Goal: Information Seeking & Learning: Find specific fact

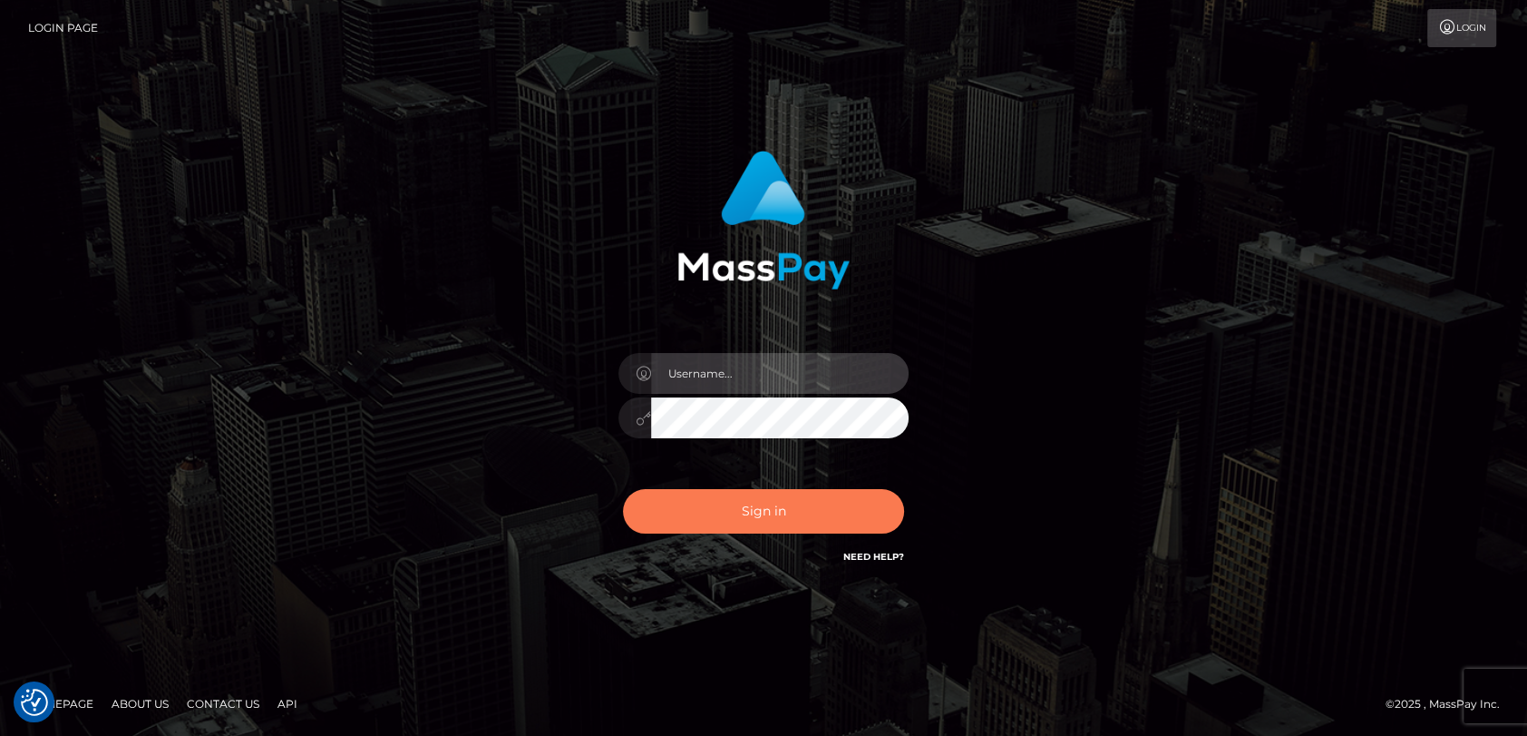
type input "[PERSON_NAME].cosmo"
click at [831, 511] on button "Sign in" at bounding box center [763, 511] width 281 height 44
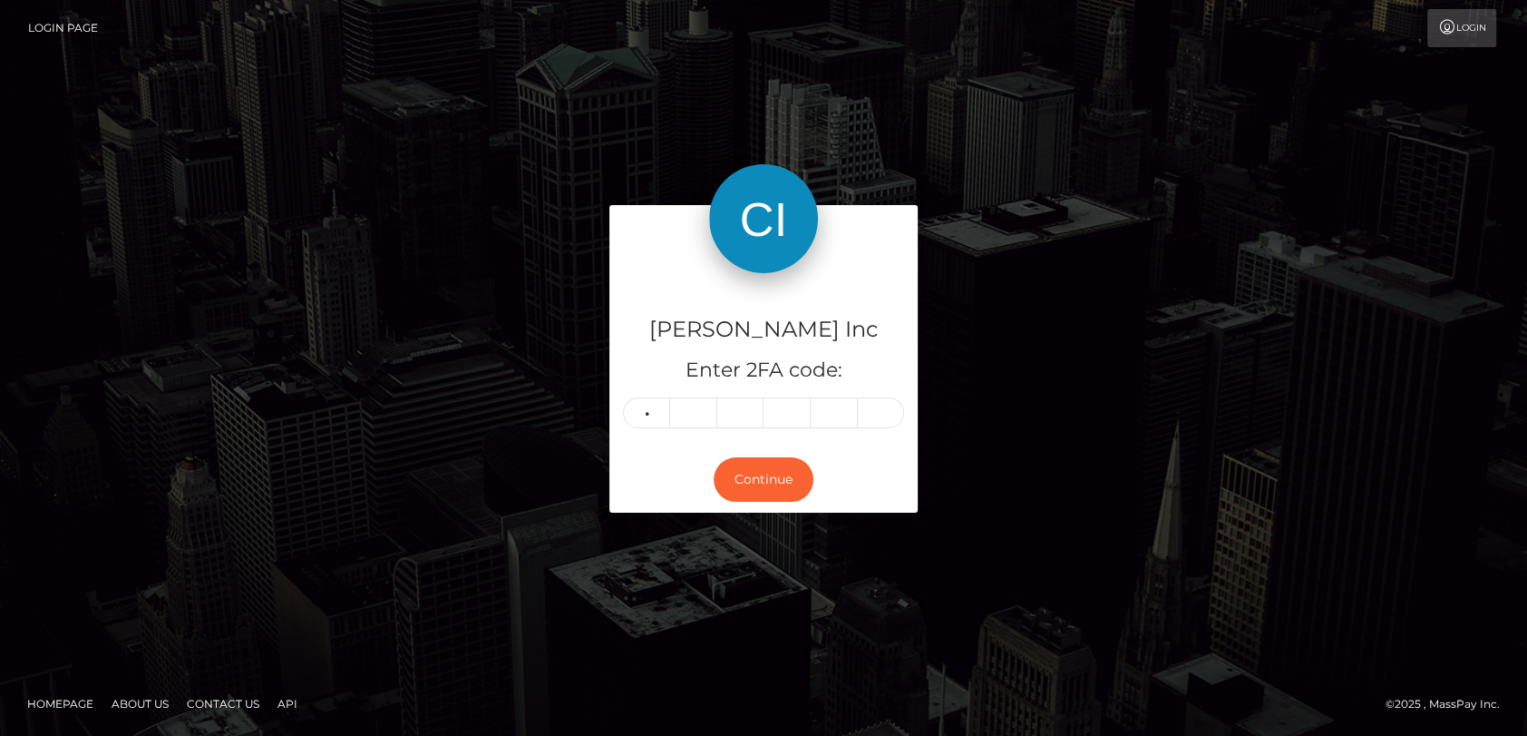
type input "1"
type input "3"
type input "4"
type input "8"
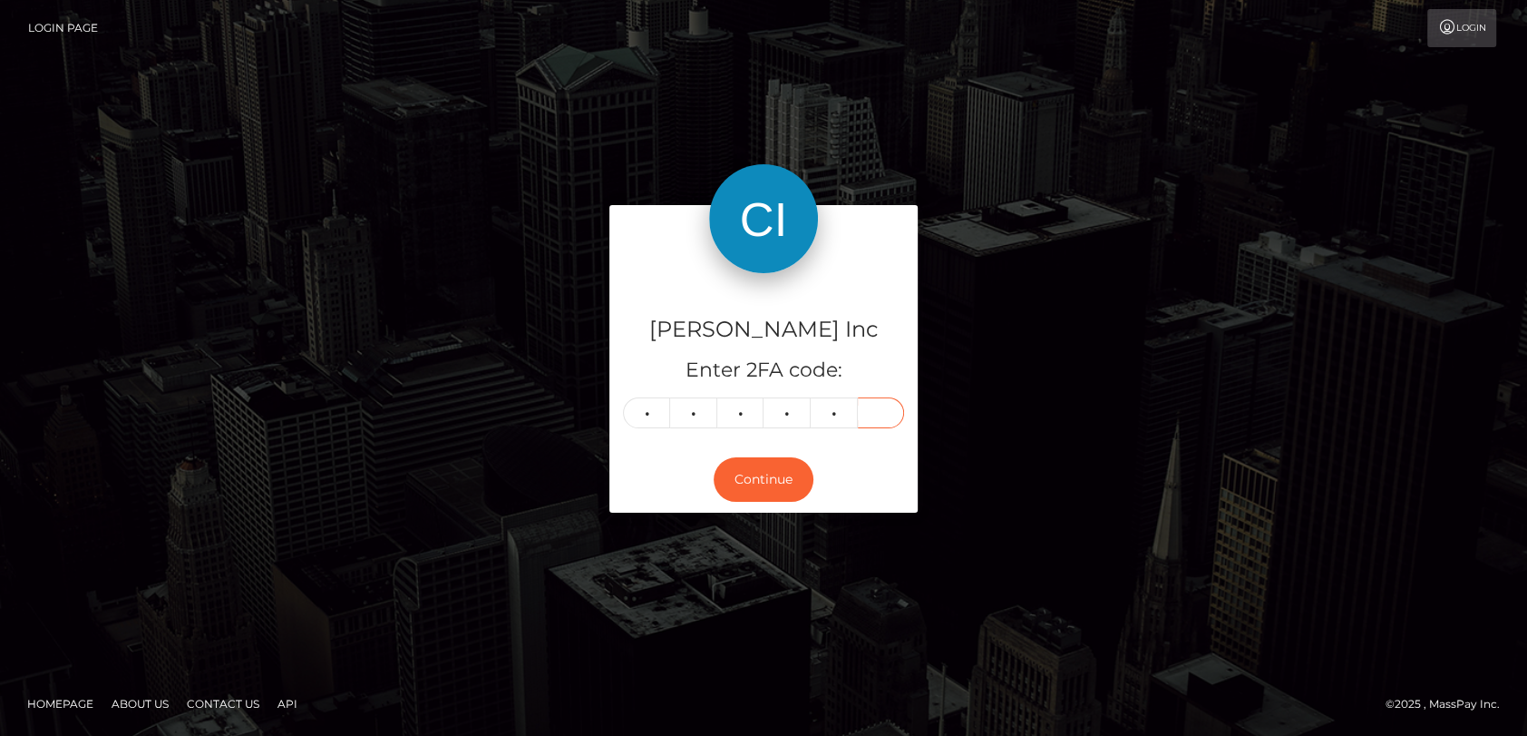
type input "5"
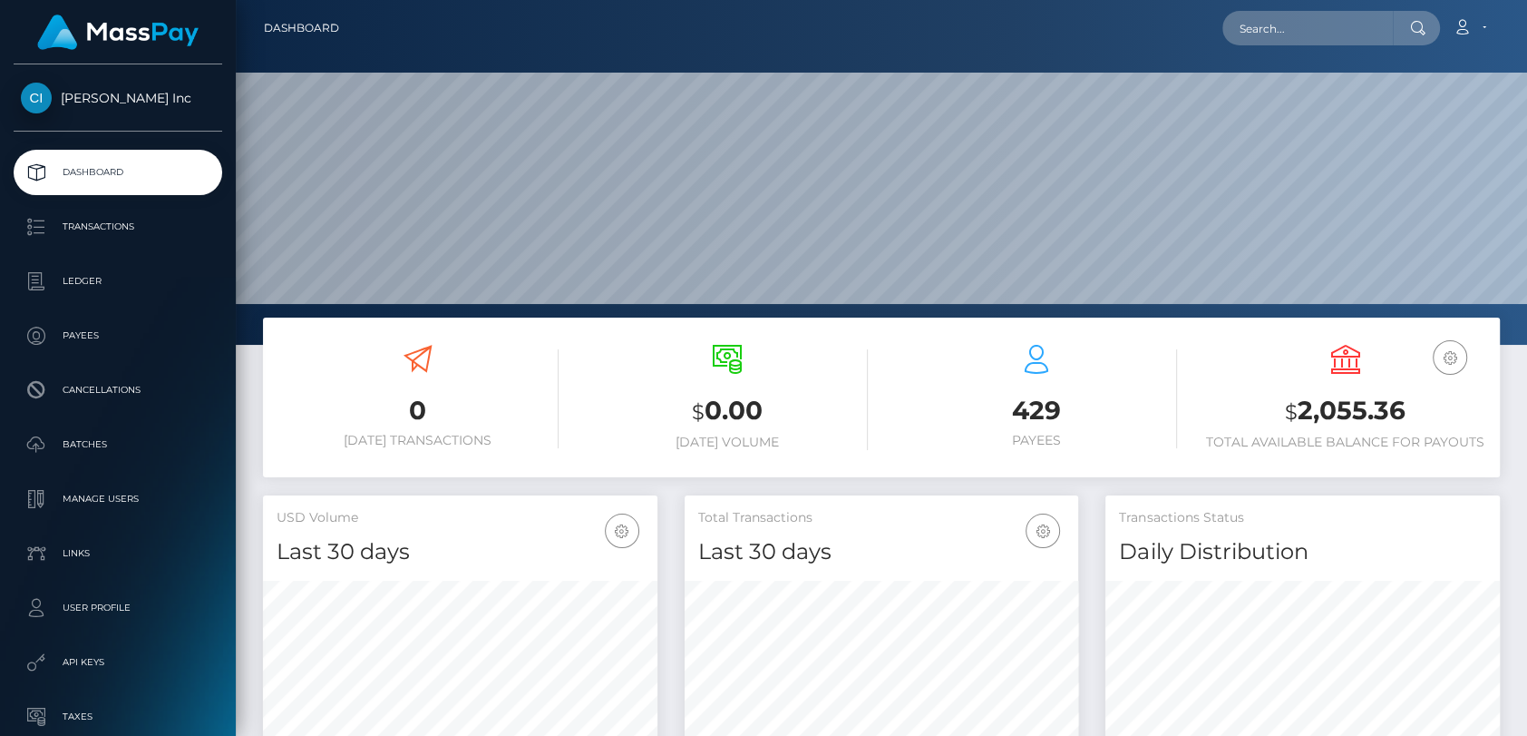
scroll to position [321, 395]
click at [107, 338] on p "Payees" at bounding box center [118, 335] width 194 height 27
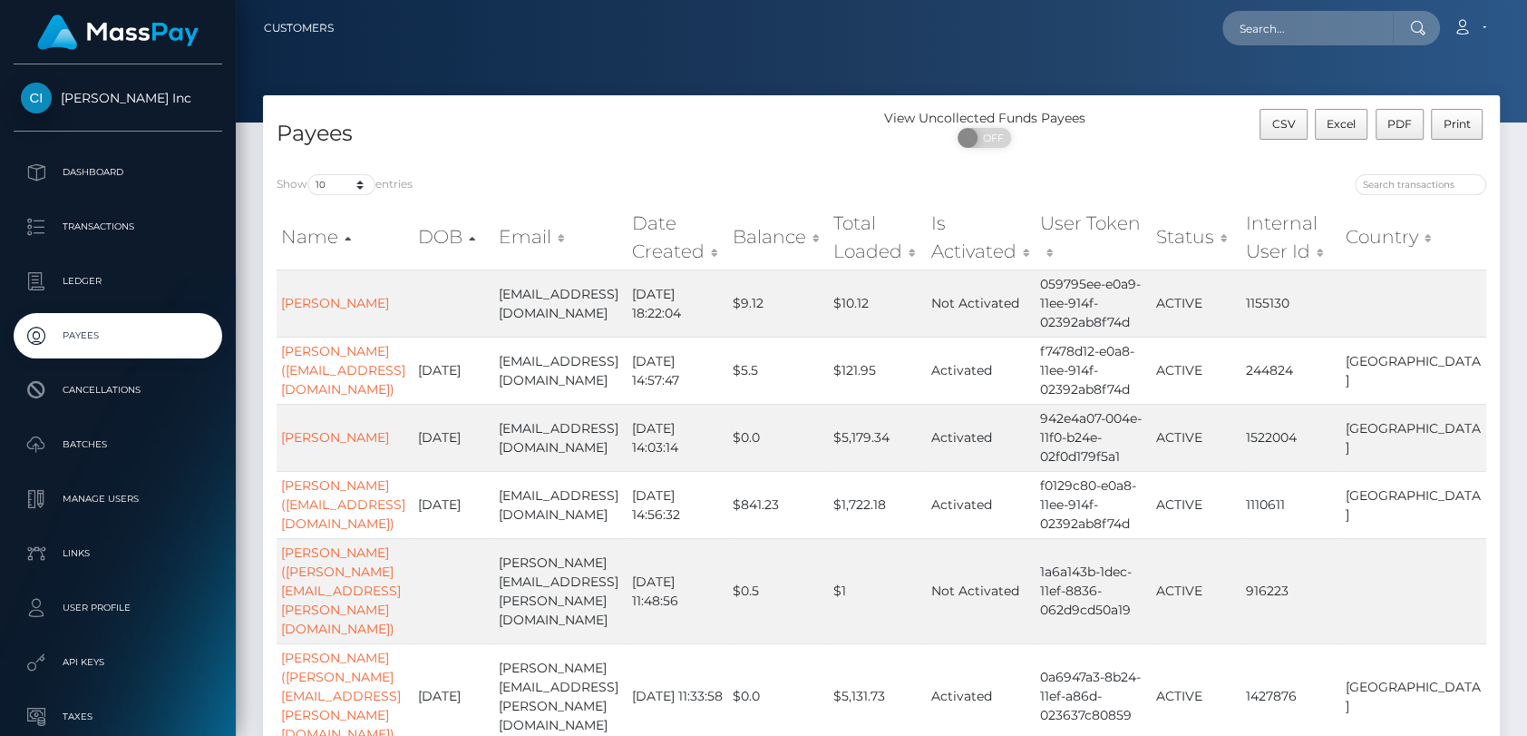
click at [1416, 229] on th "Country" at bounding box center [1413, 237] width 145 height 64
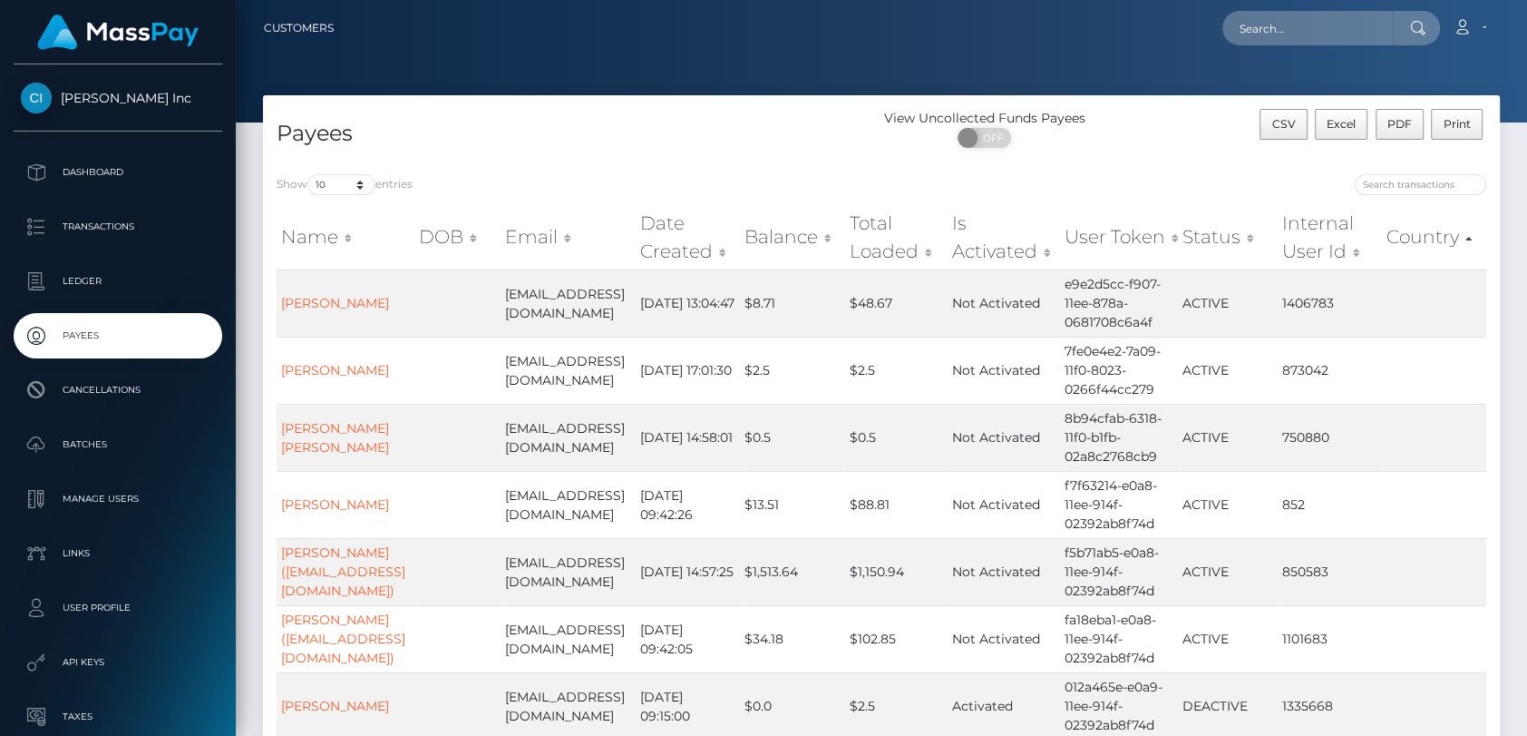
click at [1417, 230] on th "Country" at bounding box center [1434, 237] width 104 height 64
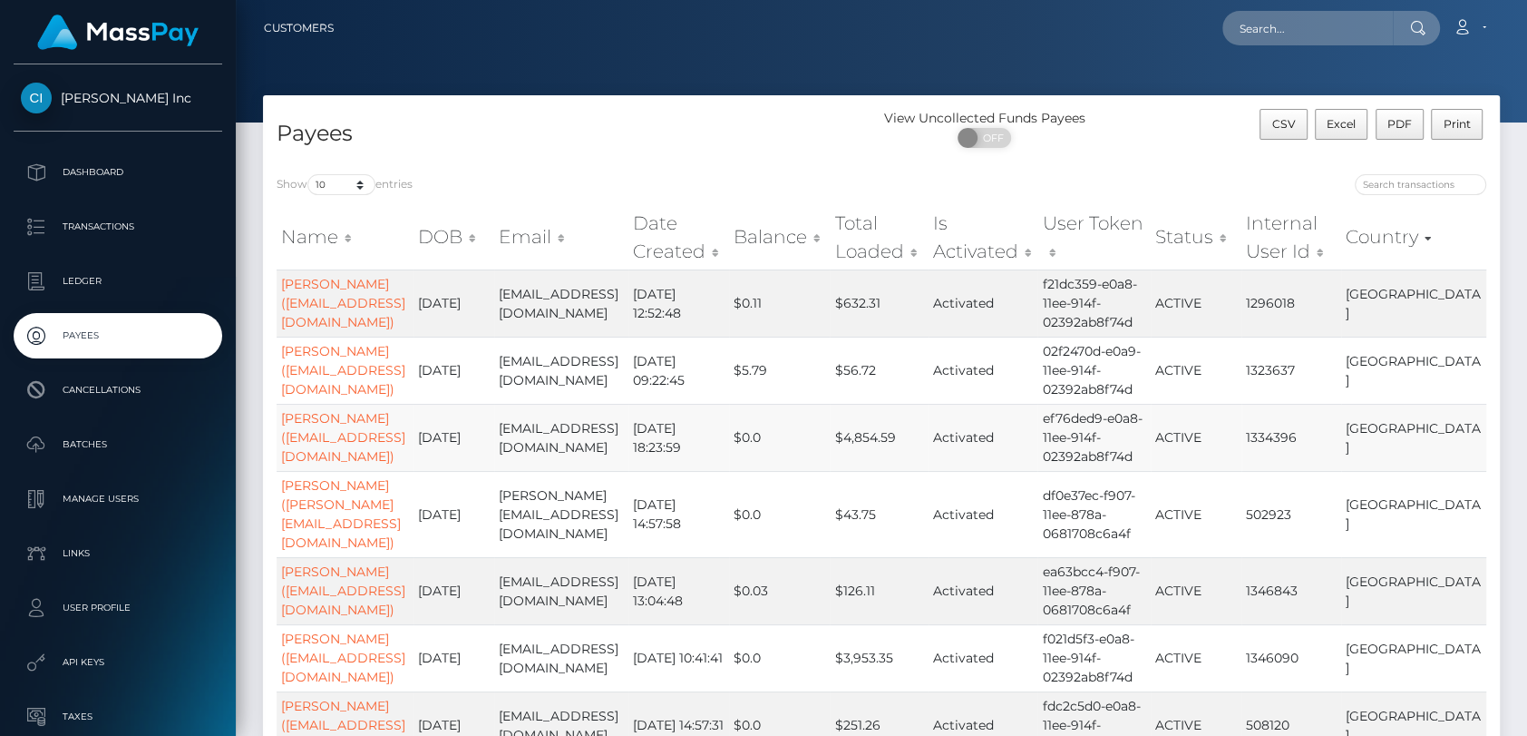
scroll to position [440, 0]
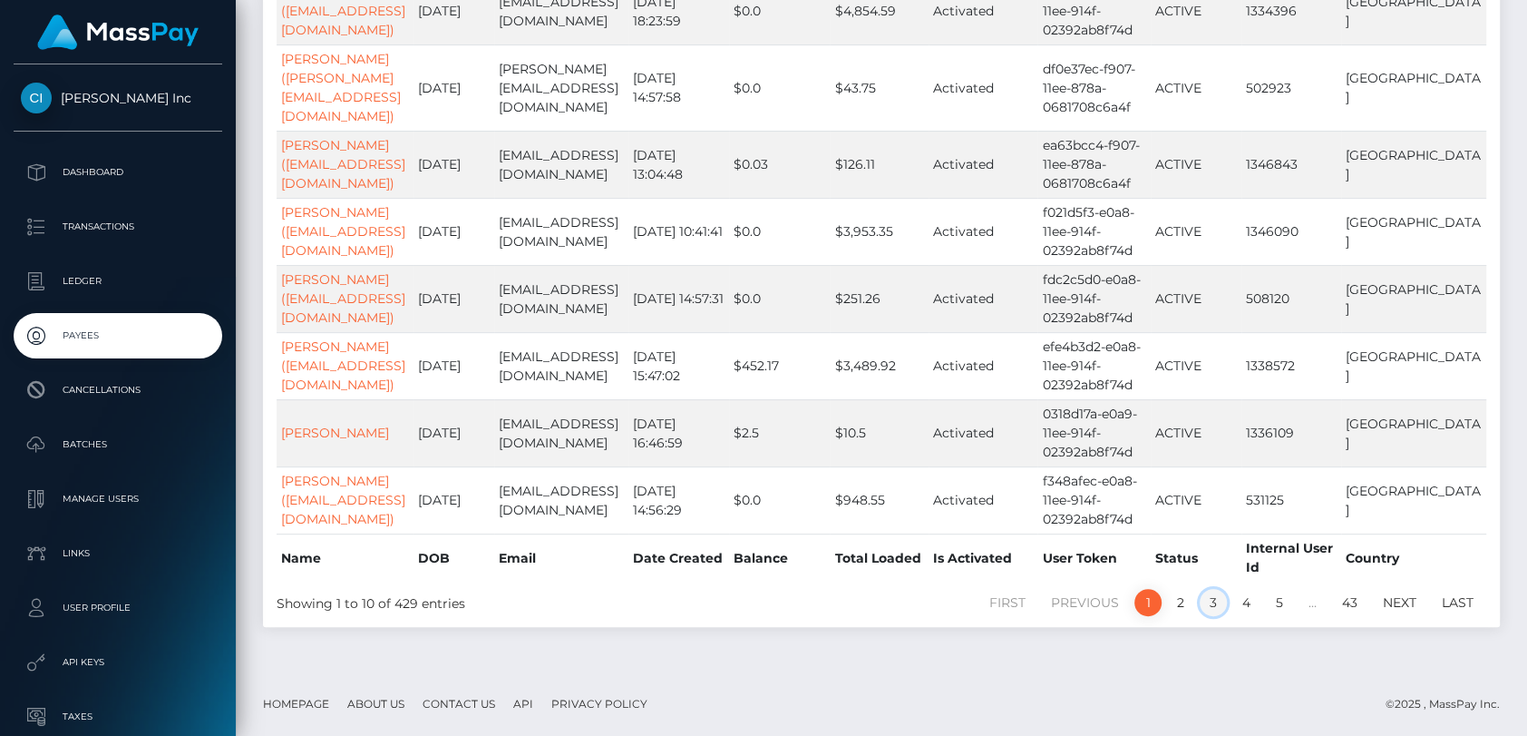
click at [1208, 596] on link "3" at bounding box center [1213, 602] width 27 height 27
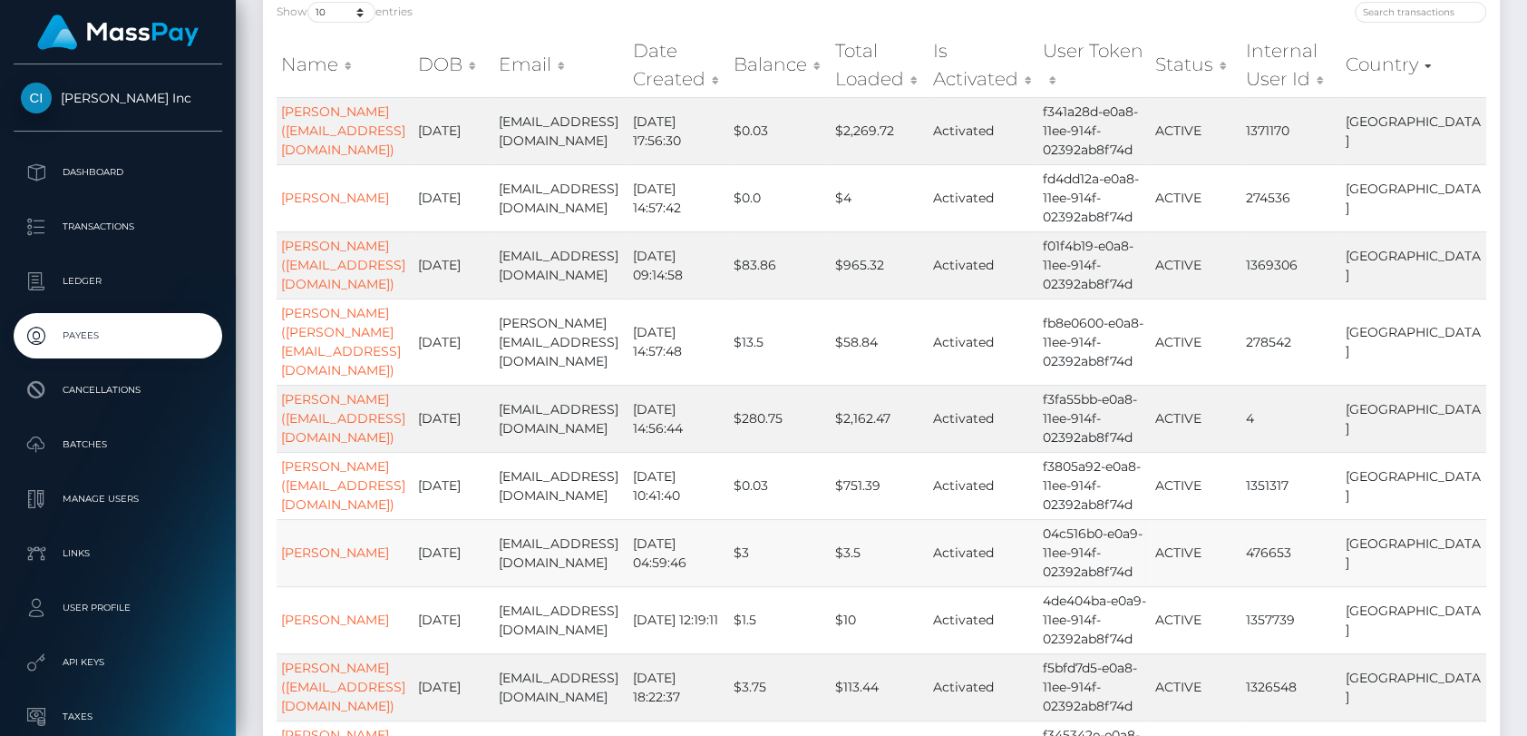
scroll to position [402, 0]
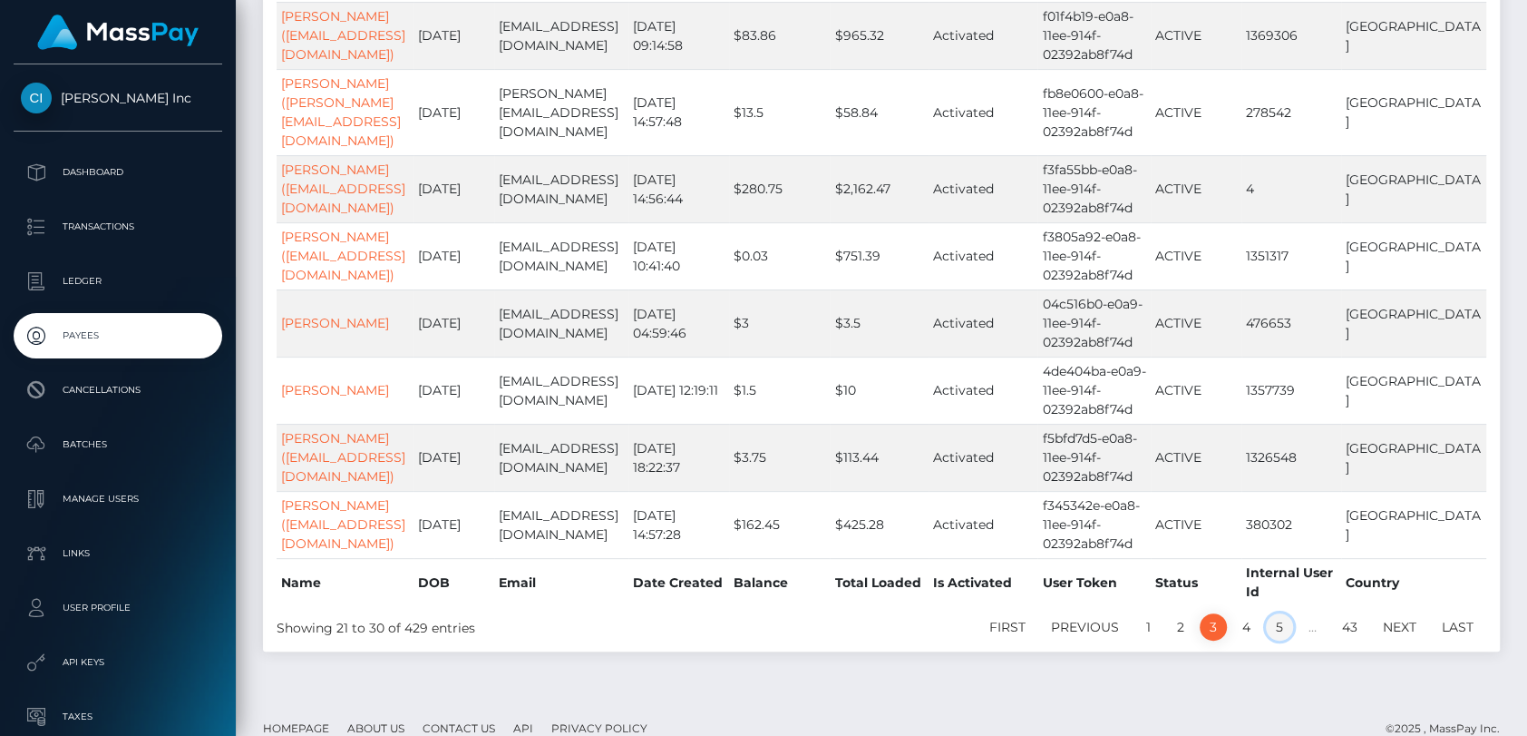
click at [1267, 613] on link "5" at bounding box center [1279, 626] width 27 height 27
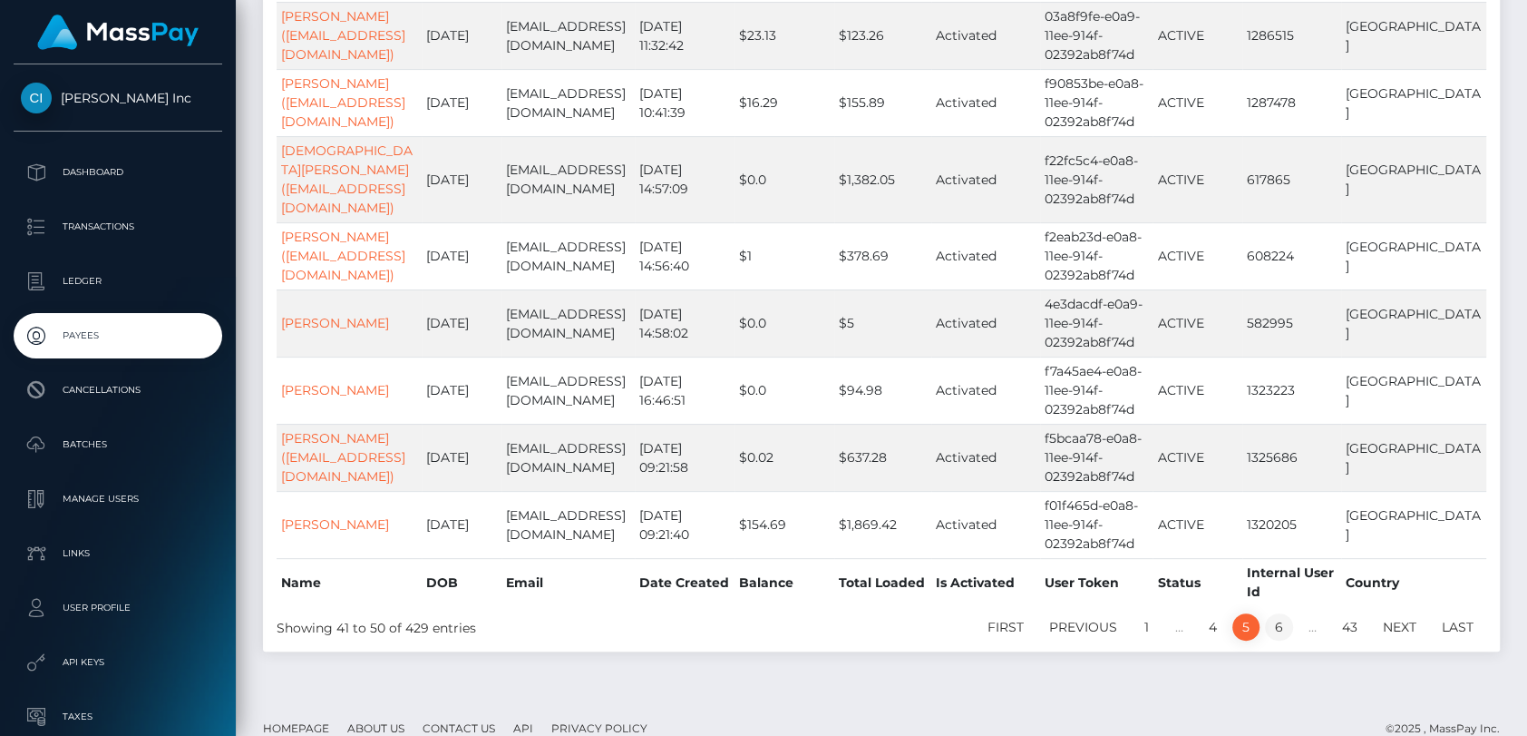
click at [1280, 613] on link "6" at bounding box center [1279, 626] width 28 height 27
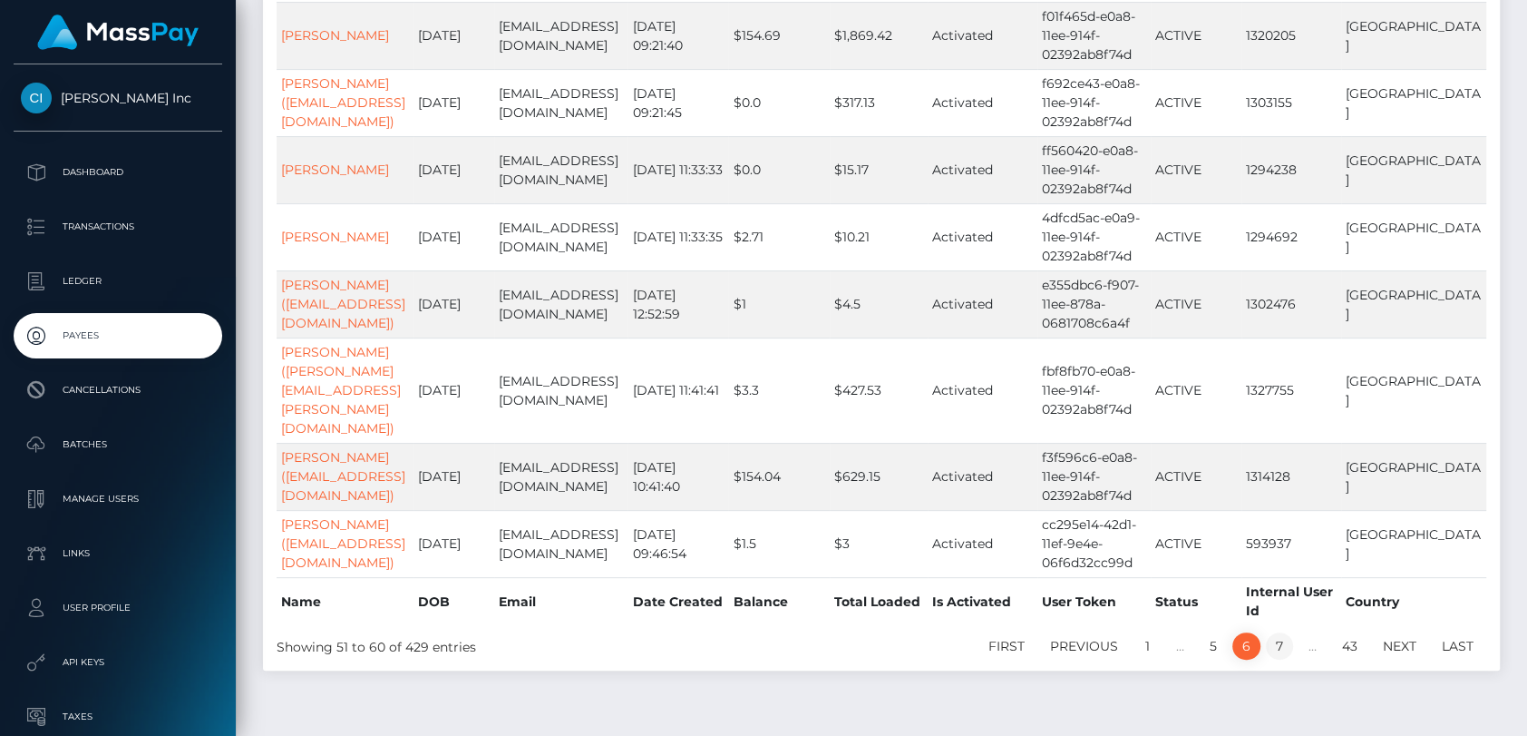
click at [1278, 632] on link "7" at bounding box center [1279, 645] width 27 height 27
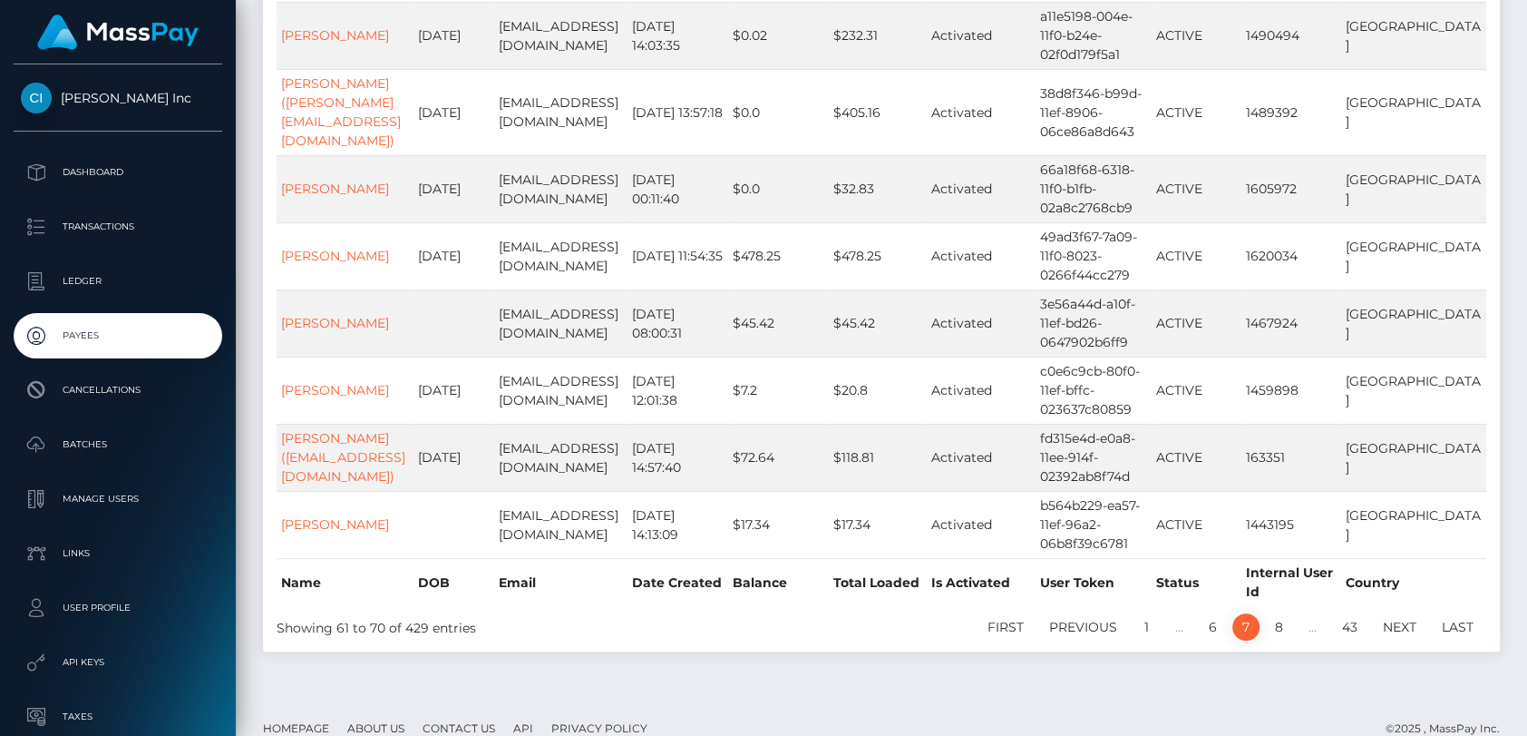
click at [1277, 613] on link "8" at bounding box center [1279, 626] width 28 height 27
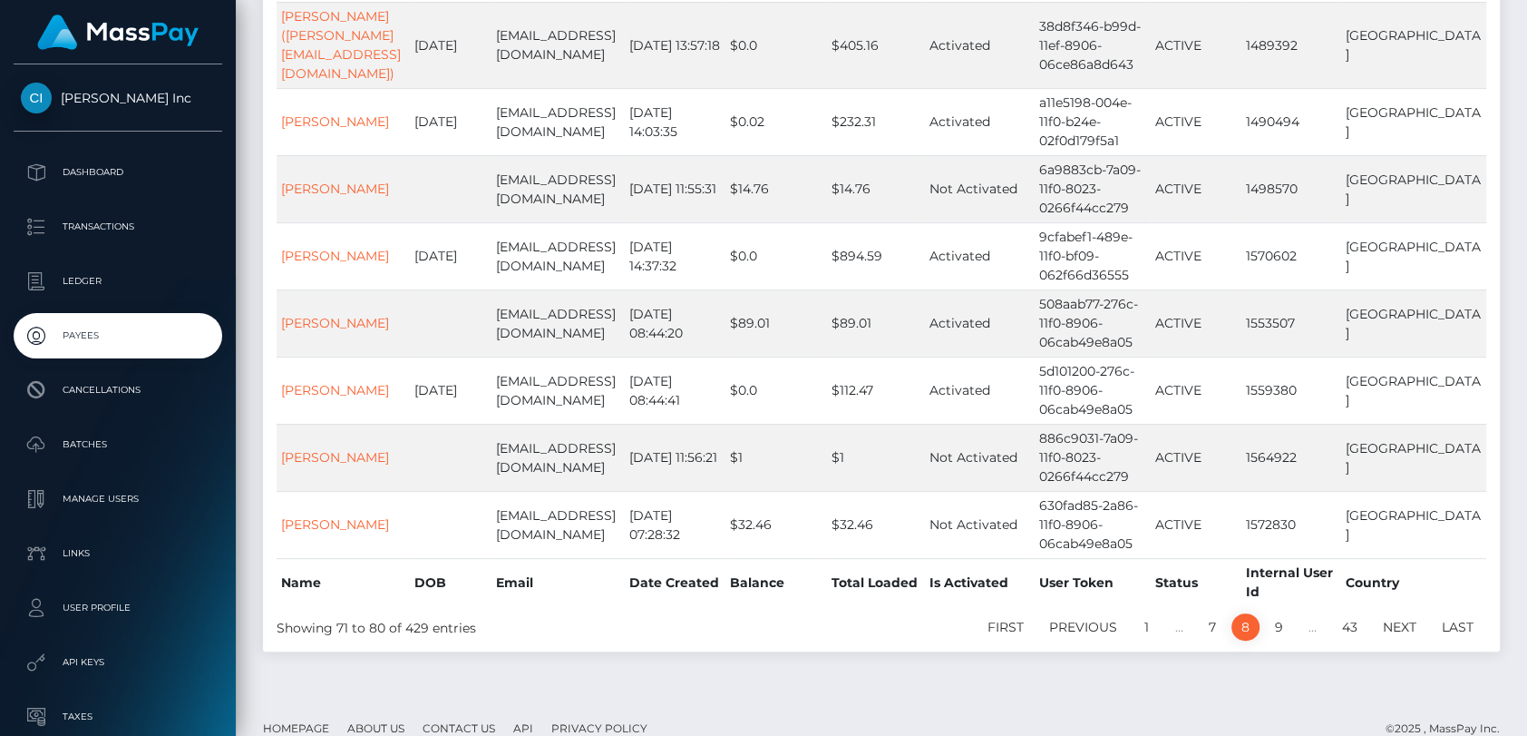
click at [1277, 613] on link "9" at bounding box center [1279, 626] width 28 height 27
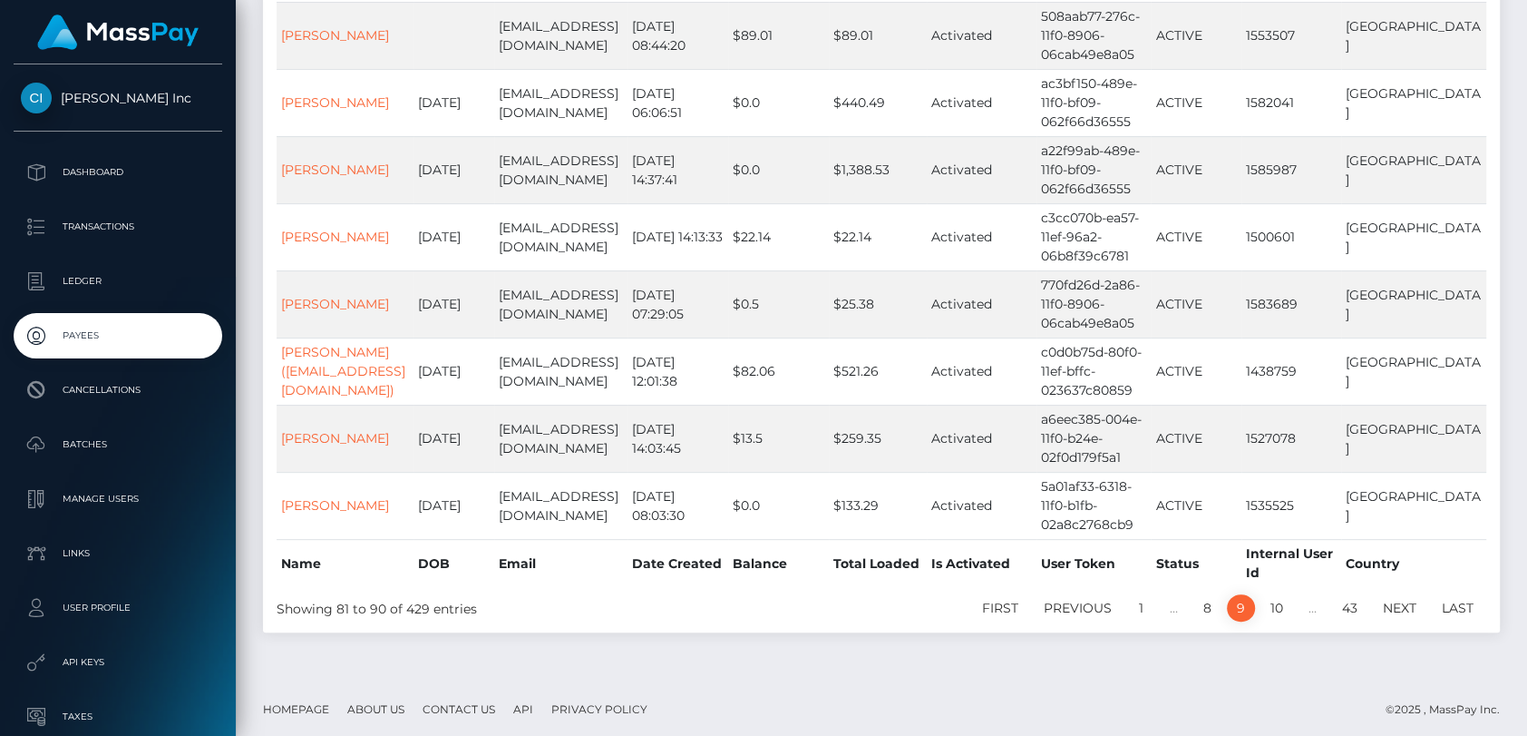
click at [1277, 606] on link "10" at bounding box center [1277, 607] width 33 height 27
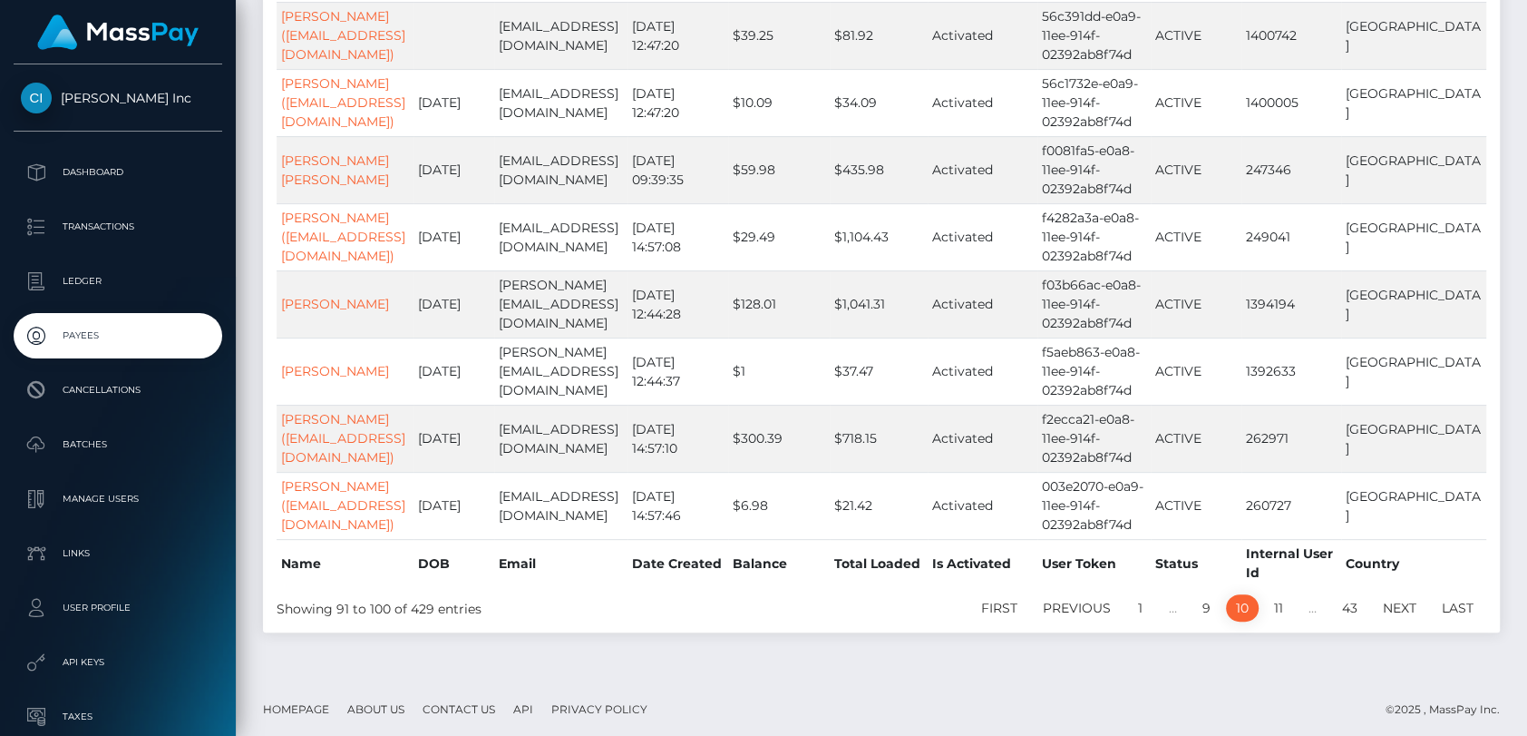
click at [1277, 606] on link "11" at bounding box center [1278, 607] width 29 height 27
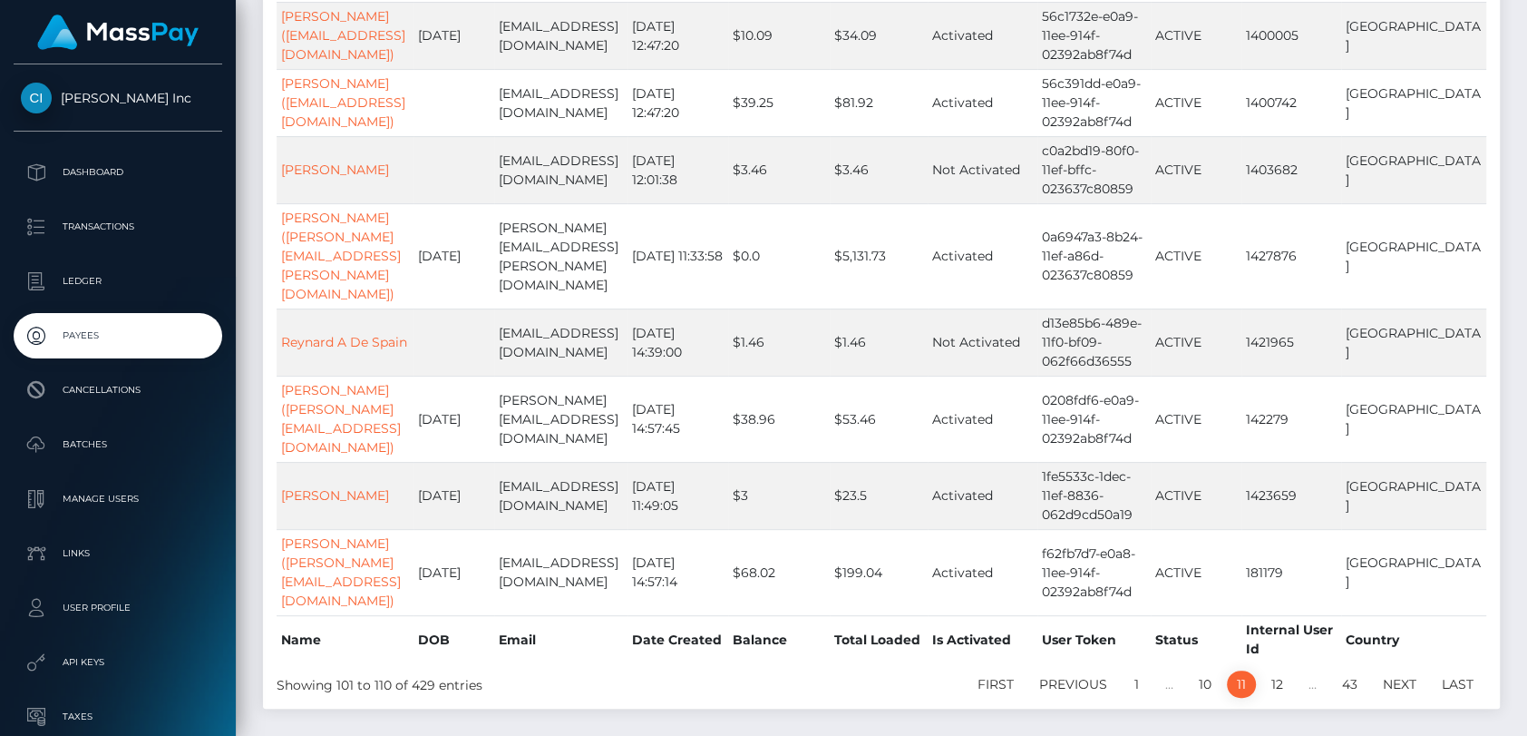
click at [1277, 670] on link "12" at bounding box center [1278, 683] width 32 height 27
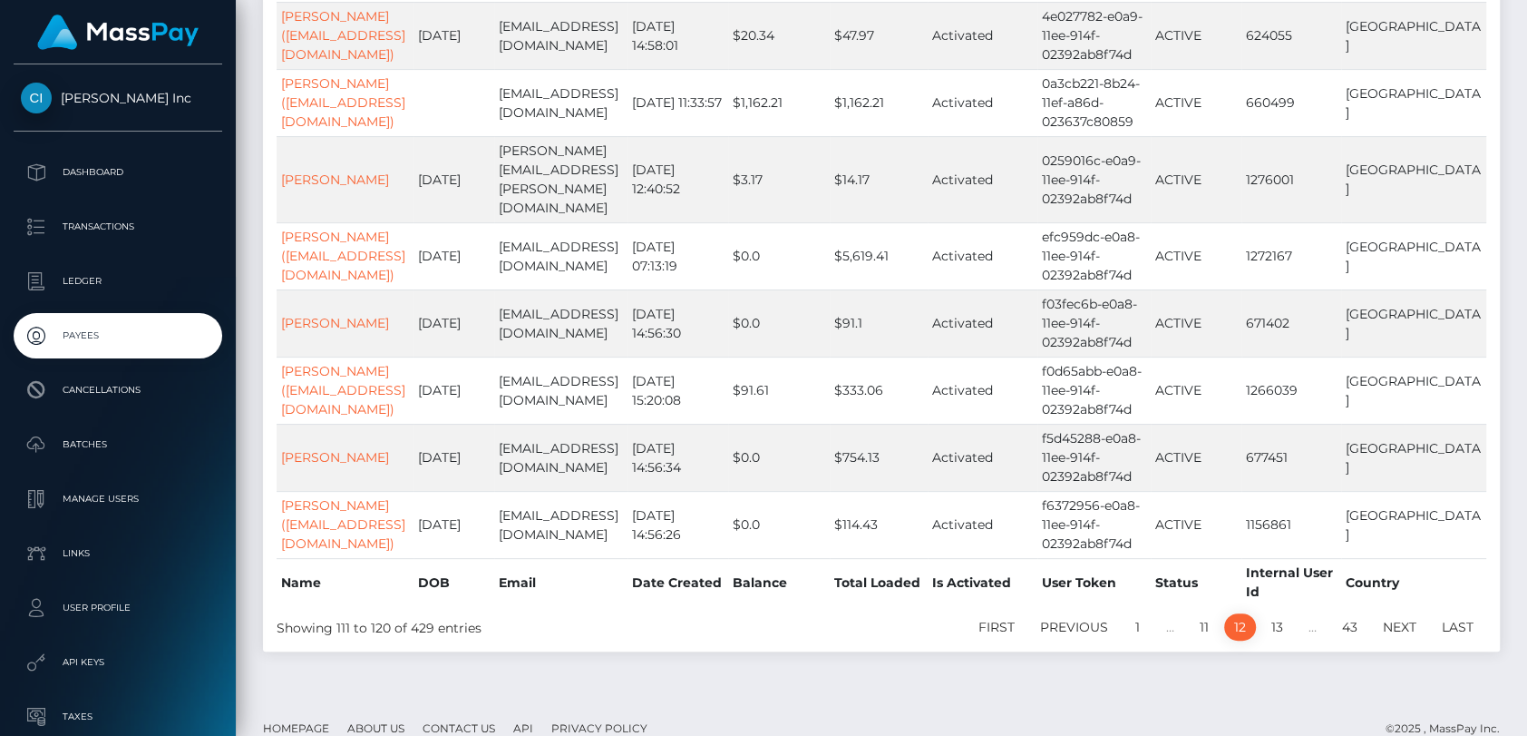
click at [1277, 613] on link "13" at bounding box center [1278, 626] width 32 height 27
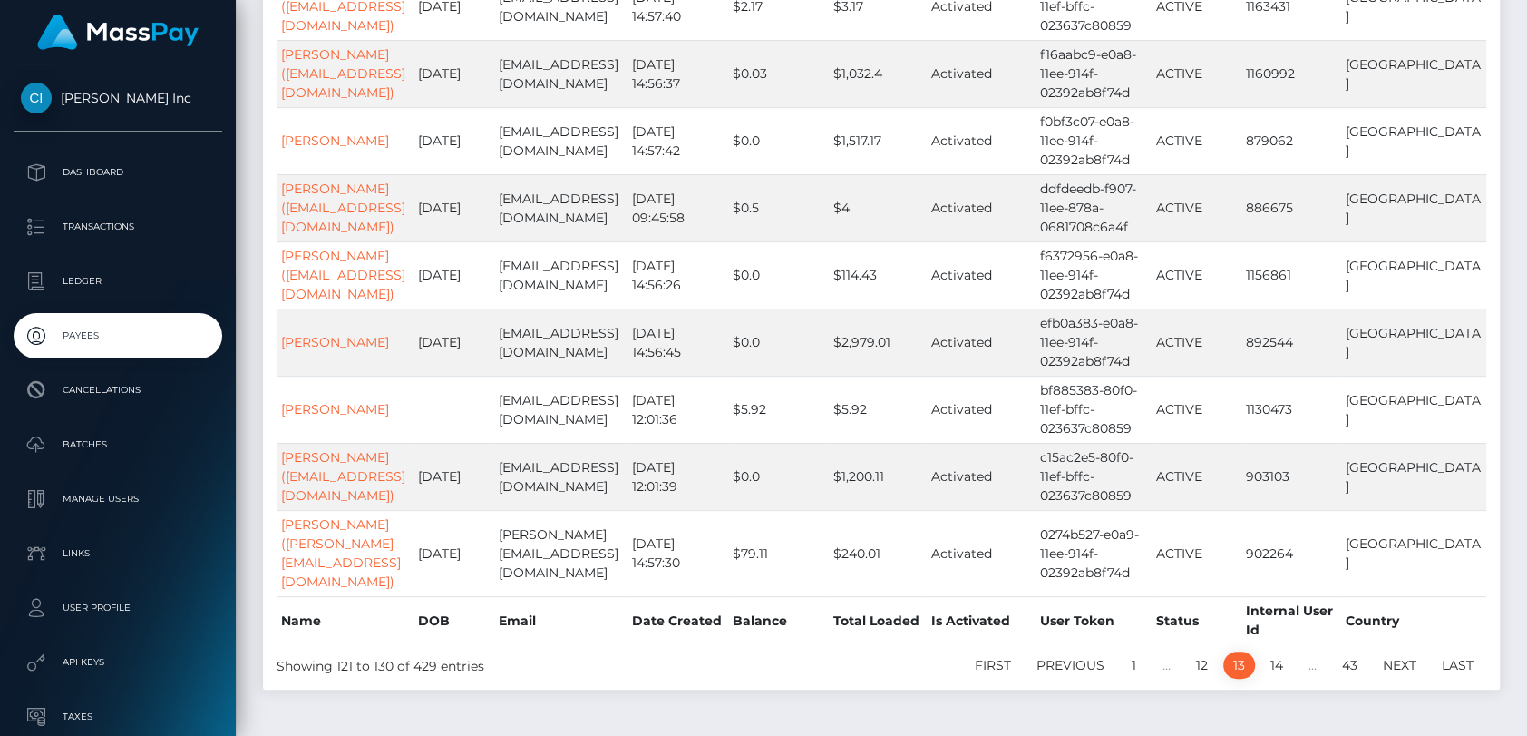
scroll to position [421, 0]
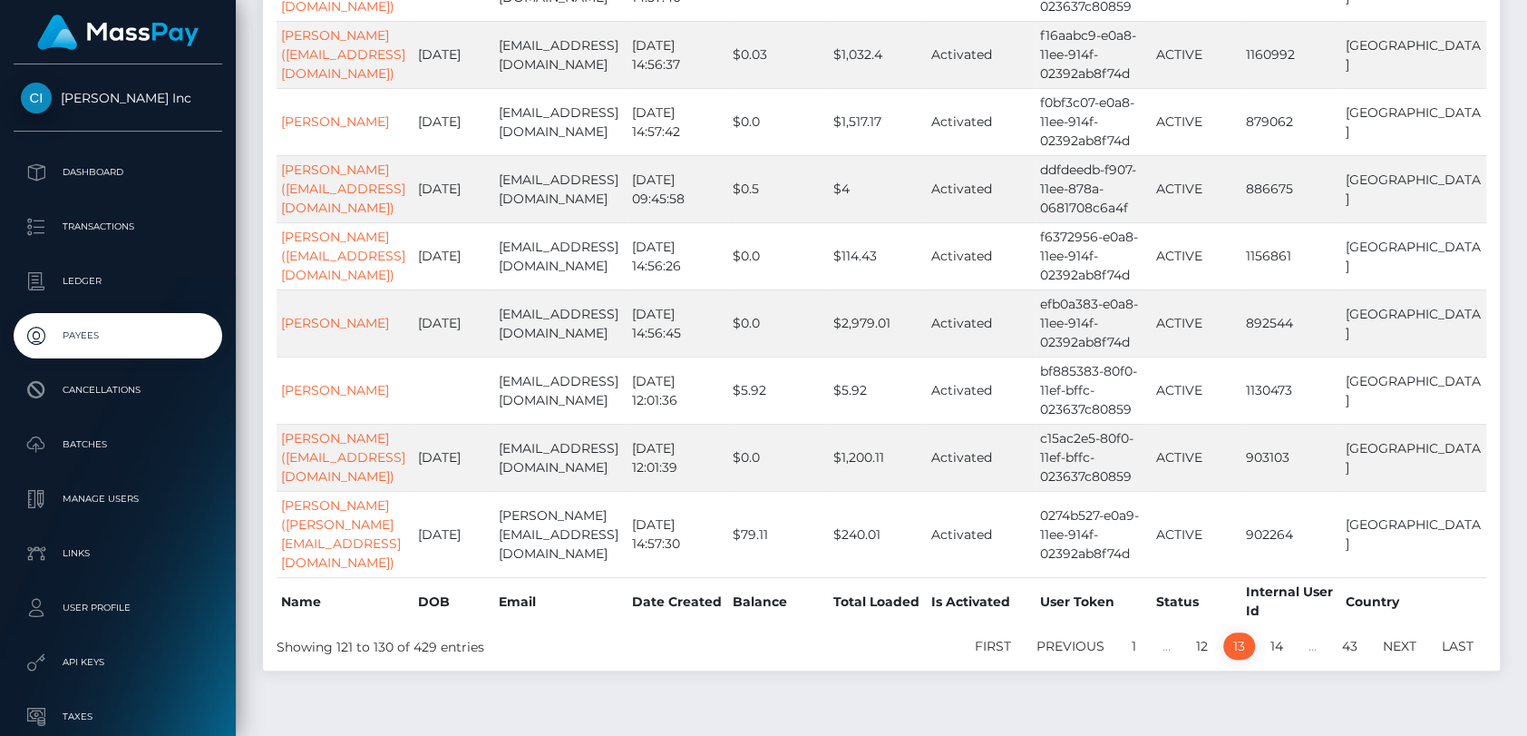
click at [1277, 632] on link "14" at bounding box center [1277, 645] width 33 height 27
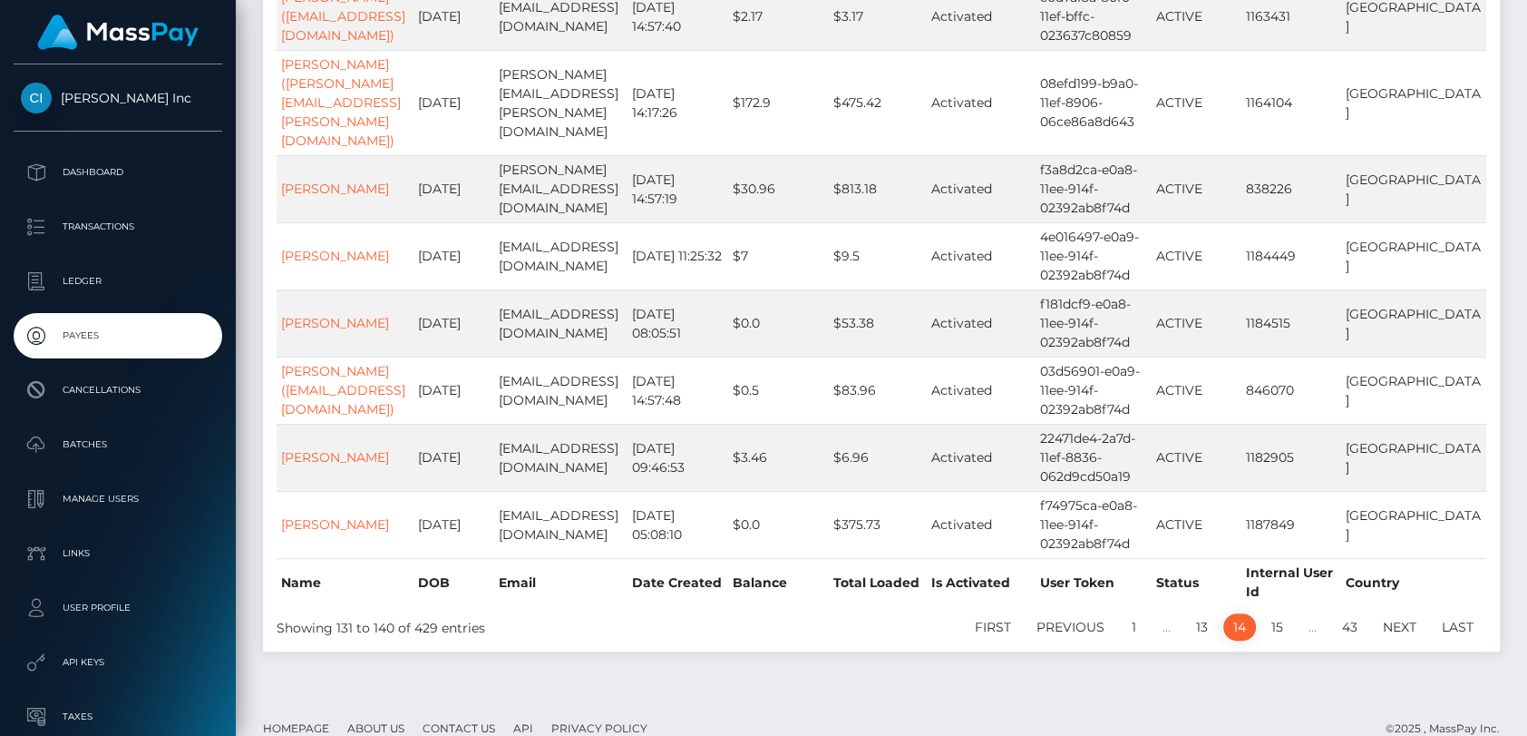
click at [1277, 613] on link "15" at bounding box center [1278, 626] width 32 height 27
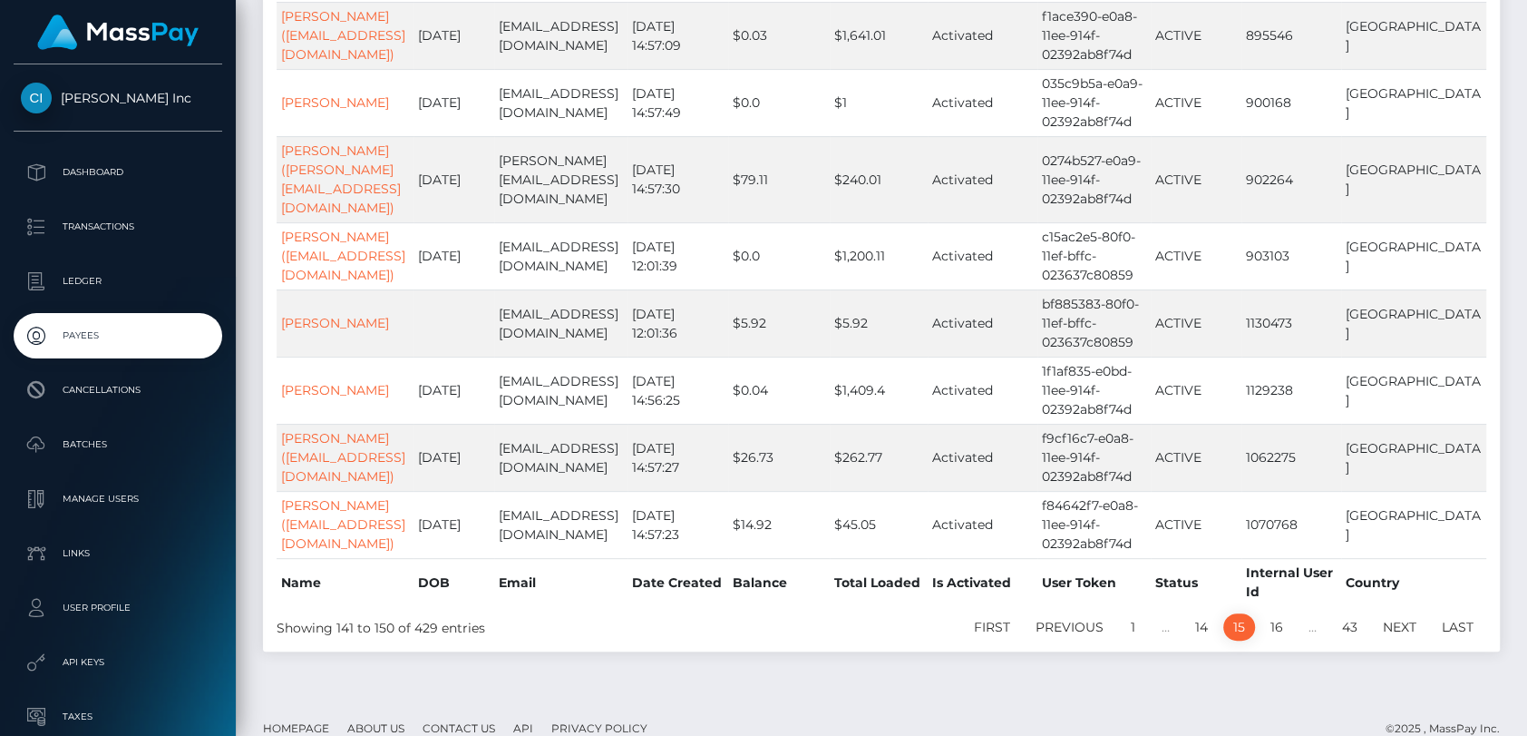
click at [1277, 613] on link "16" at bounding box center [1277, 626] width 33 height 27
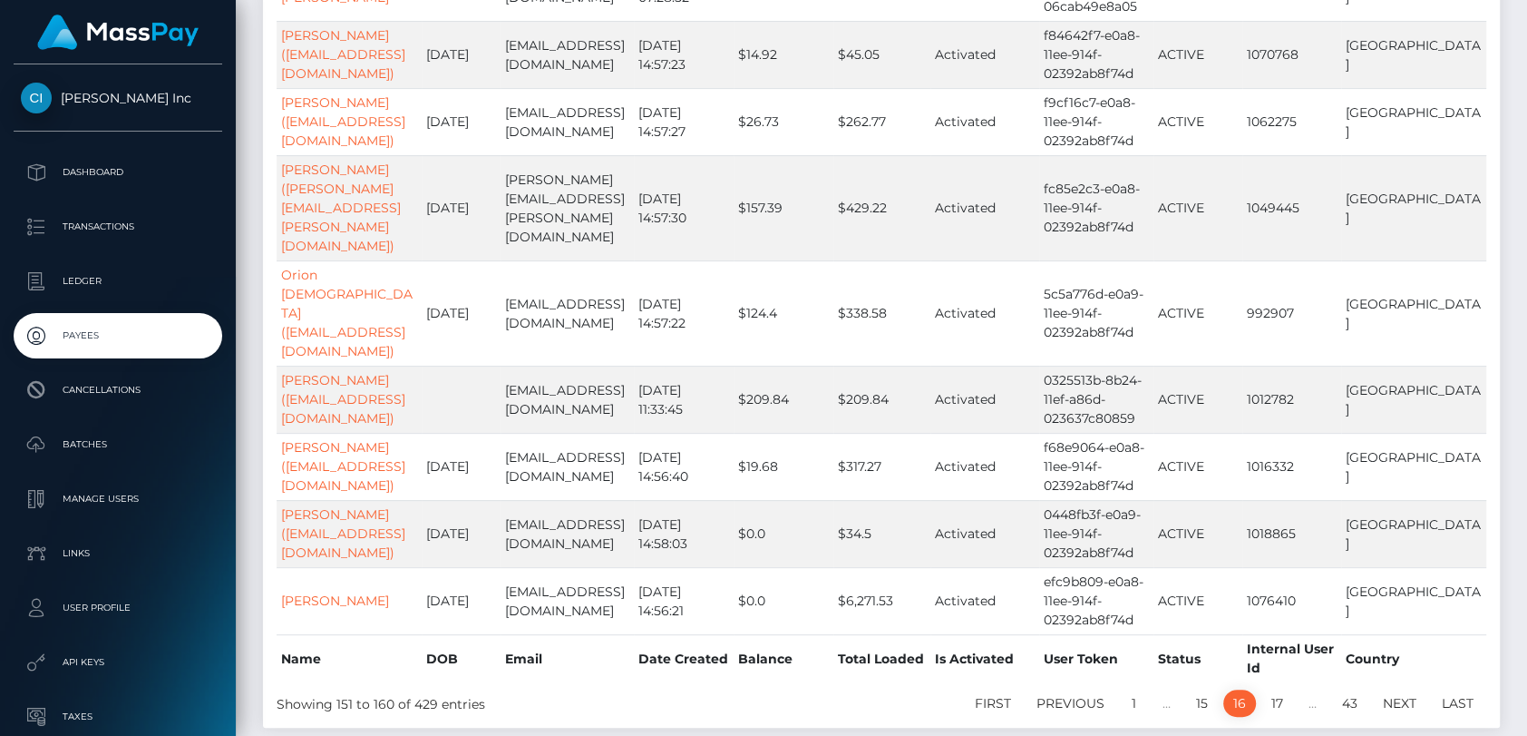
click at [1277, 689] on link "17" at bounding box center [1278, 702] width 32 height 27
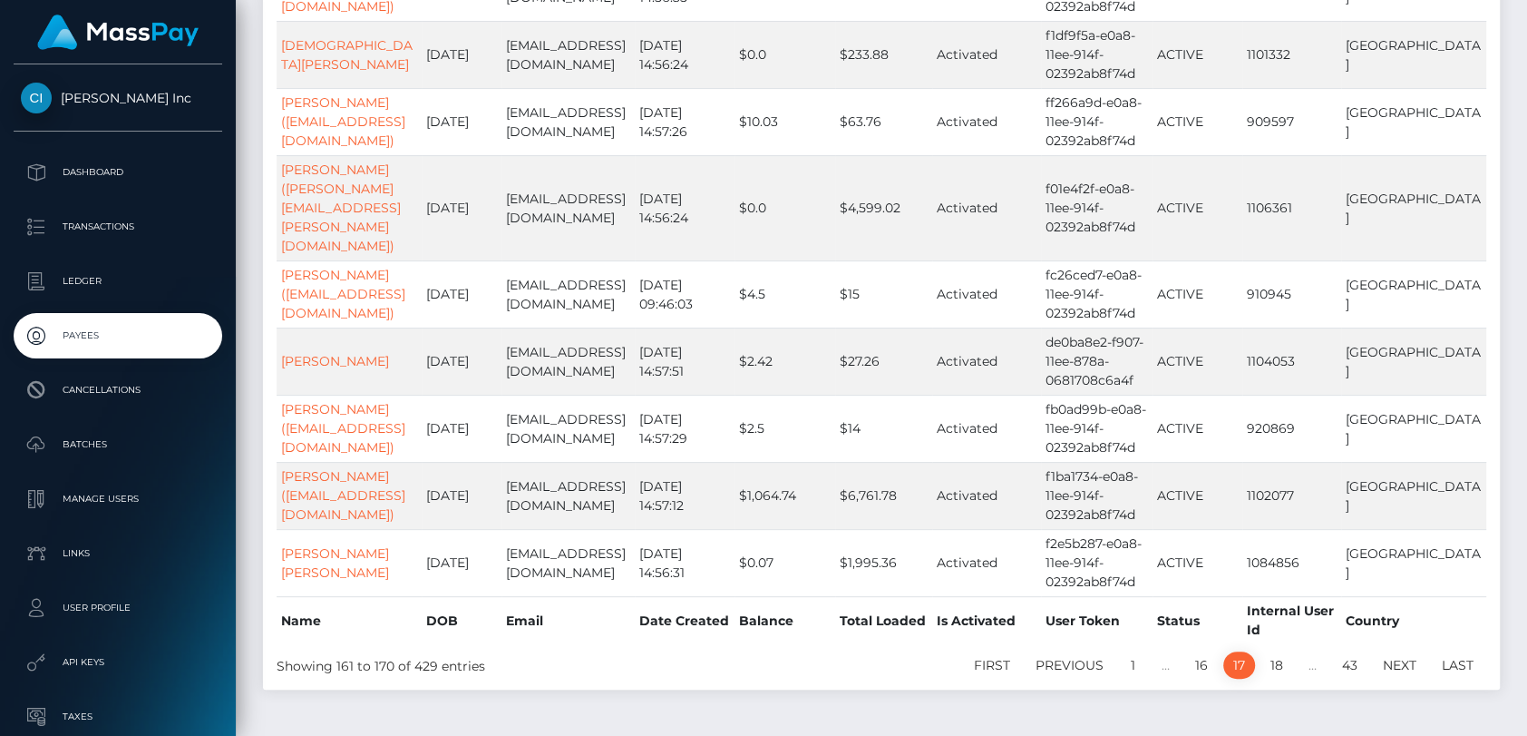
click at [1277, 651] on link "18" at bounding box center [1277, 664] width 33 height 27
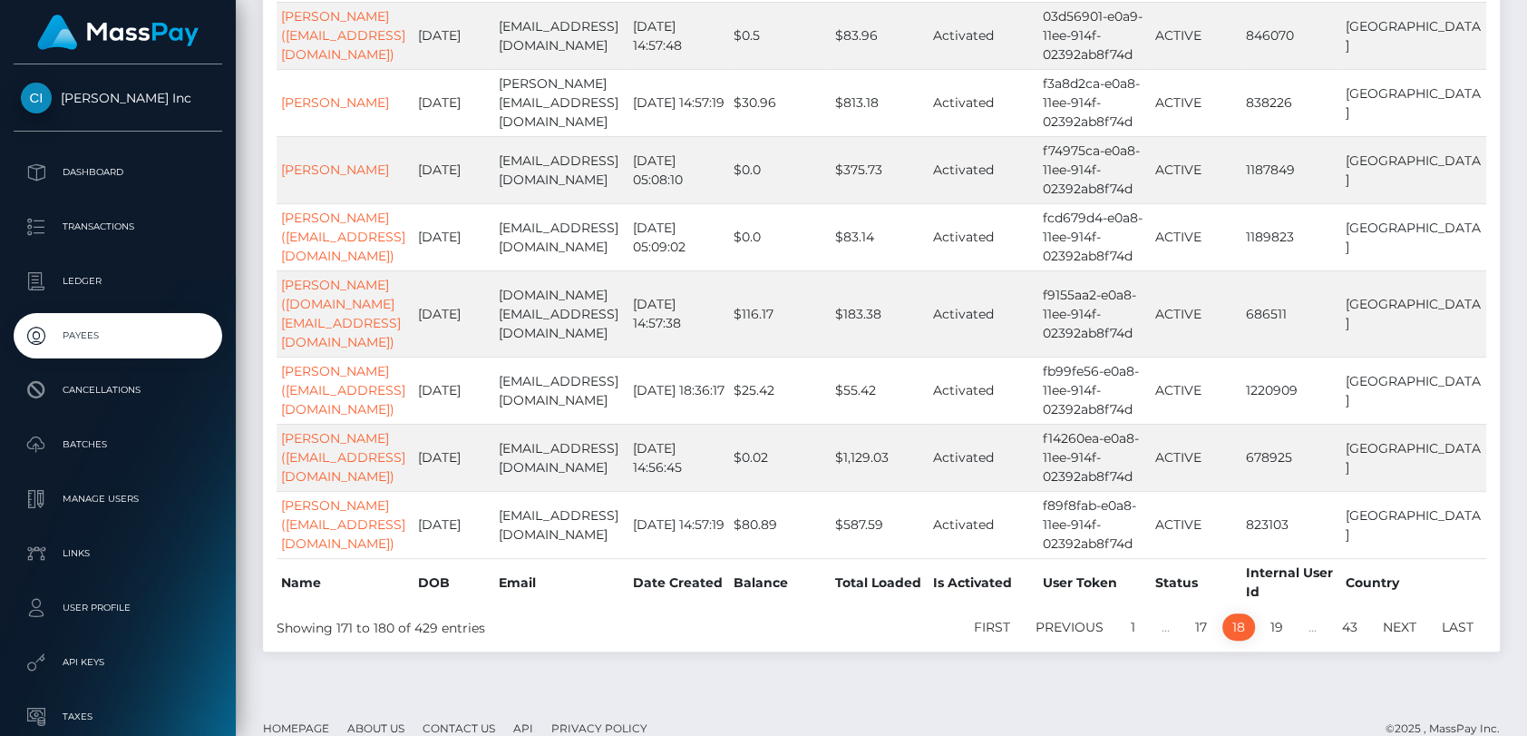
click at [1277, 613] on link "19" at bounding box center [1277, 626] width 33 height 27
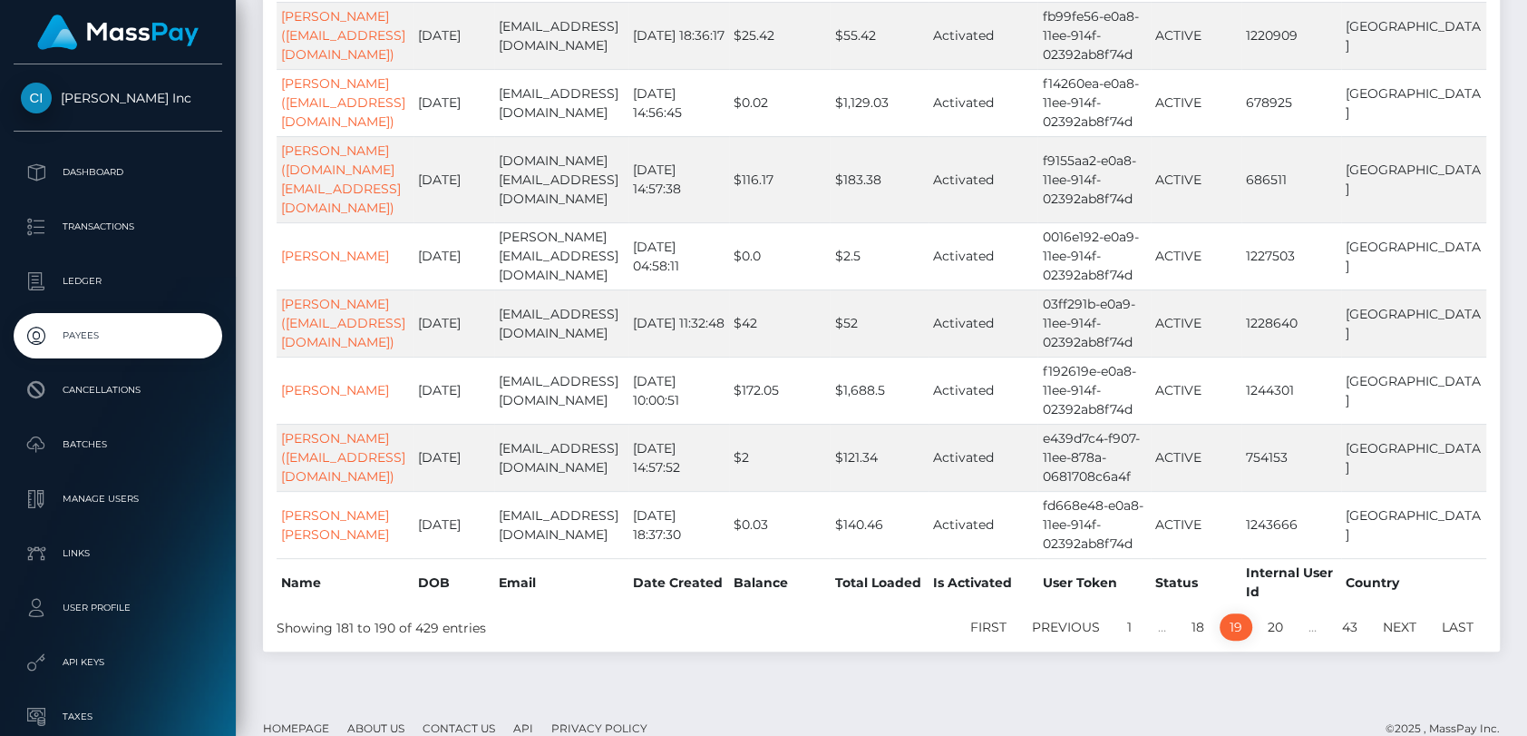
click at [1277, 613] on link "20" at bounding box center [1275, 626] width 35 height 27
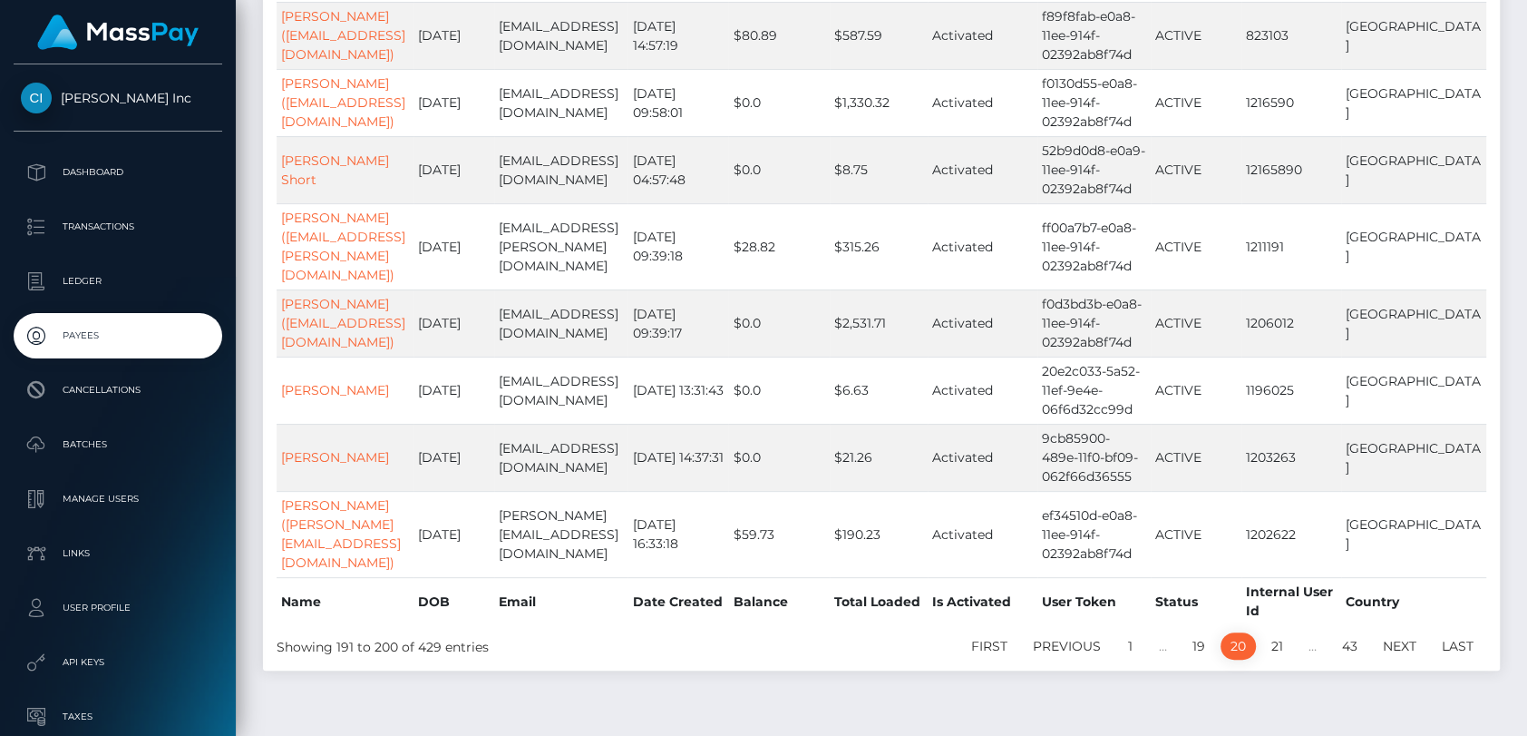
click at [1277, 632] on link "21" at bounding box center [1278, 645] width 32 height 27
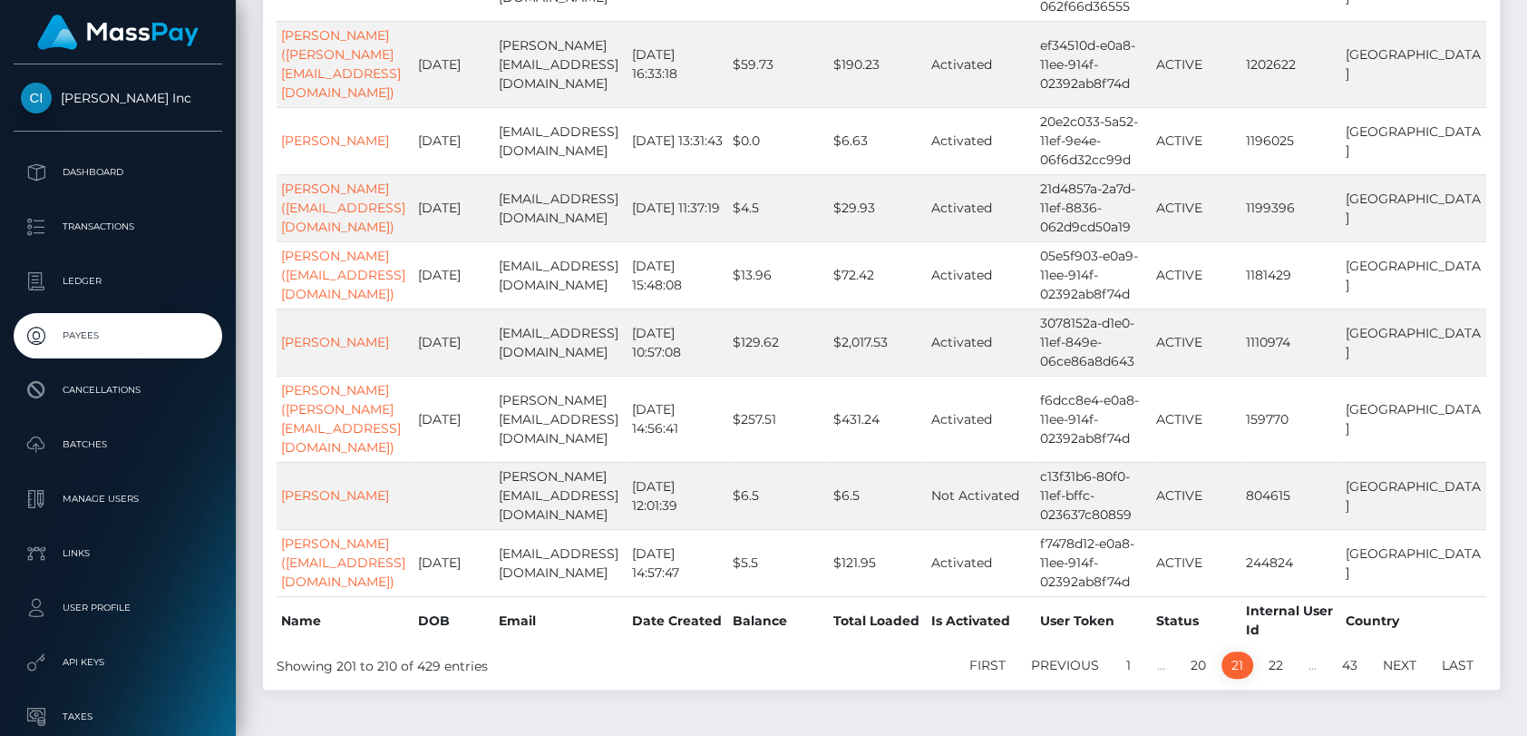
click at [1277, 651] on link "22" at bounding box center [1276, 664] width 34 height 27
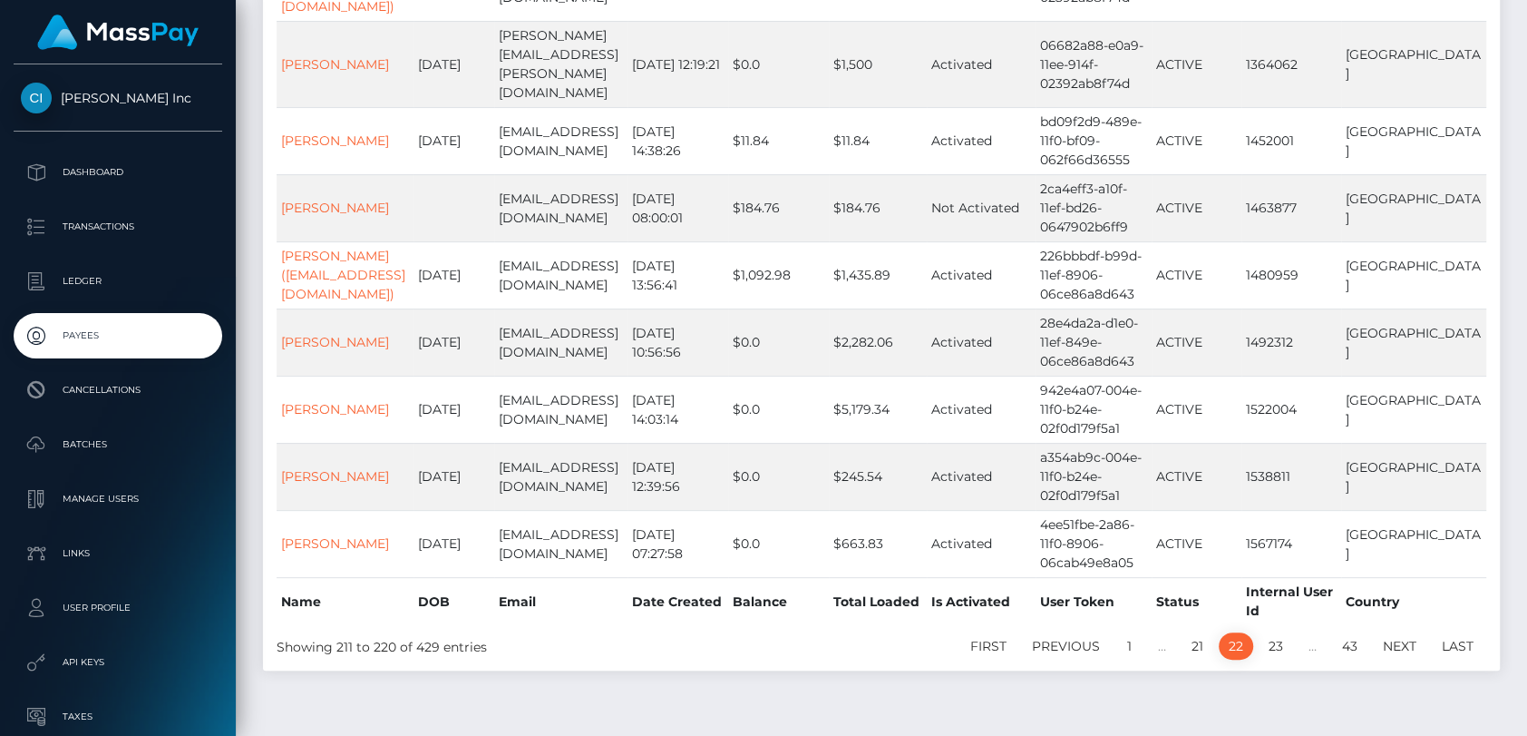
click at [1277, 632] on link "23" at bounding box center [1276, 645] width 34 height 27
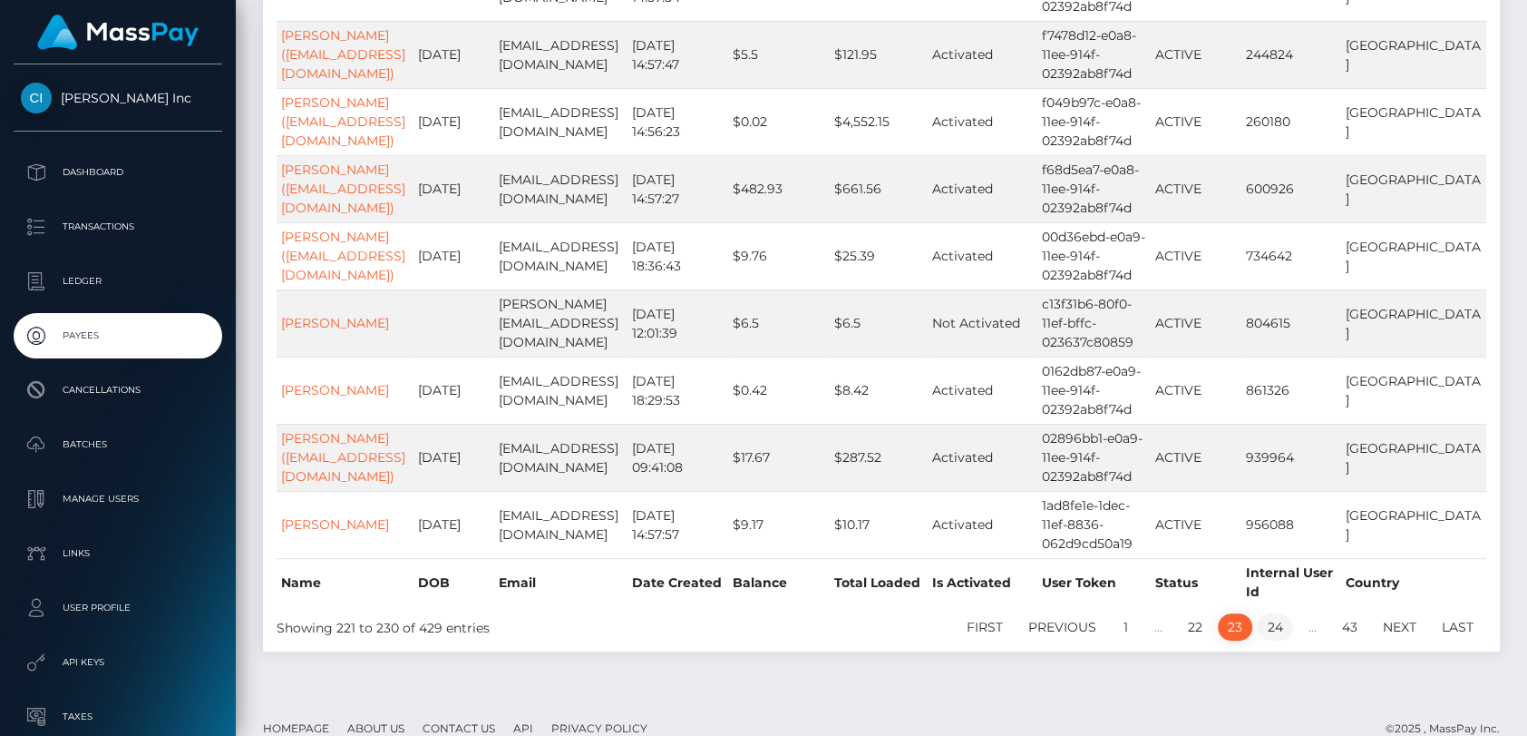
click at [1278, 613] on link "24" at bounding box center [1275, 626] width 35 height 27
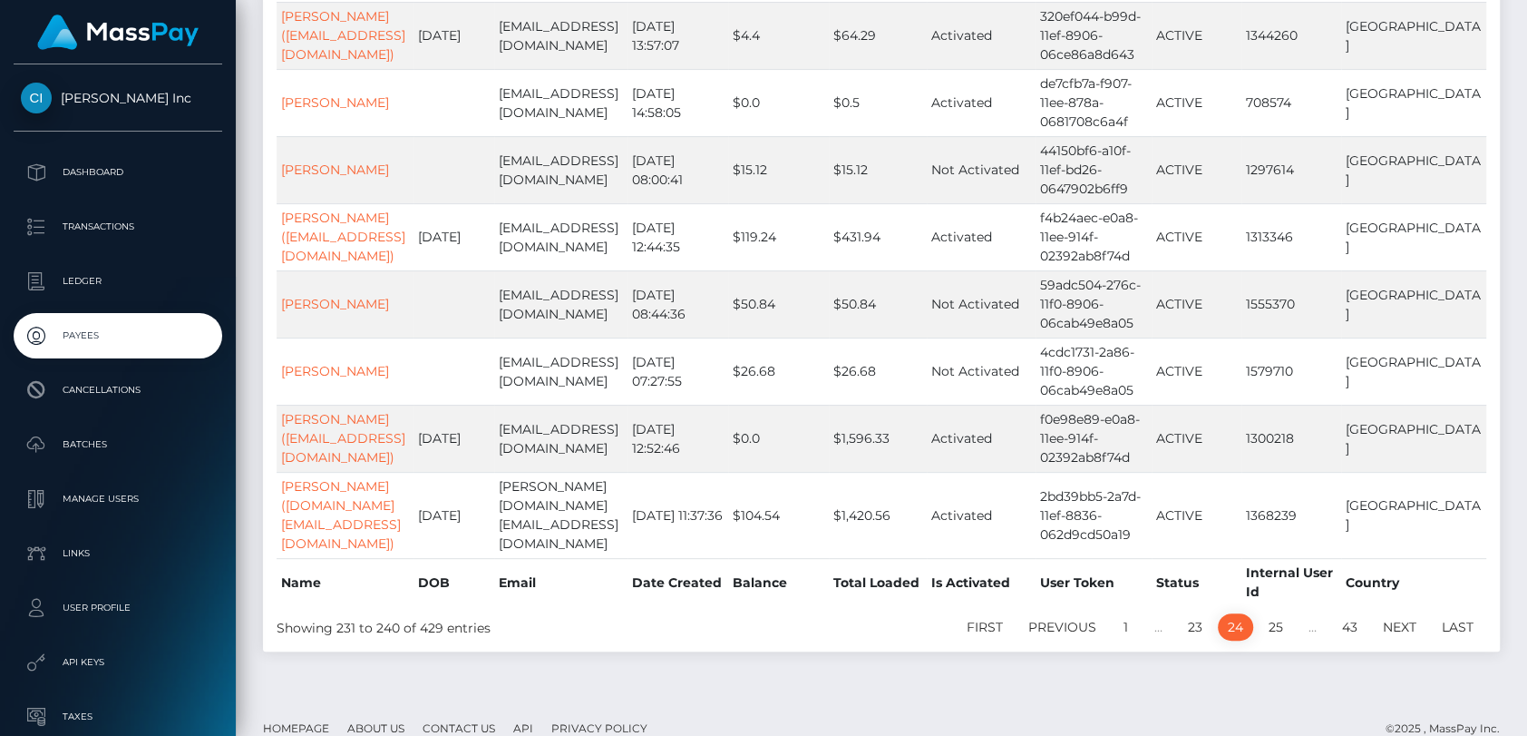
click at [1278, 613] on link "25" at bounding box center [1276, 626] width 34 height 27
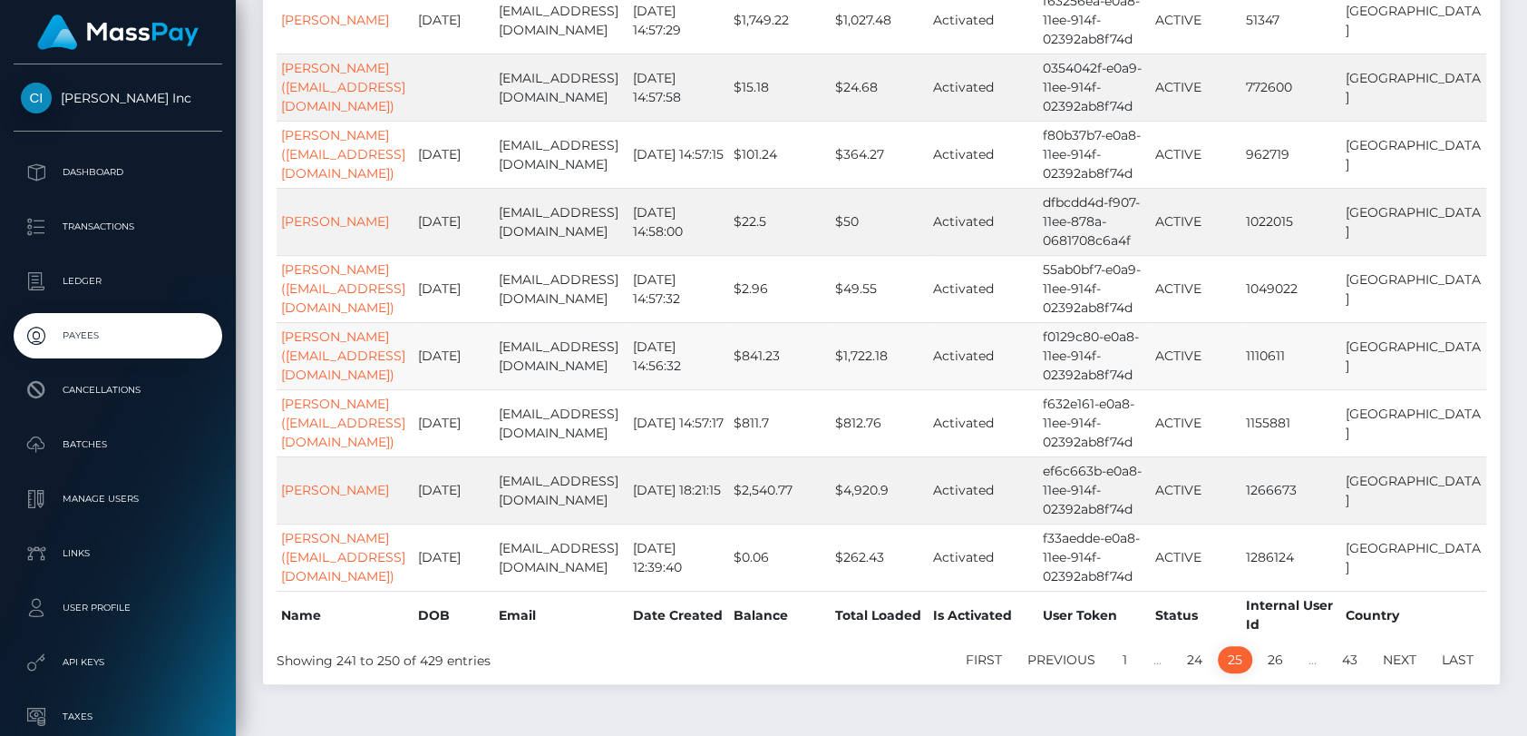
scroll to position [382, 0]
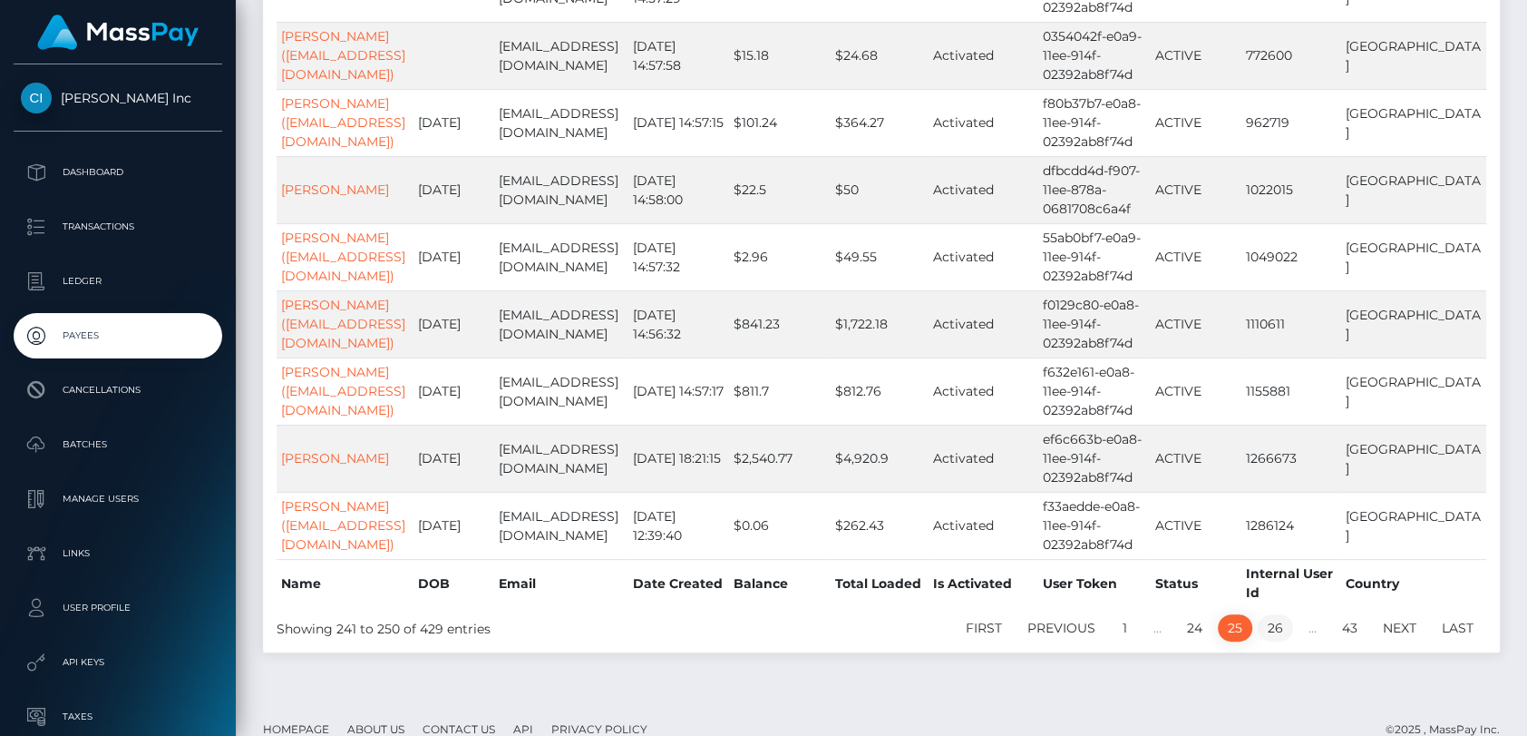
click at [1271, 623] on link "26" at bounding box center [1275, 627] width 35 height 27
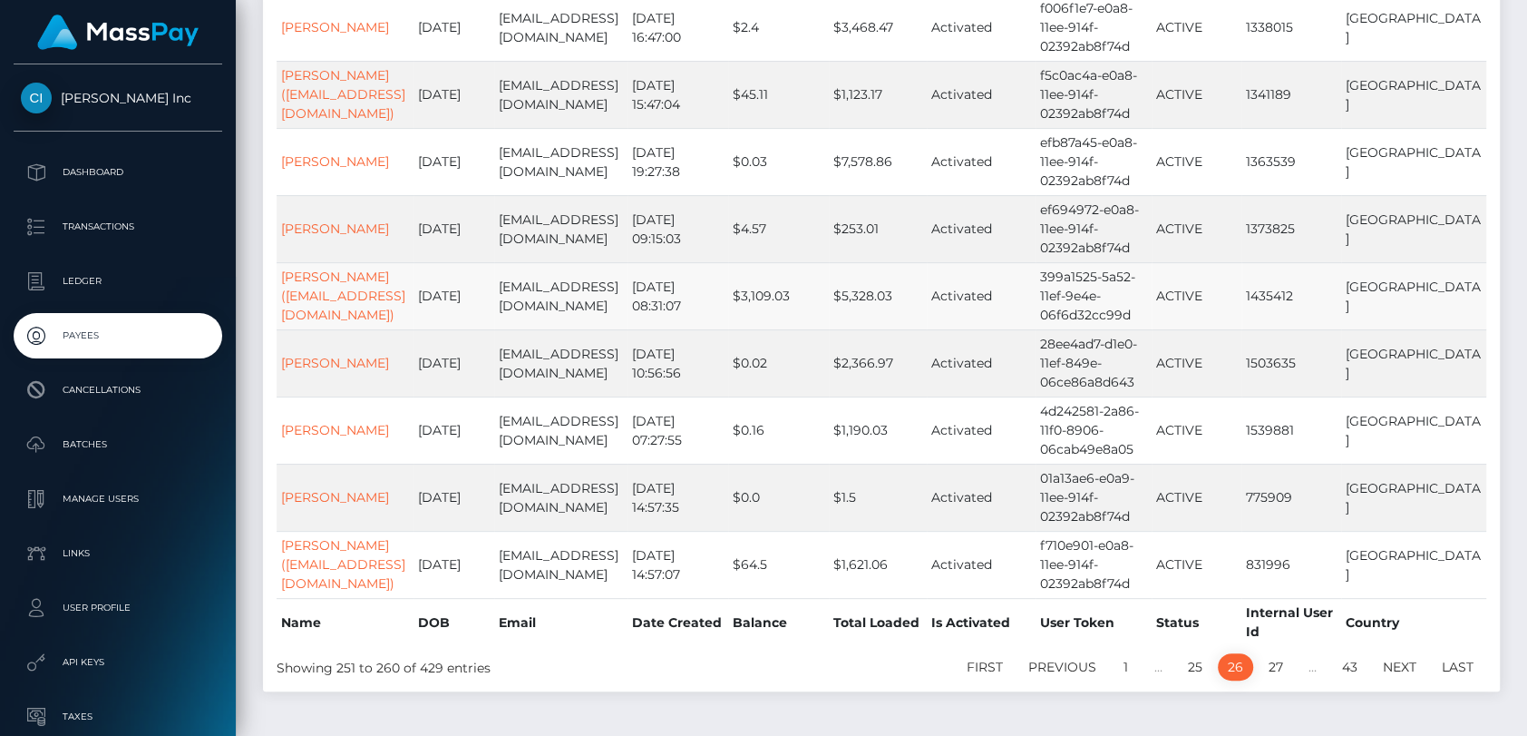
scroll to position [376, 0]
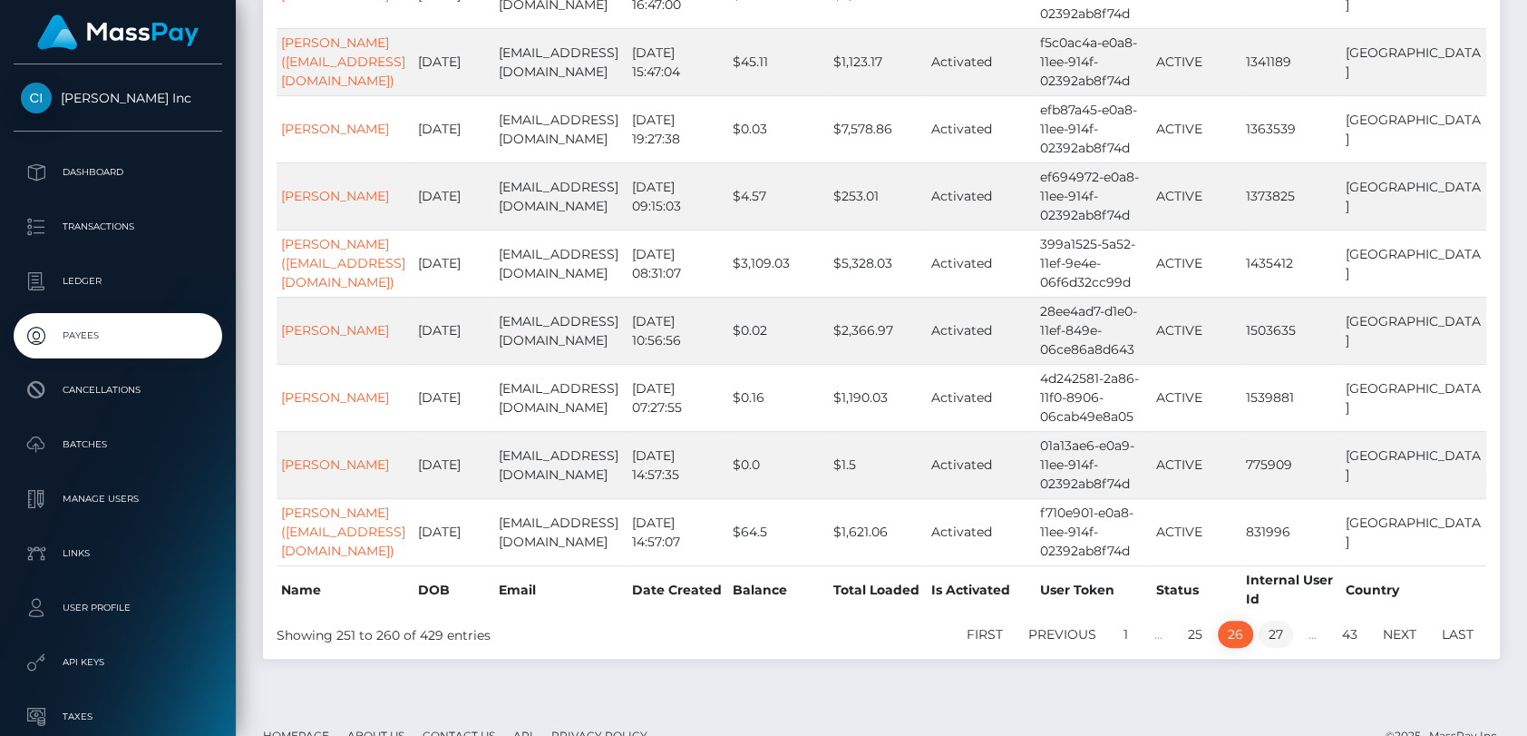
click at [1274, 648] on link "27" at bounding box center [1276, 633] width 34 height 27
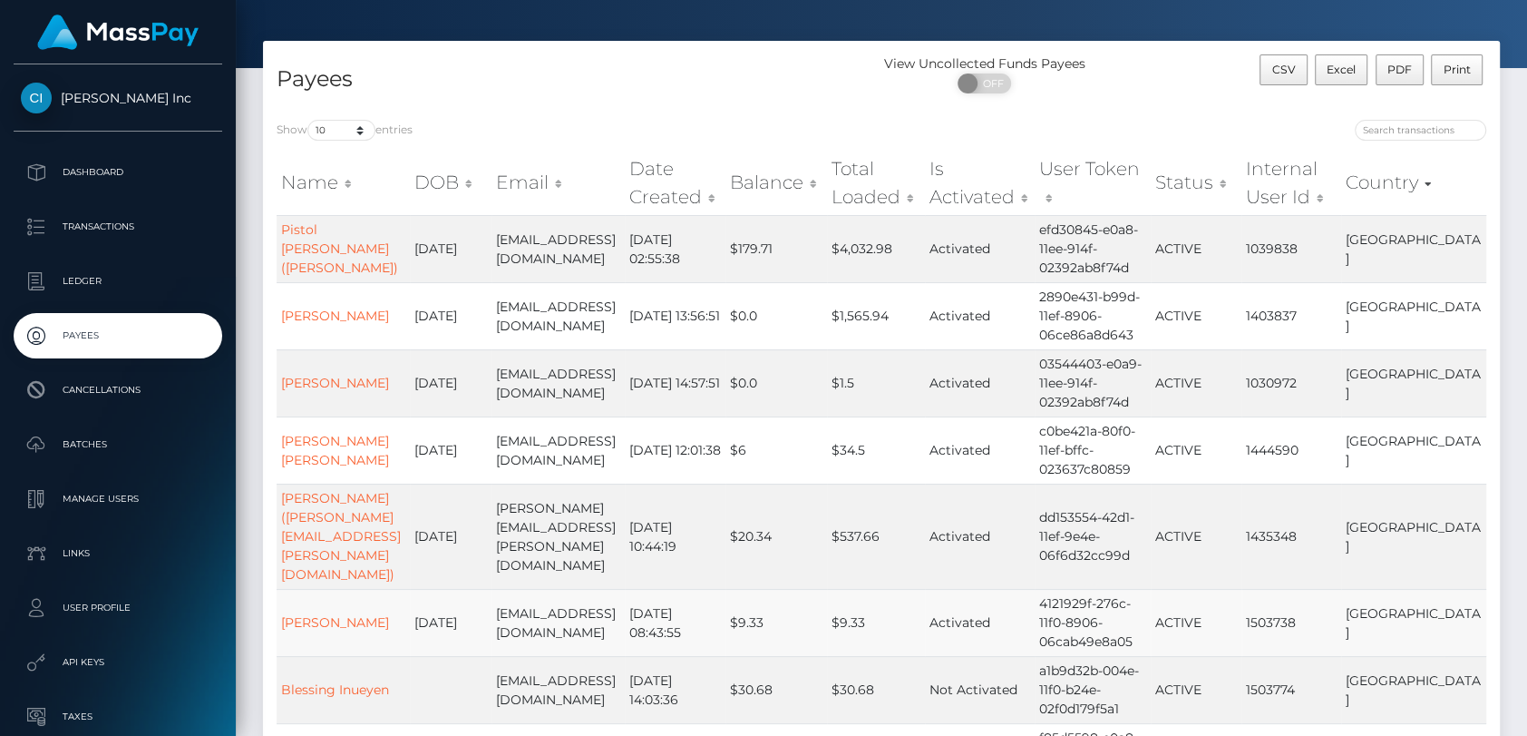
scroll to position [0, 0]
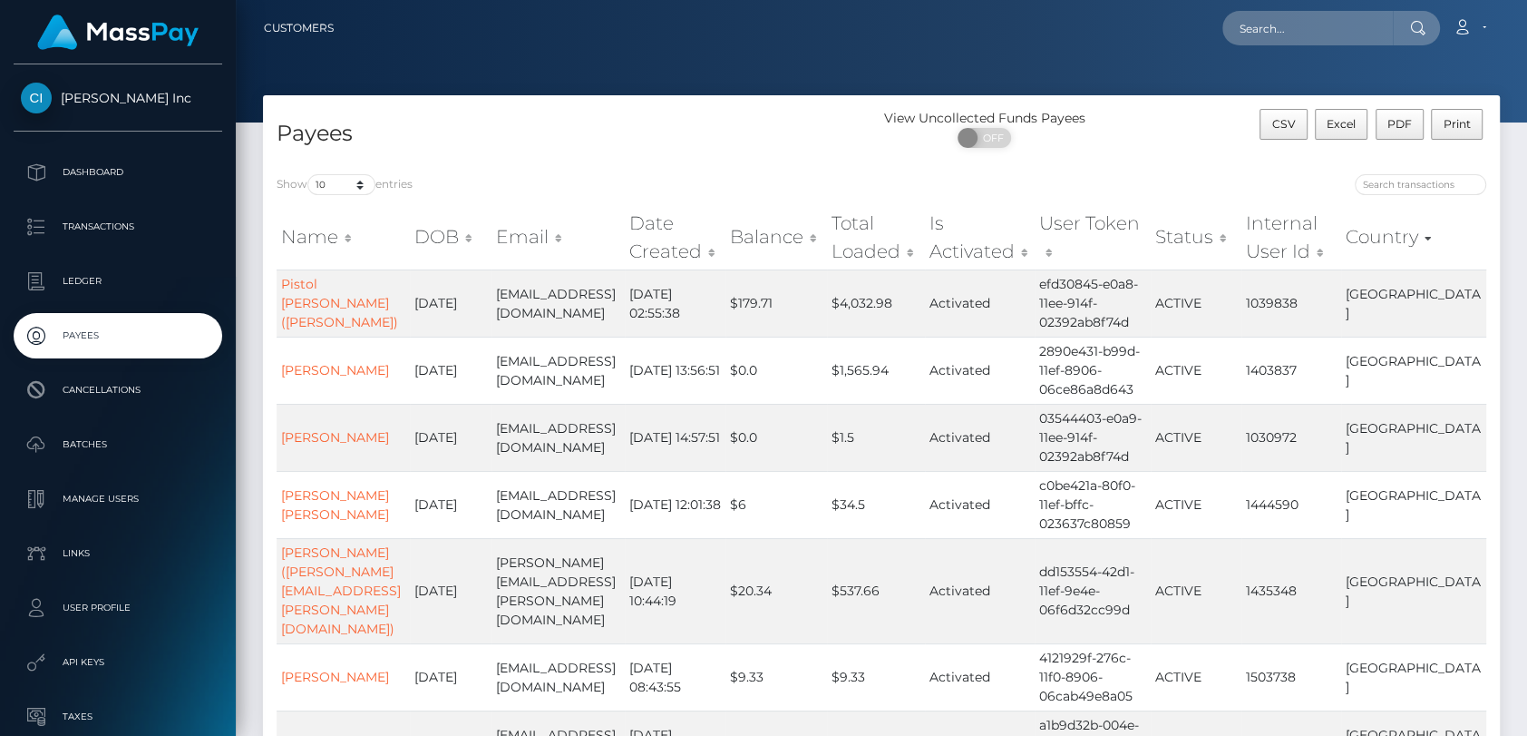
click at [1425, 233] on th "Country" at bounding box center [1413, 237] width 145 height 64
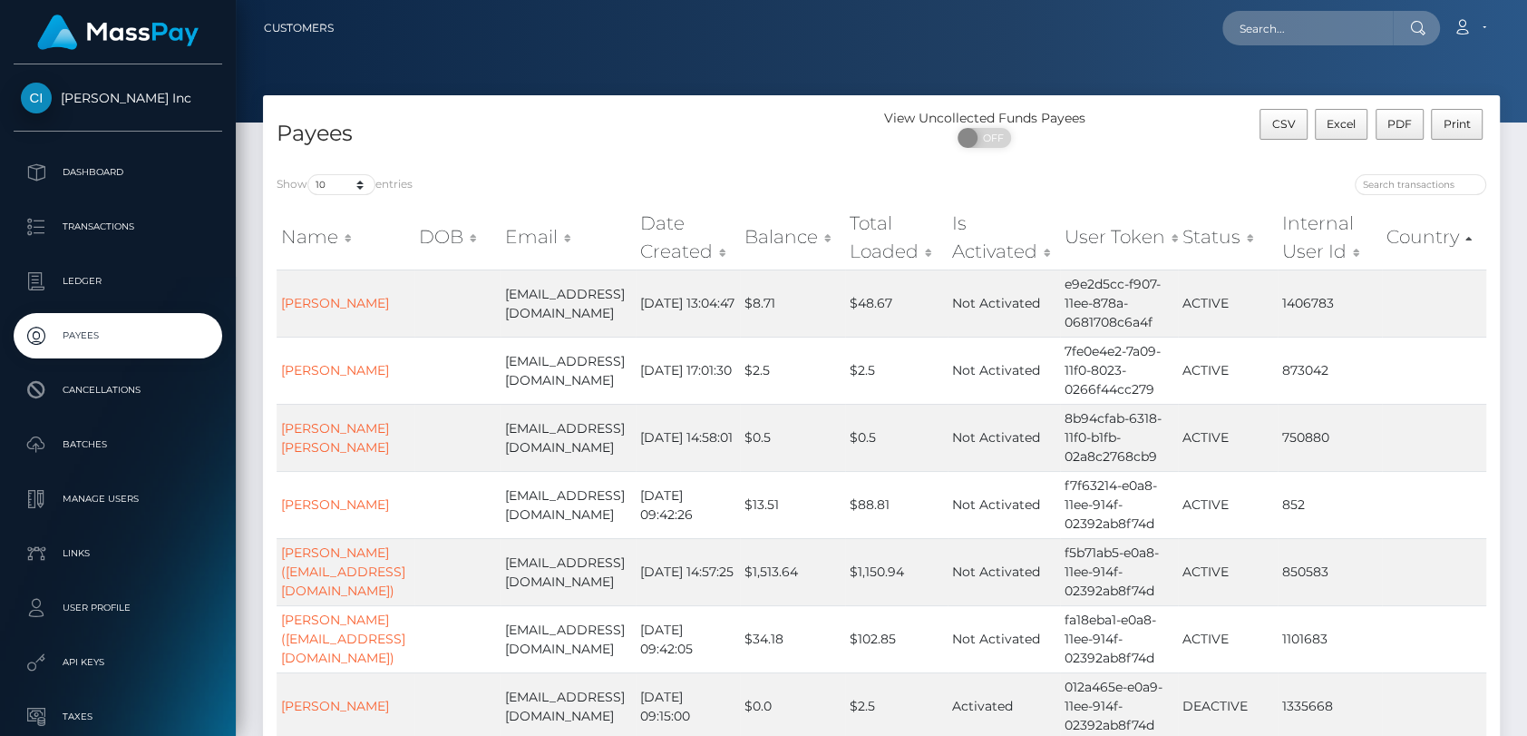
scroll to position [402, 0]
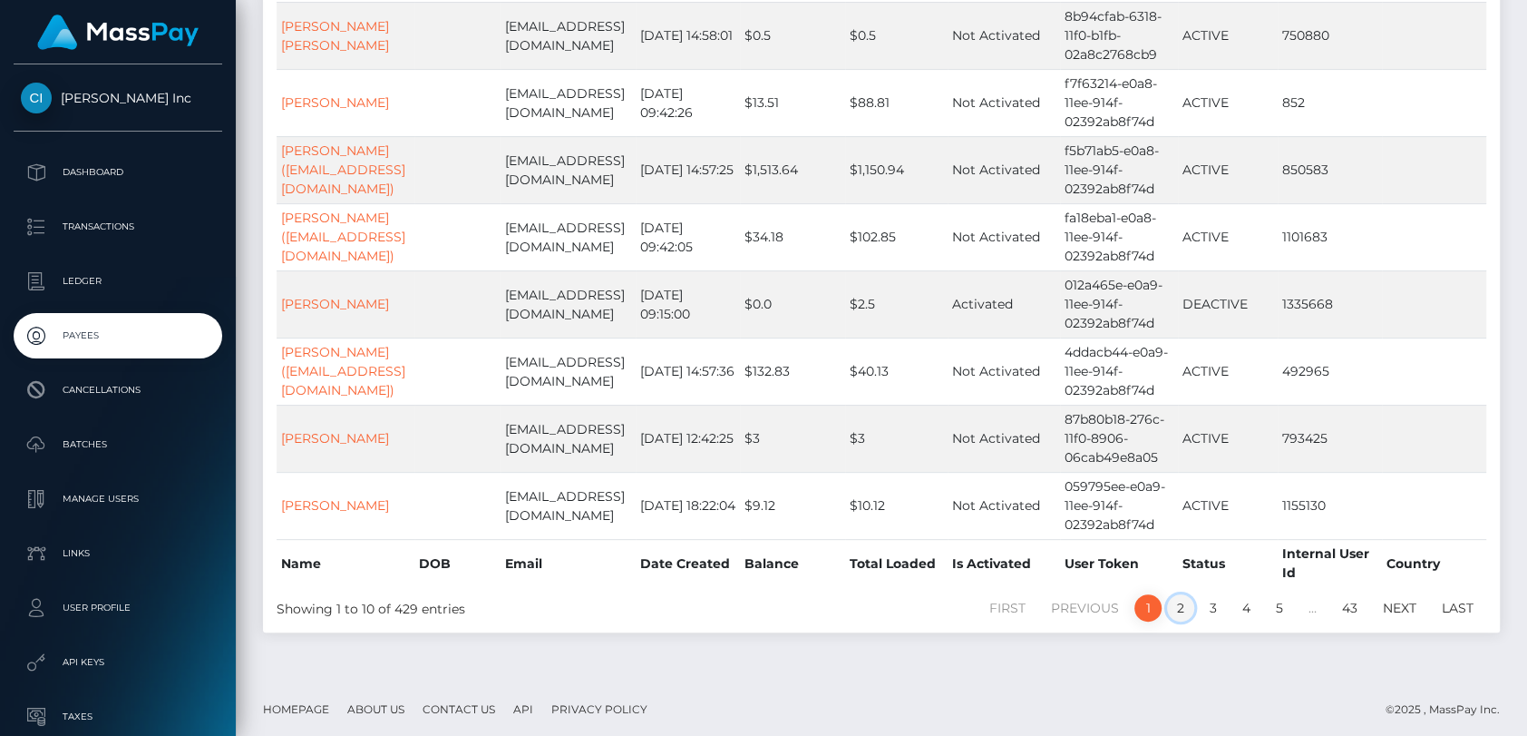
click at [1178, 609] on link "2" at bounding box center [1180, 607] width 27 height 27
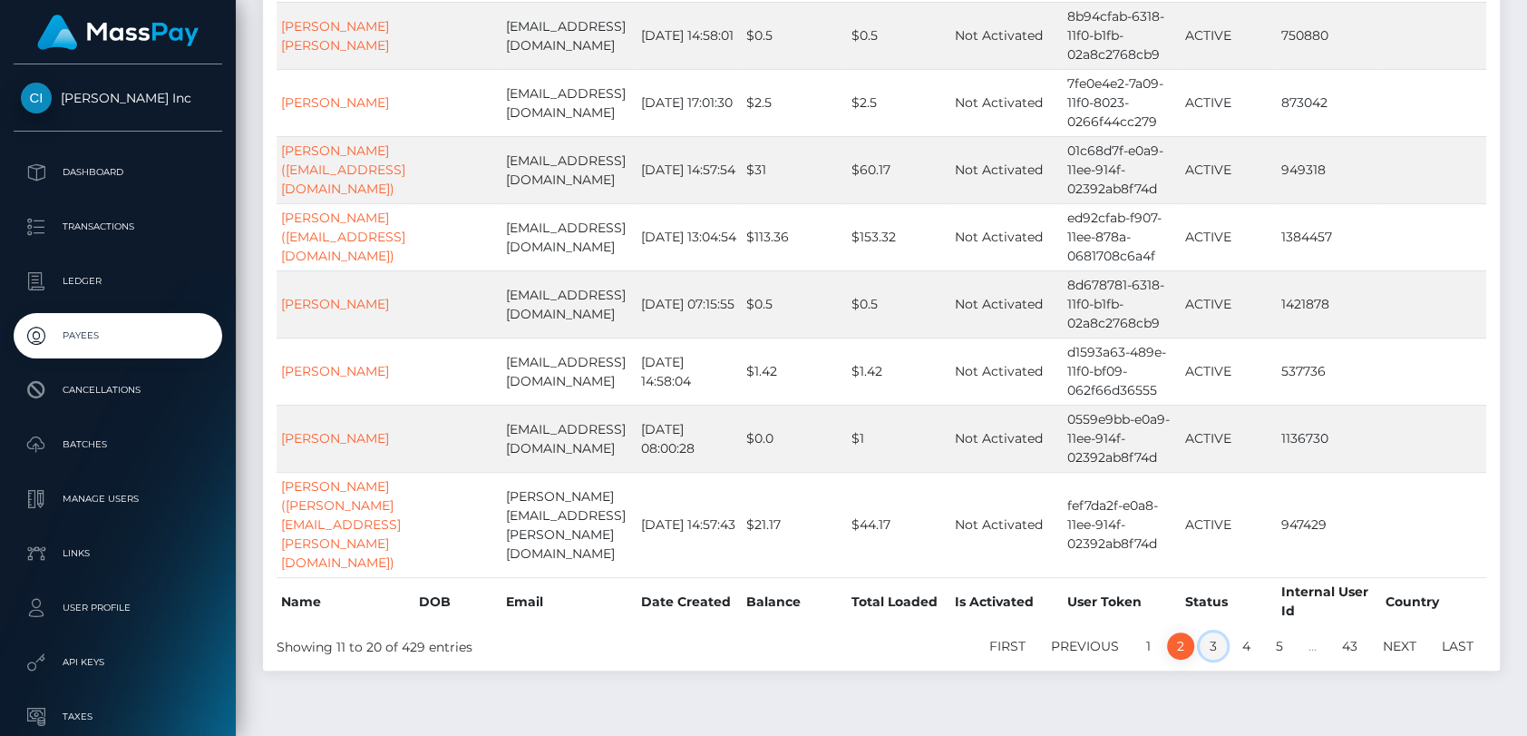
click at [1210, 632] on link "3" at bounding box center [1213, 645] width 27 height 27
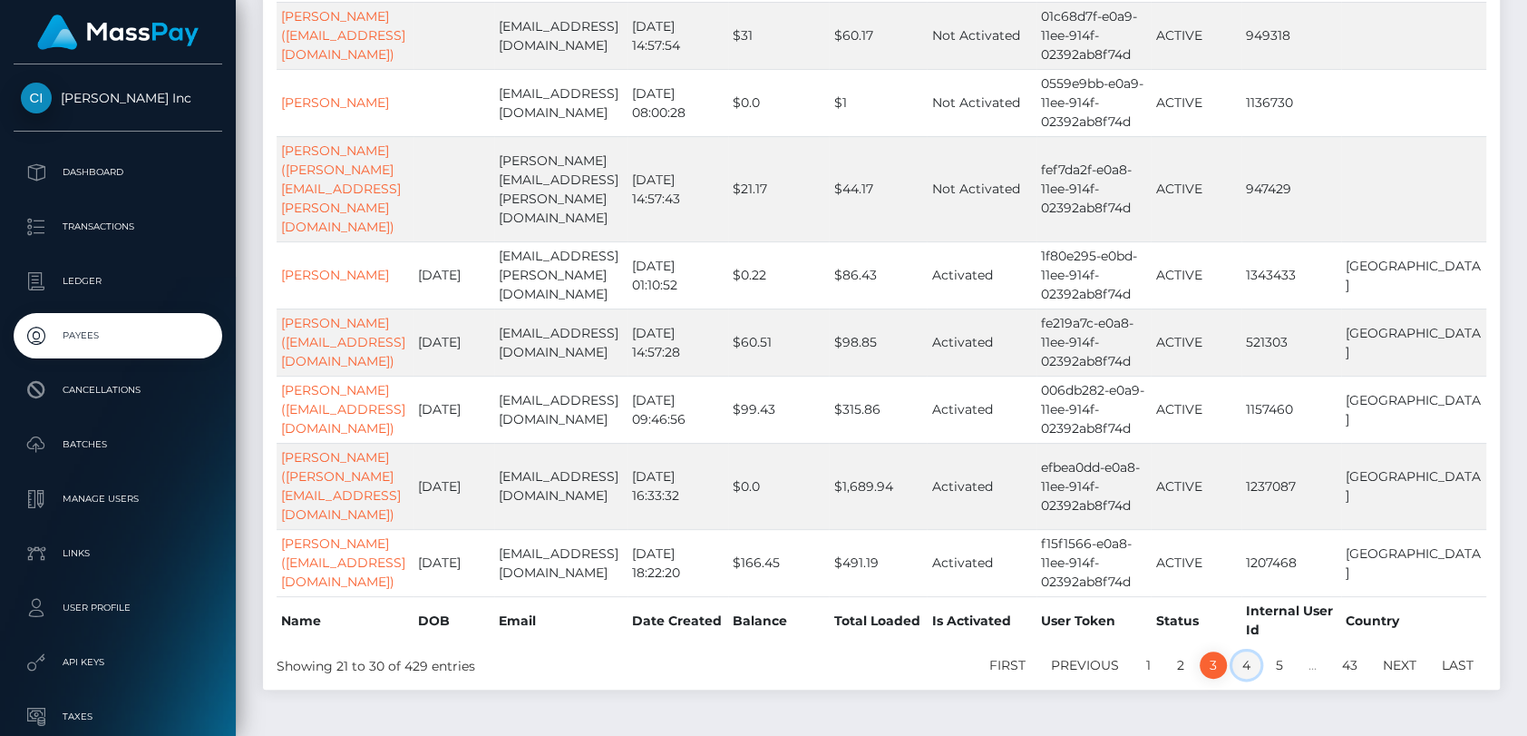
click at [1253, 651] on link "4" at bounding box center [1247, 664] width 28 height 27
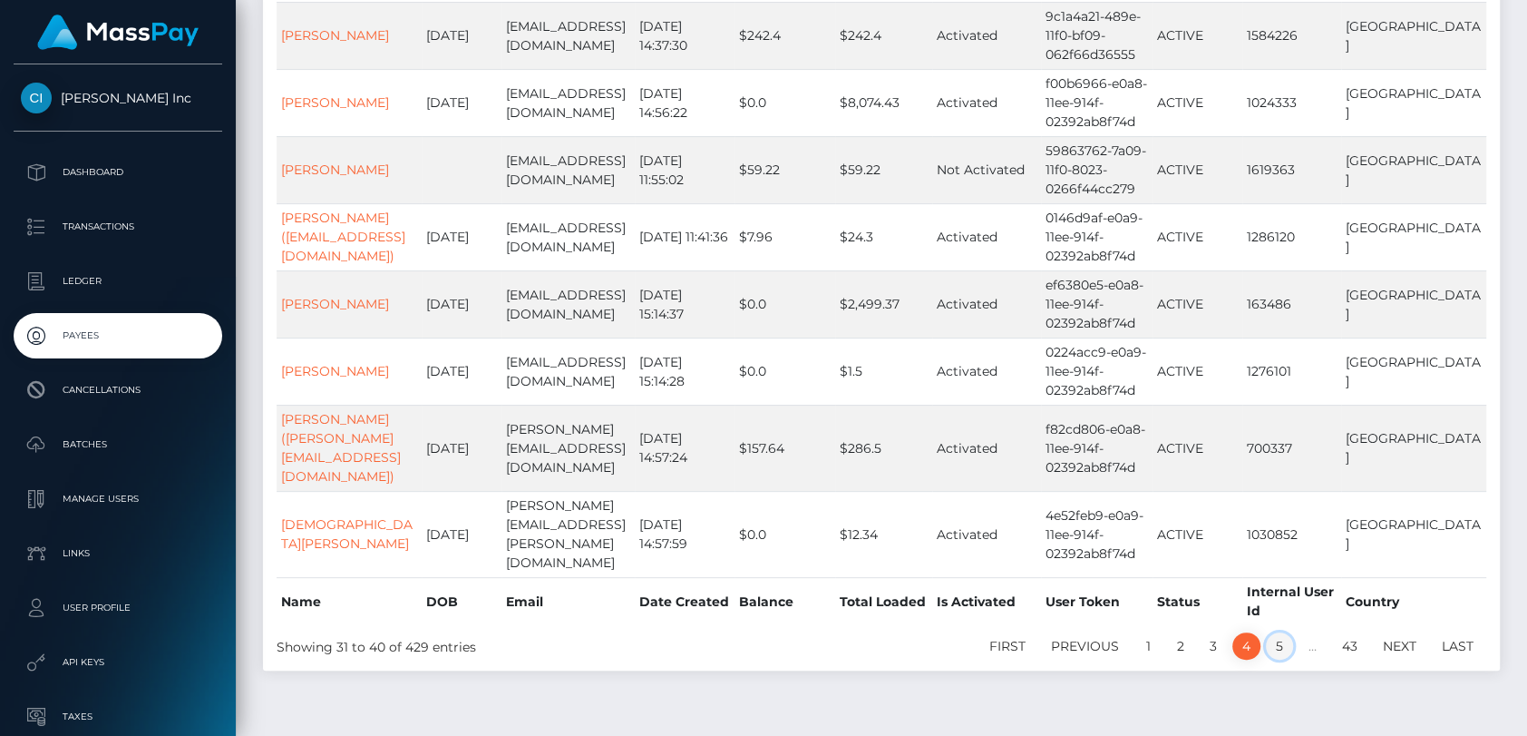
click at [1272, 632] on link "5" at bounding box center [1279, 645] width 27 height 27
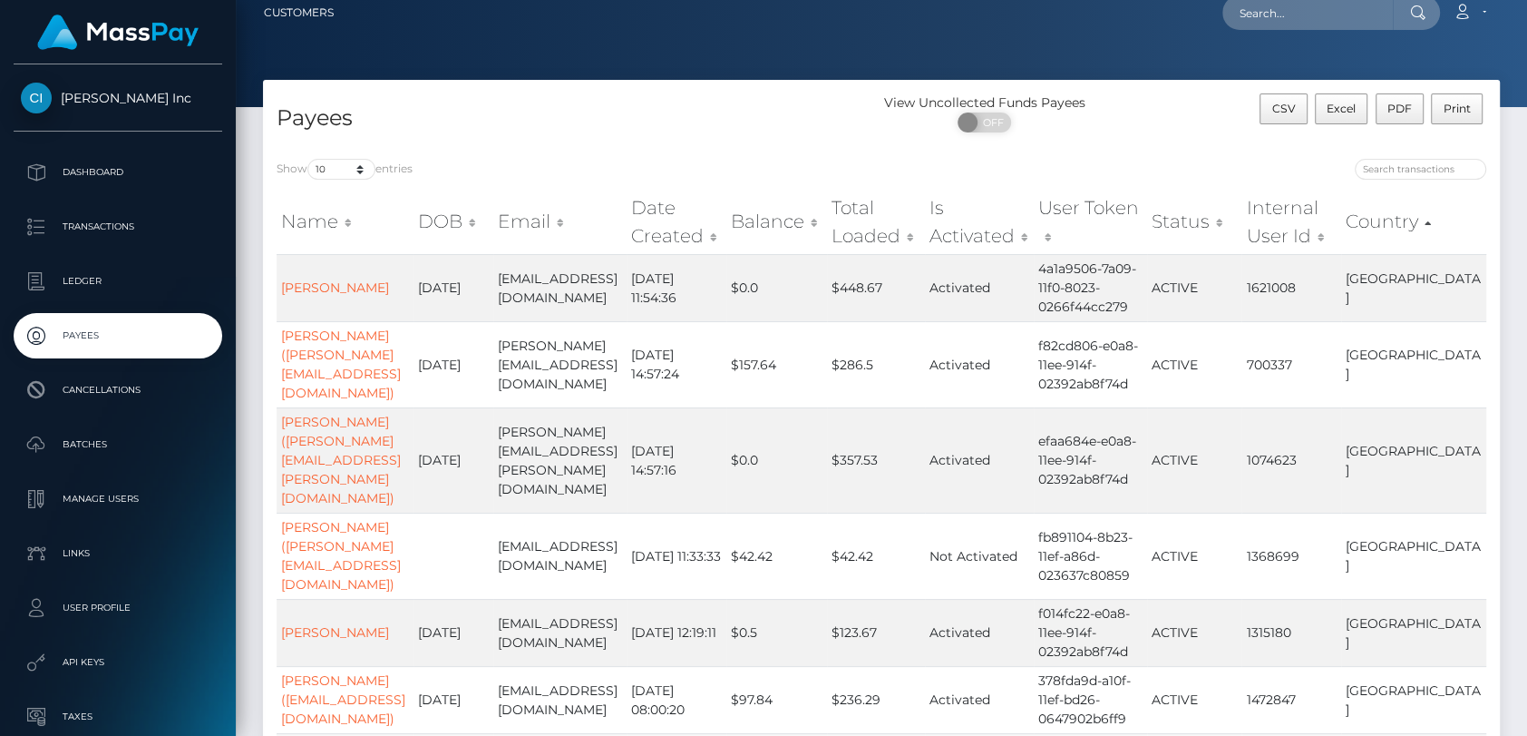
scroll to position [0, 0]
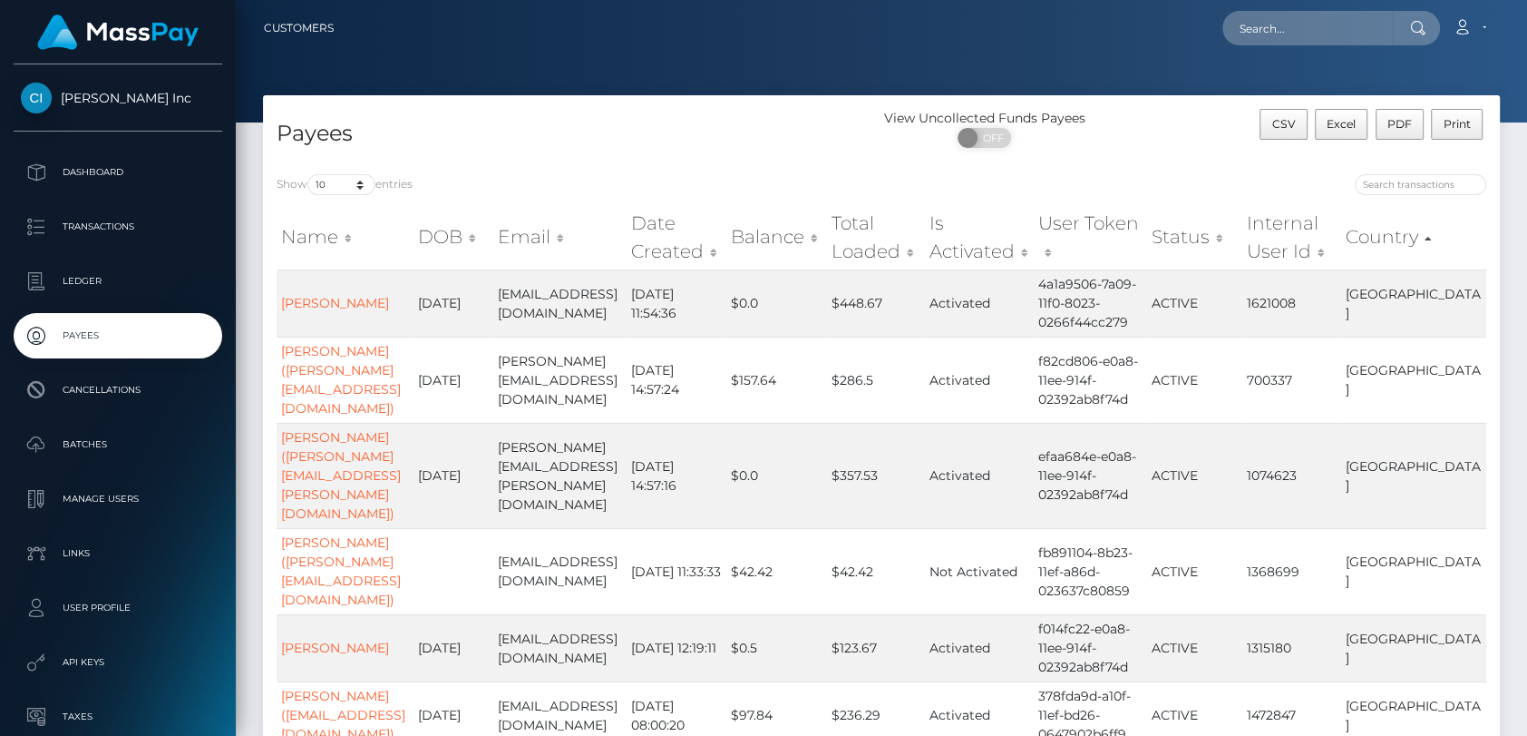
click at [1468, 239] on th "Country" at bounding box center [1413, 237] width 145 height 64
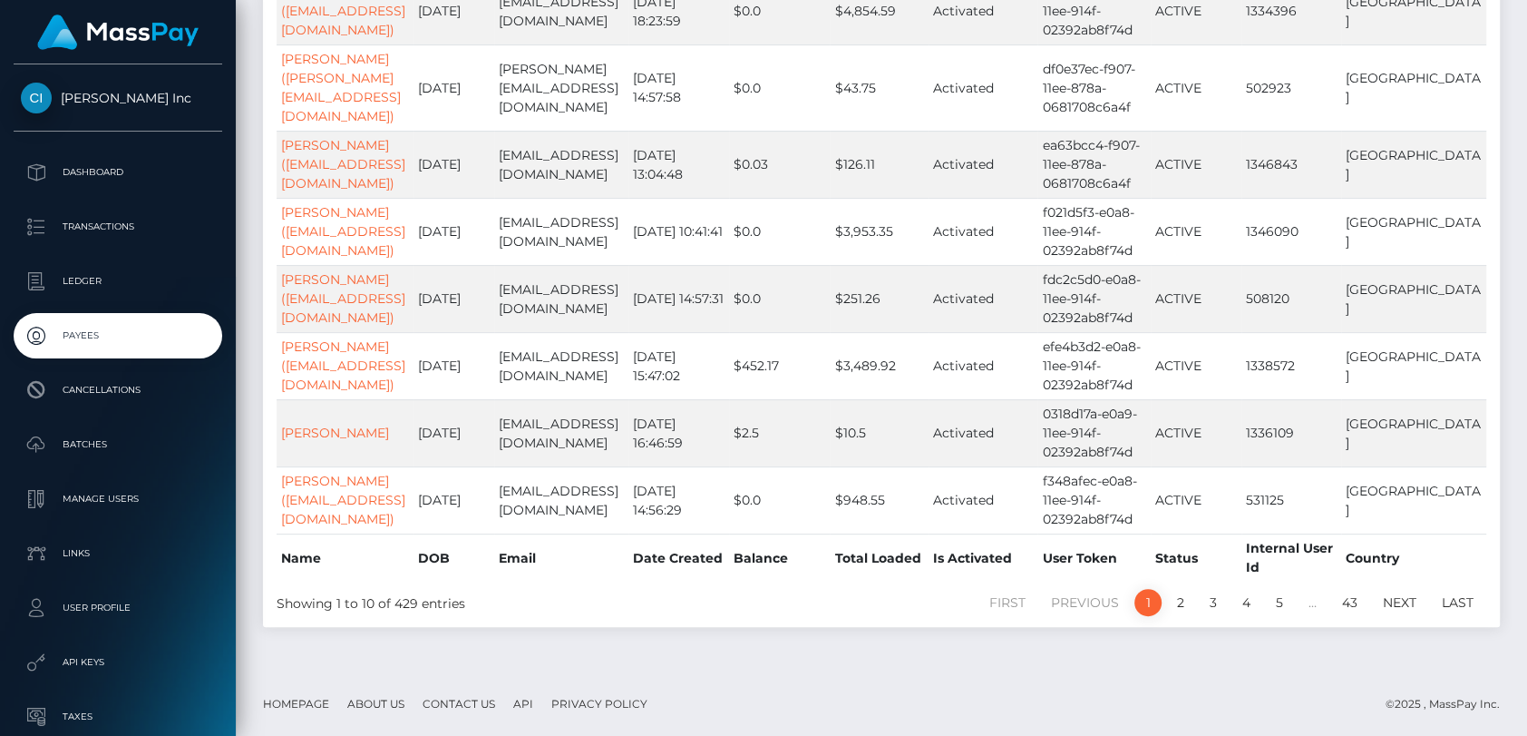
scroll to position [440, 0]
click at [1294, 601] on li "5" at bounding box center [1279, 602] width 33 height 27
click at [1289, 601] on link "5" at bounding box center [1279, 602] width 27 height 27
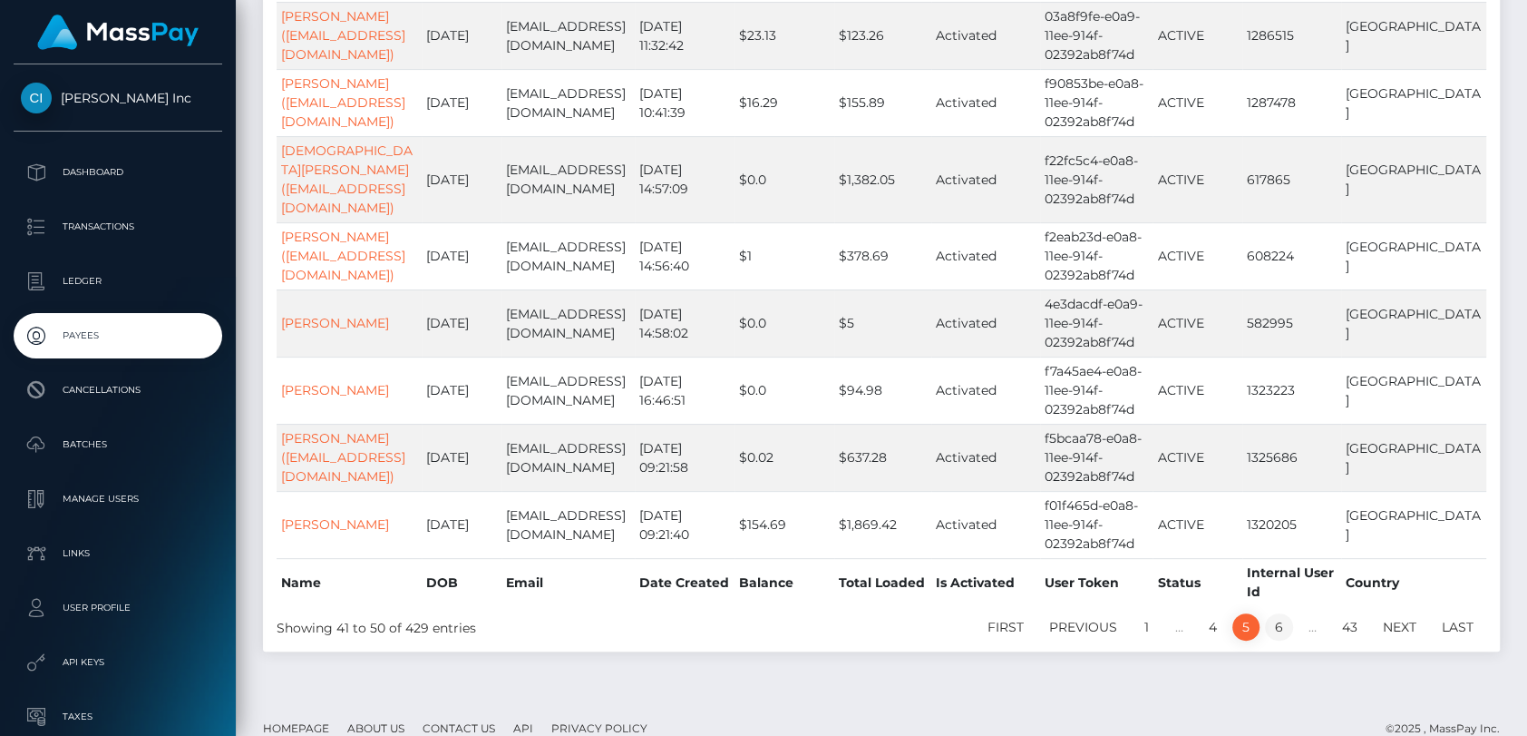
click at [1290, 613] on link "6" at bounding box center [1279, 626] width 28 height 27
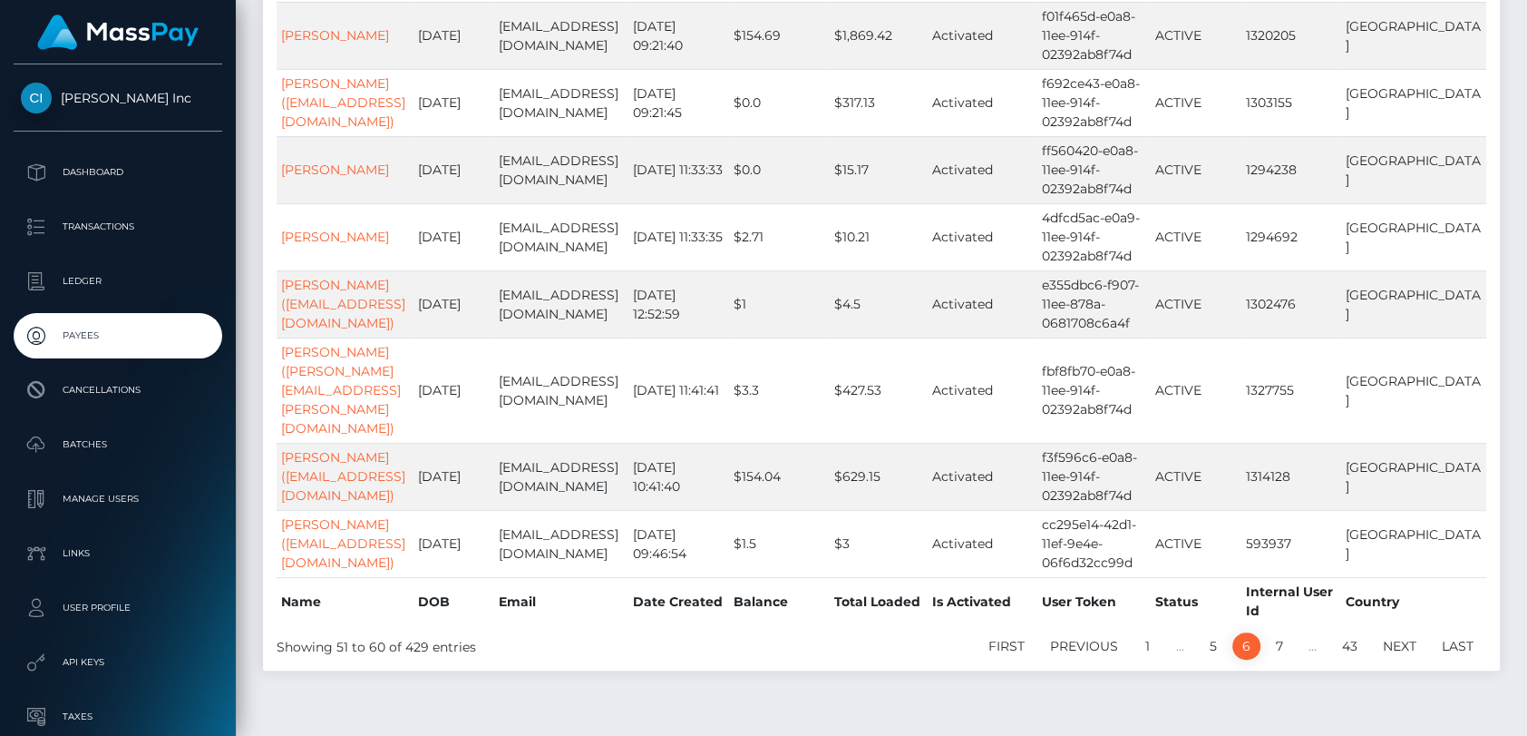
click at [1290, 632] on link "7" at bounding box center [1279, 645] width 27 height 27
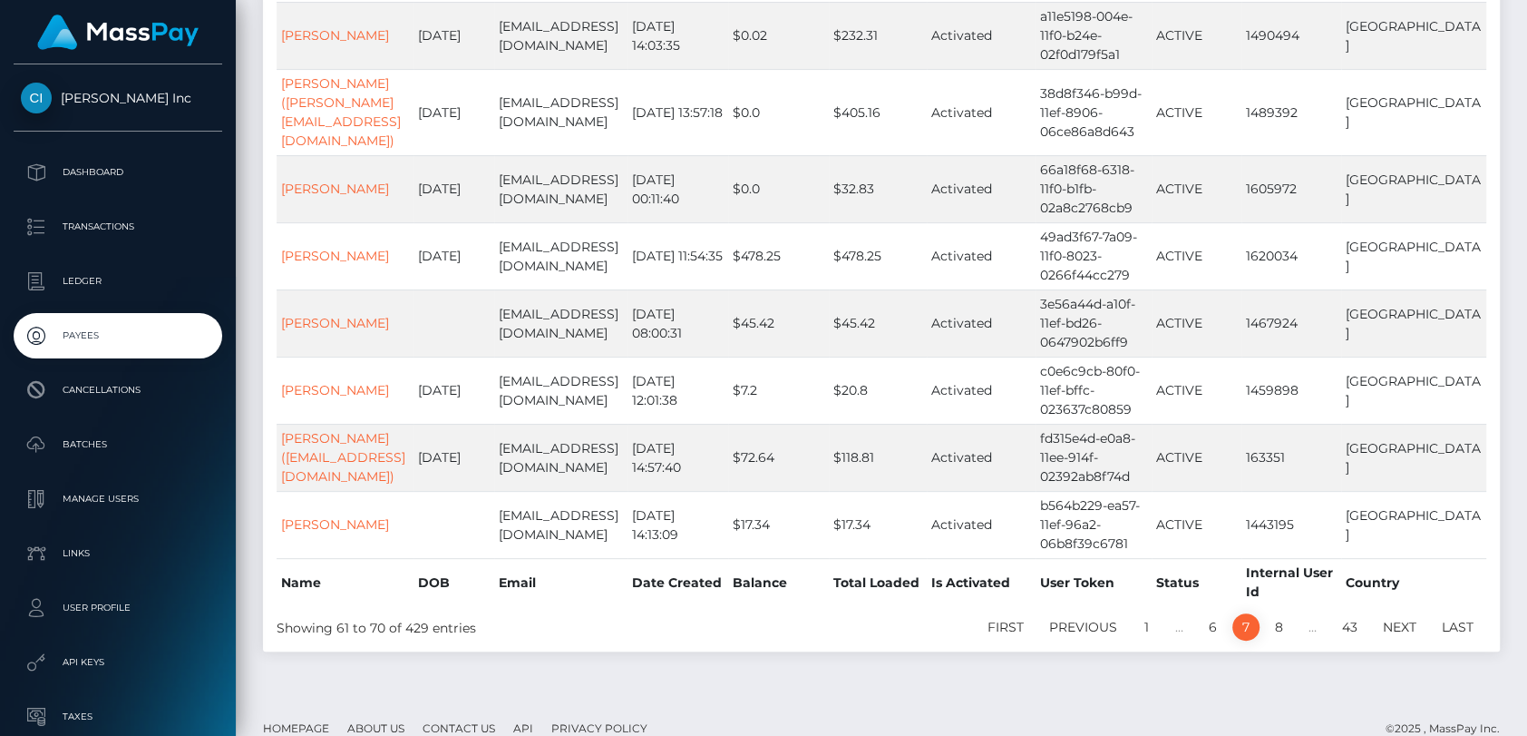
click at [1290, 613] on link "8" at bounding box center [1279, 626] width 28 height 27
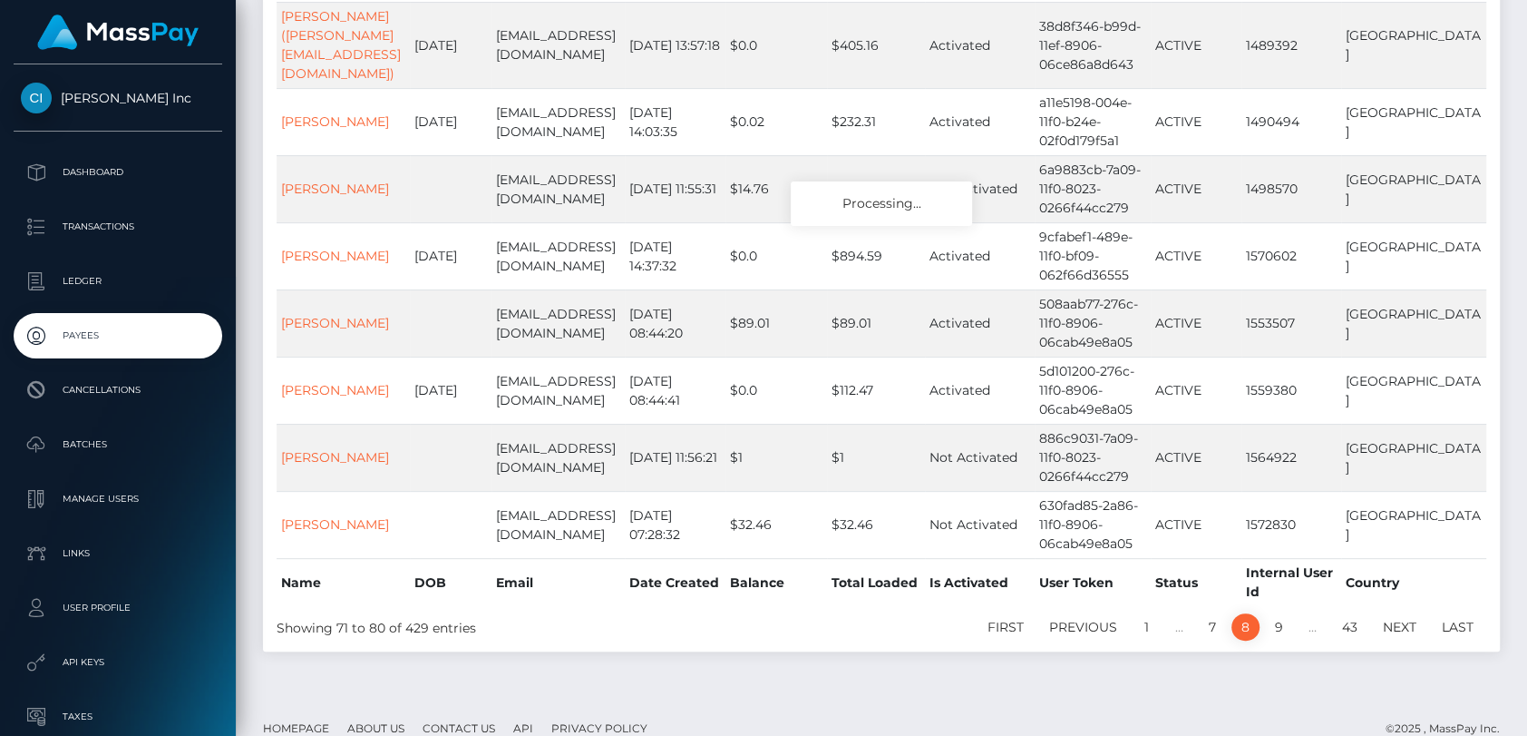
click at [1290, 613] on link "9" at bounding box center [1279, 626] width 28 height 27
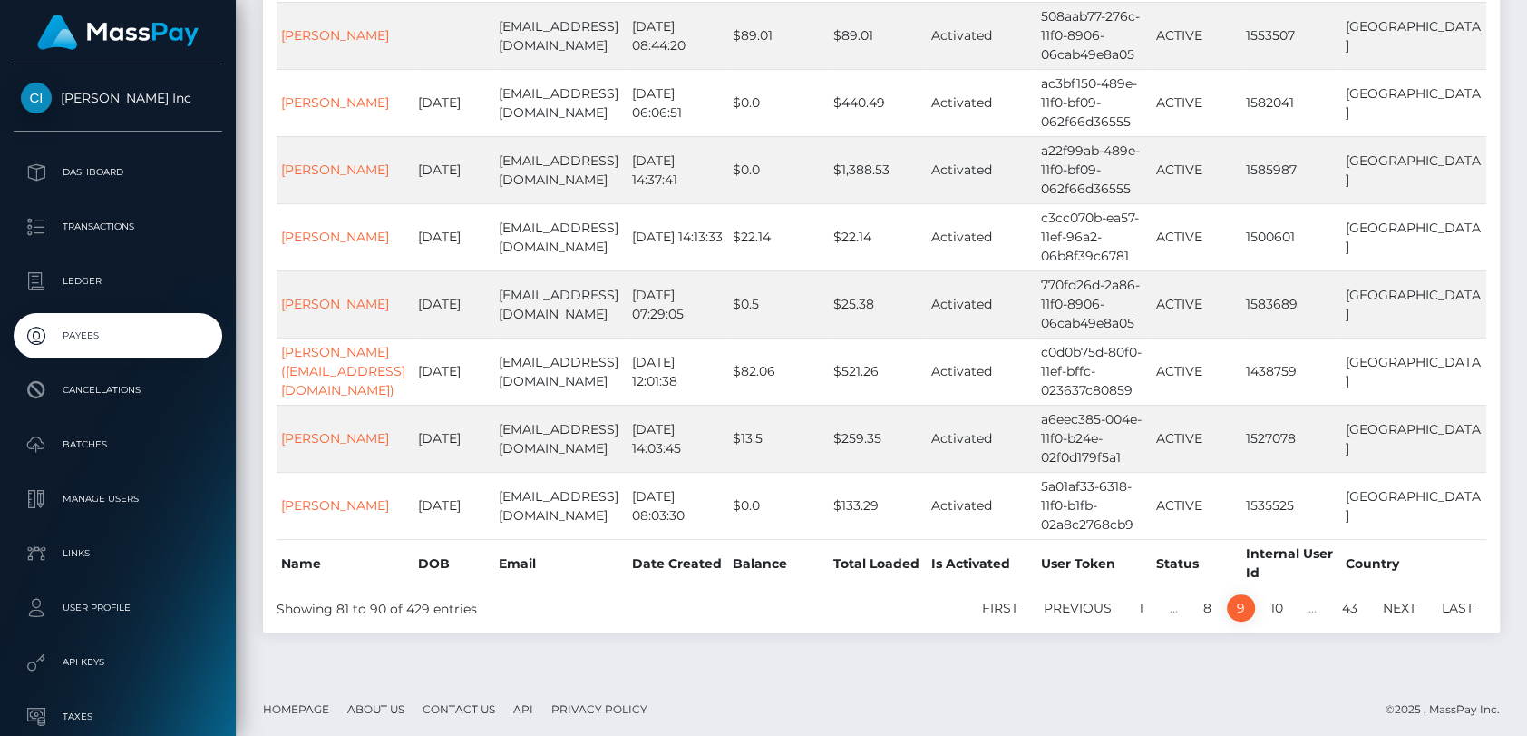
click at [1290, 602] on link "10" at bounding box center [1277, 607] width 33 height 27
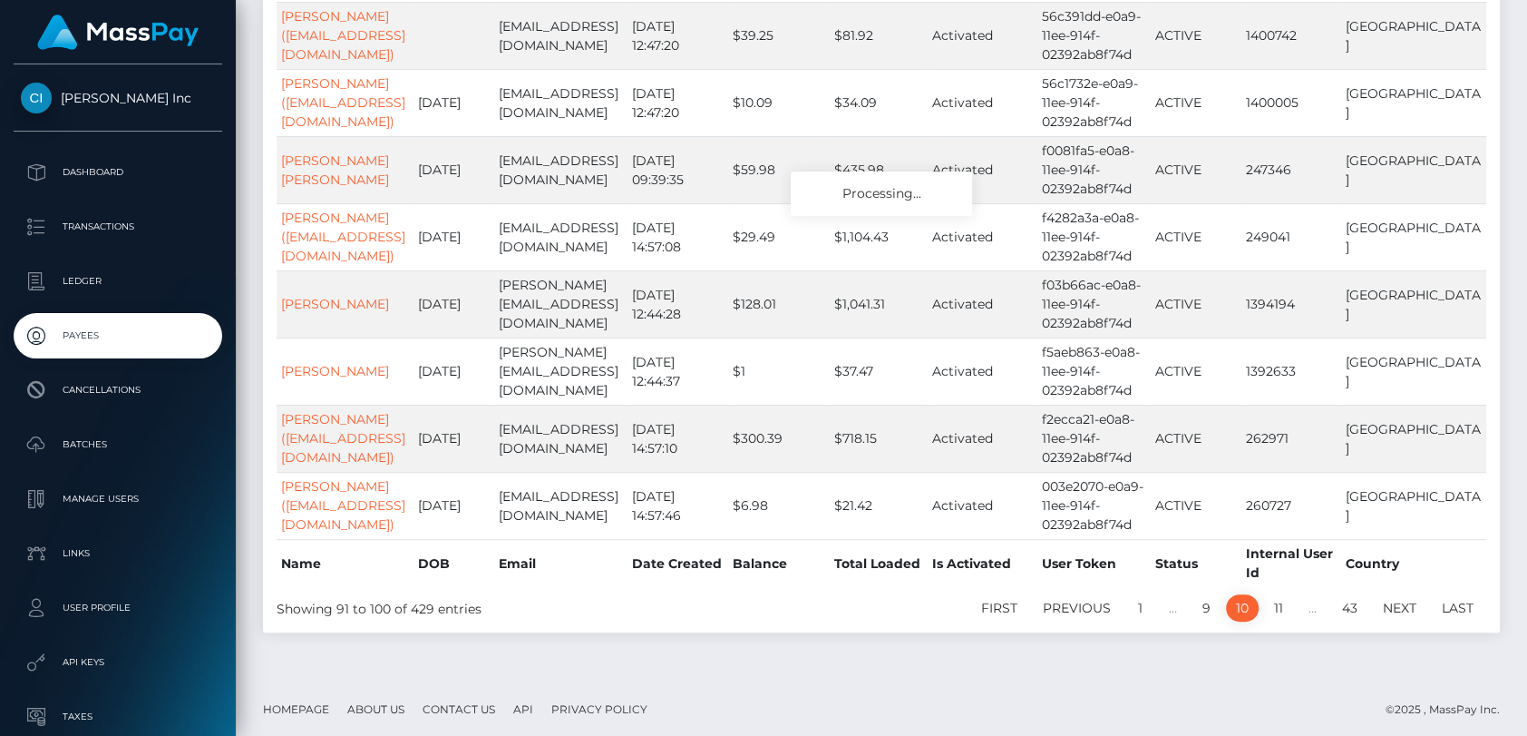
click at [1290, 602] on link "11" at bounding box center [1278, 607] width 29 height 27
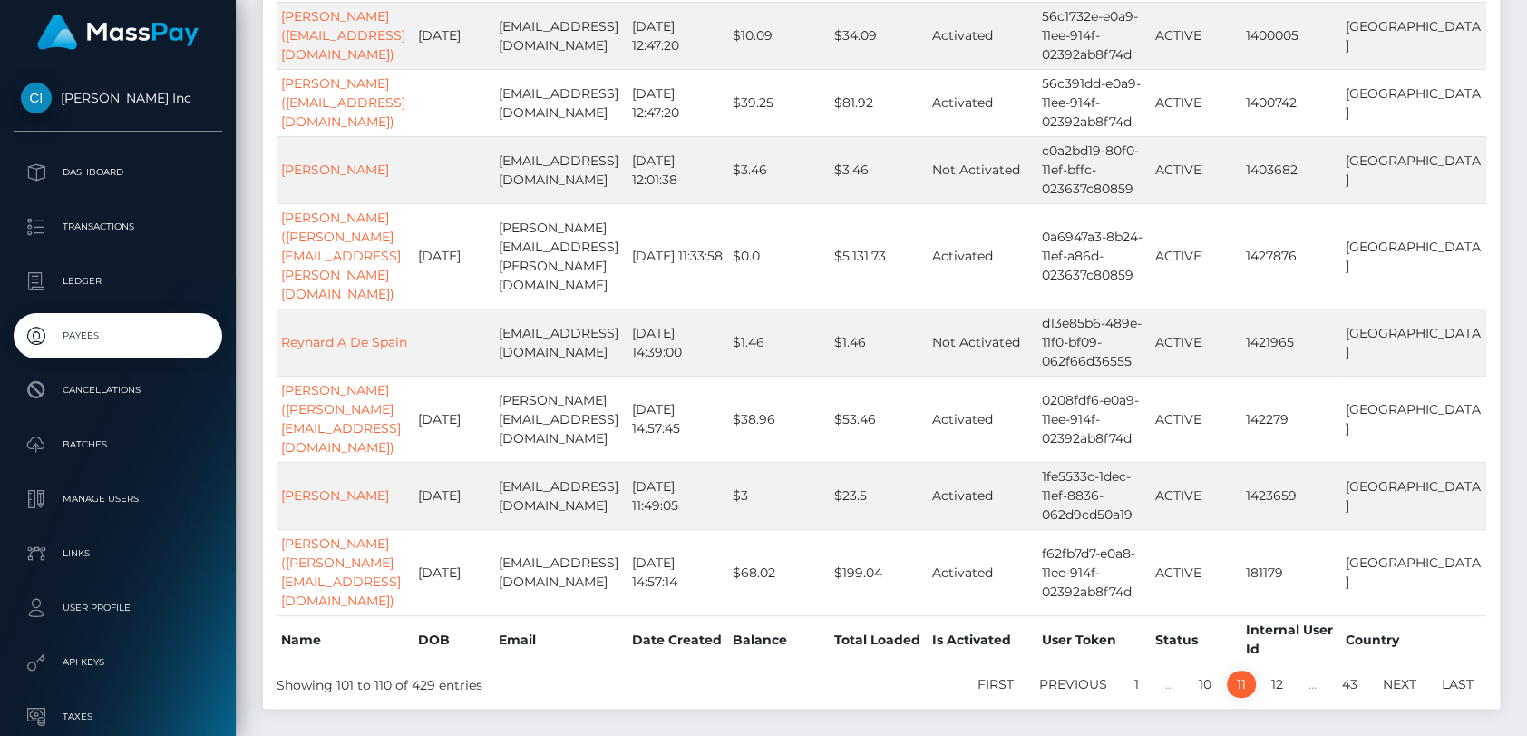
click at [1290, 670] on link "12" at bounding box center [1278, 683] width 32 height 27
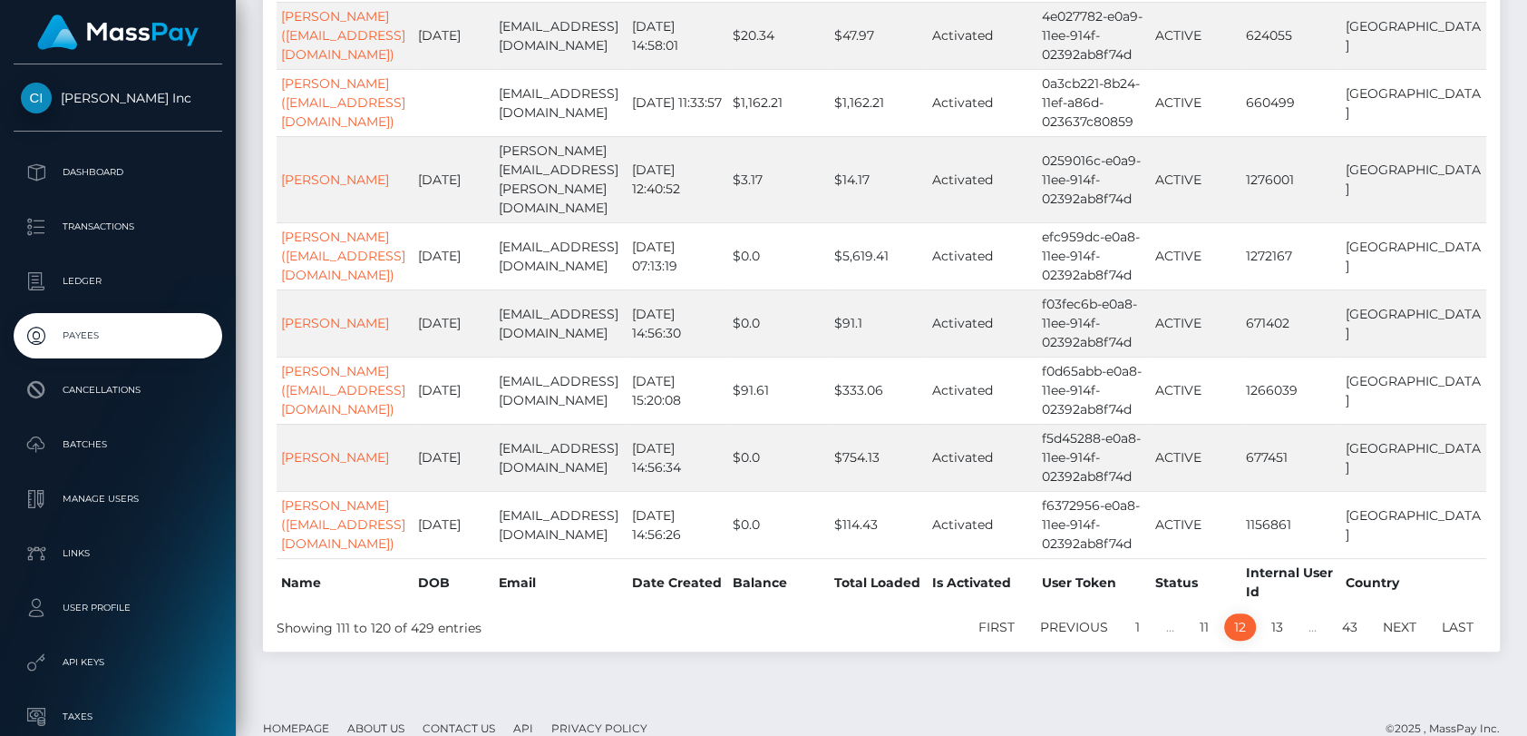
click at [1290, 613] on link "13" at bounding box center [1278, 626] width 32 height 27
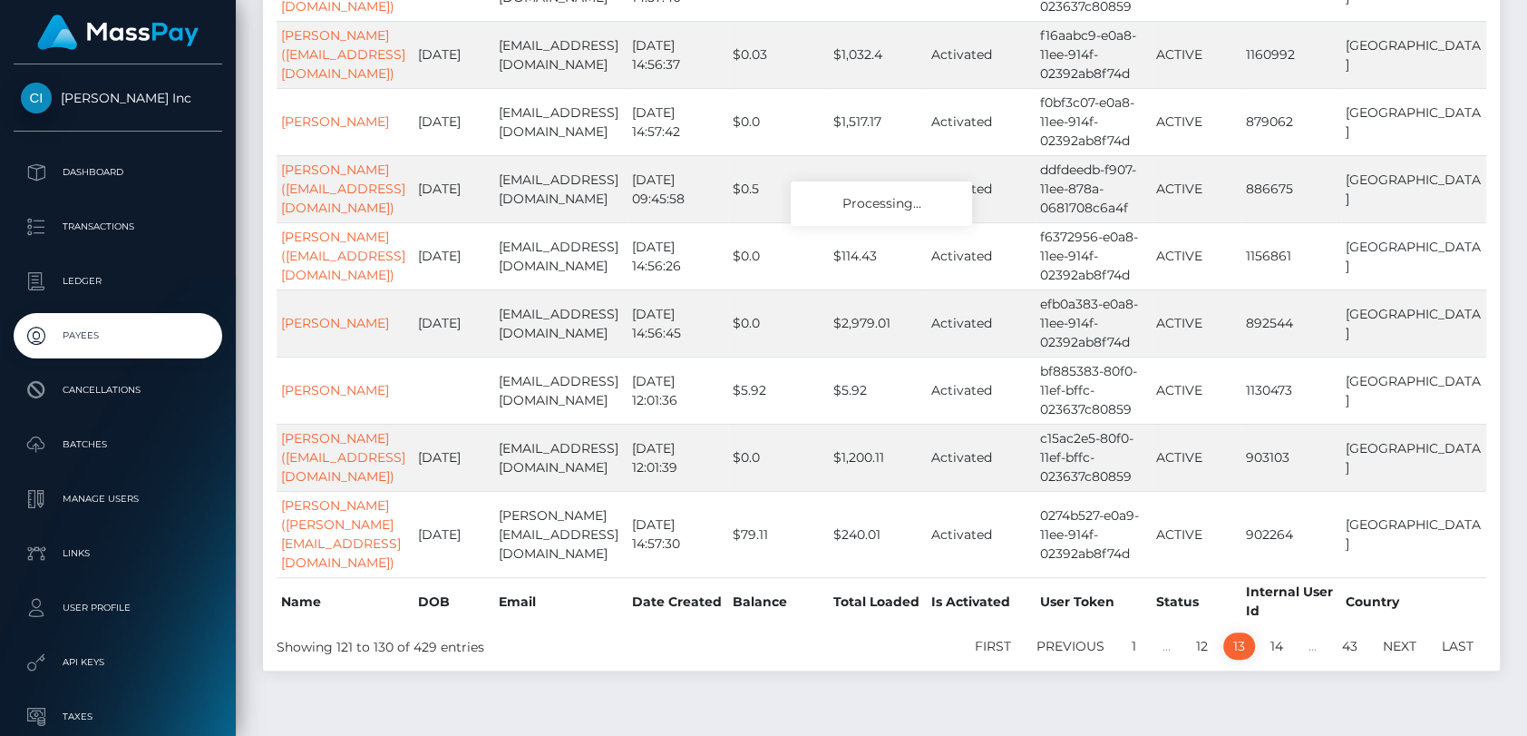
click at [1290, 632] on link "14" at bounding box center [1277, 645] width 33 height 27
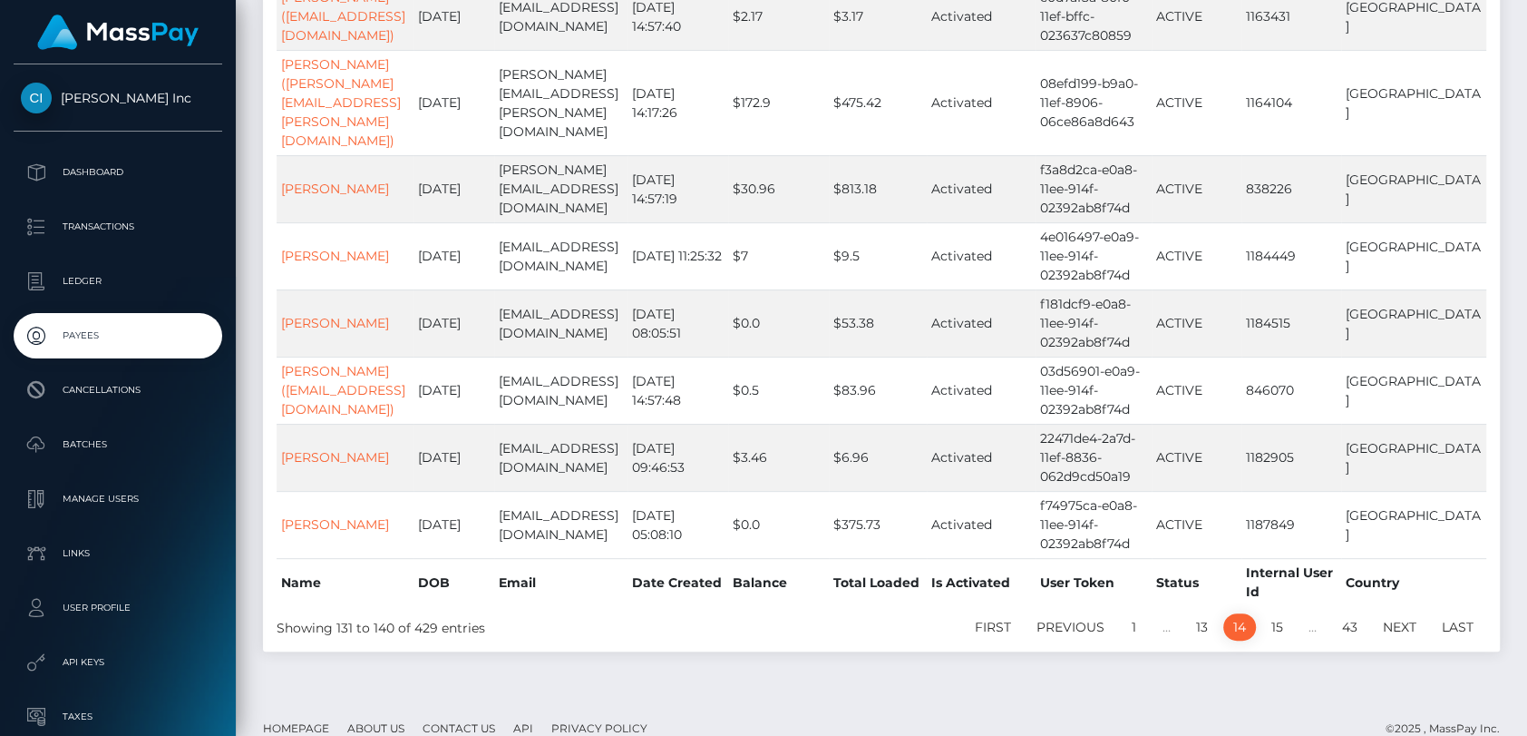
click at [1290, 613] on link "15" at bounding box center [1278, 626] width 32 height 27
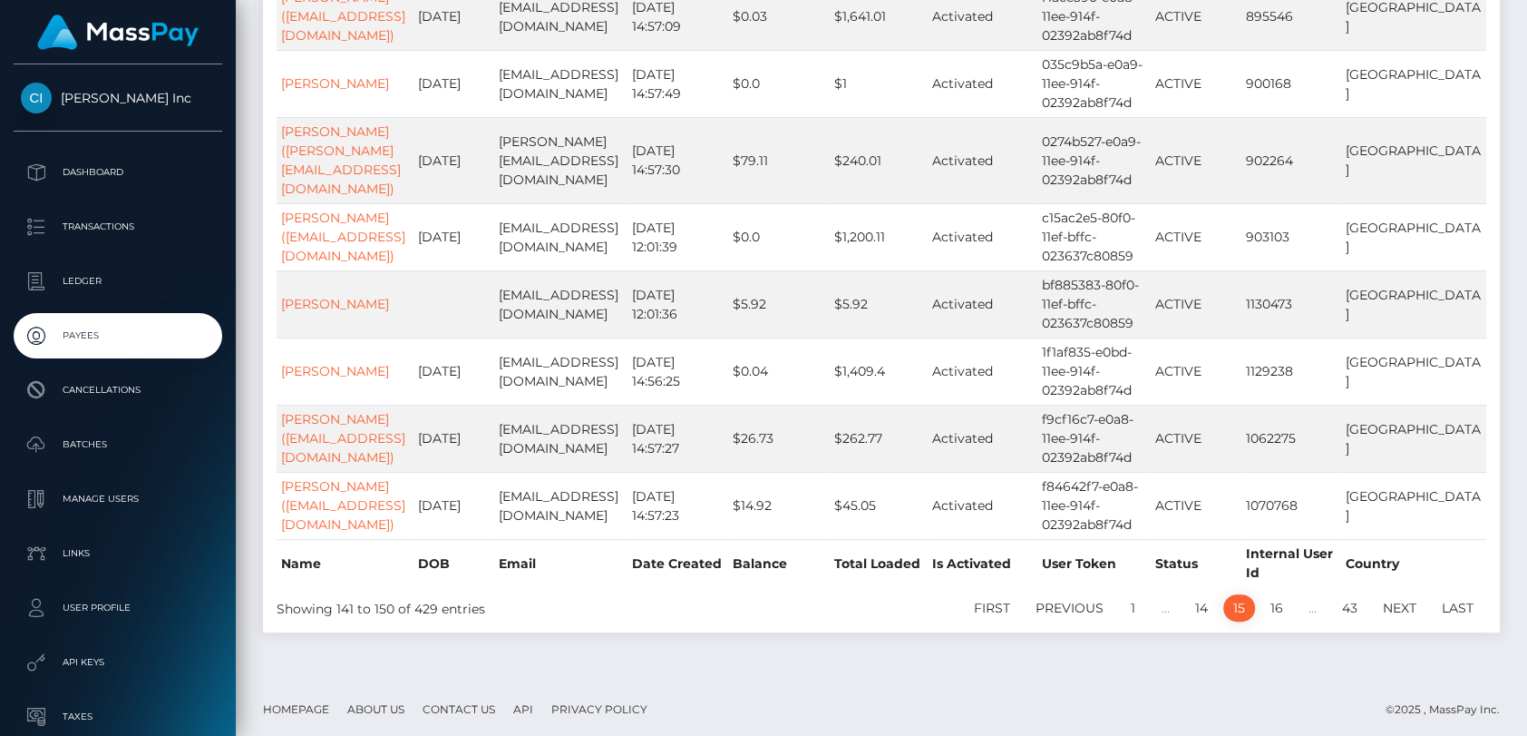
scroll to position [402, 0]
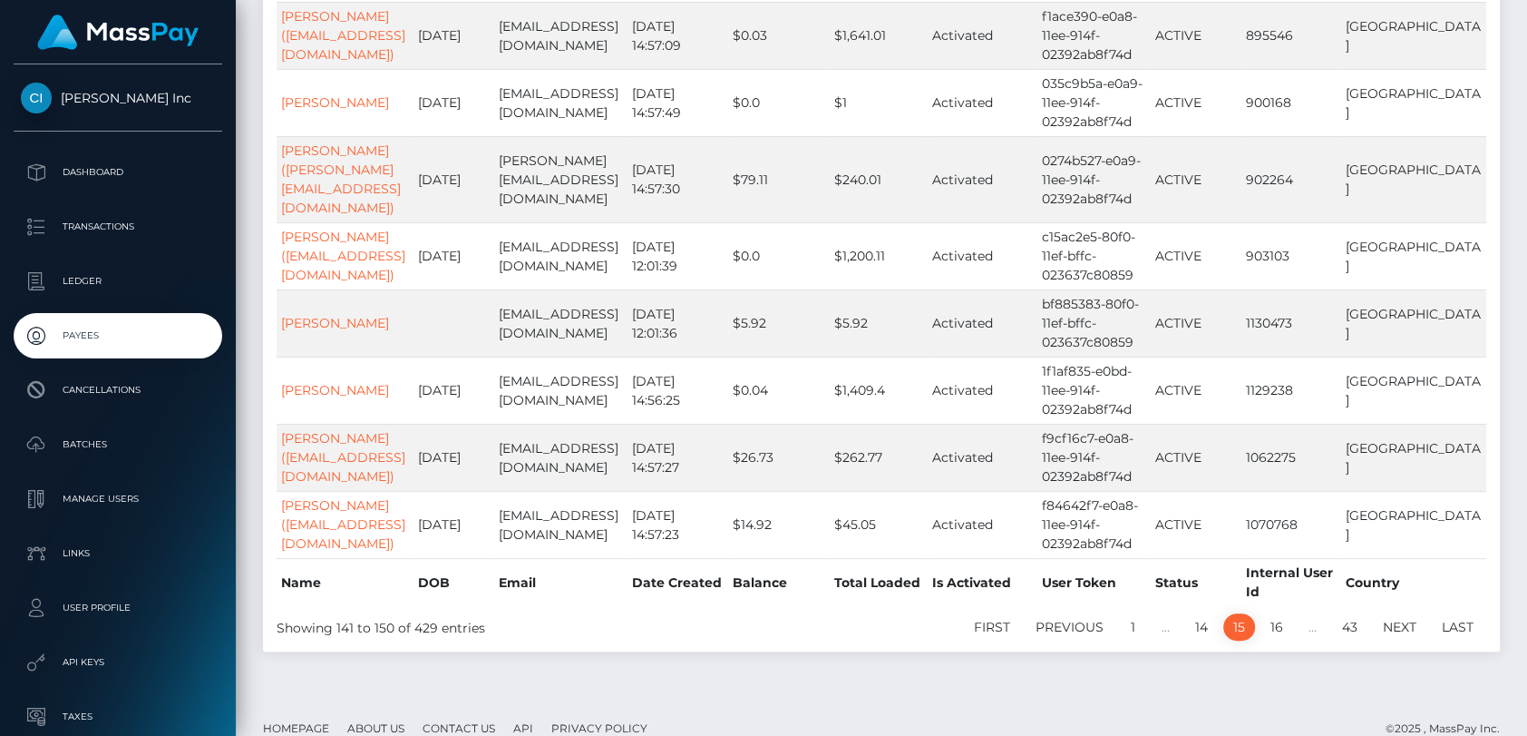
click at [1290, 613] on link "16" at bounding box center [1277, 626] width 33 height 27
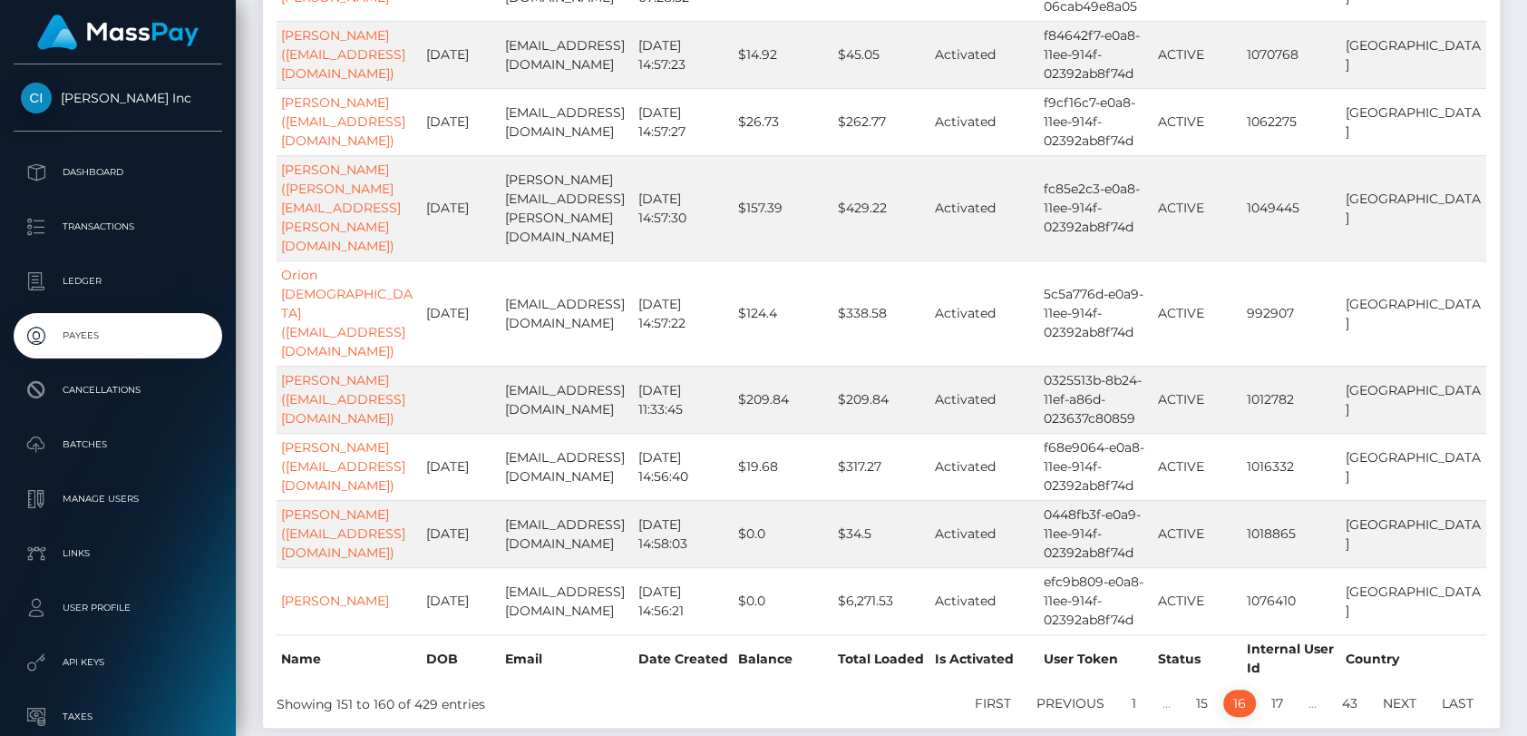
click at [1290, 689] on link "17" at bounding box center [1278, 702] width 32 height 27
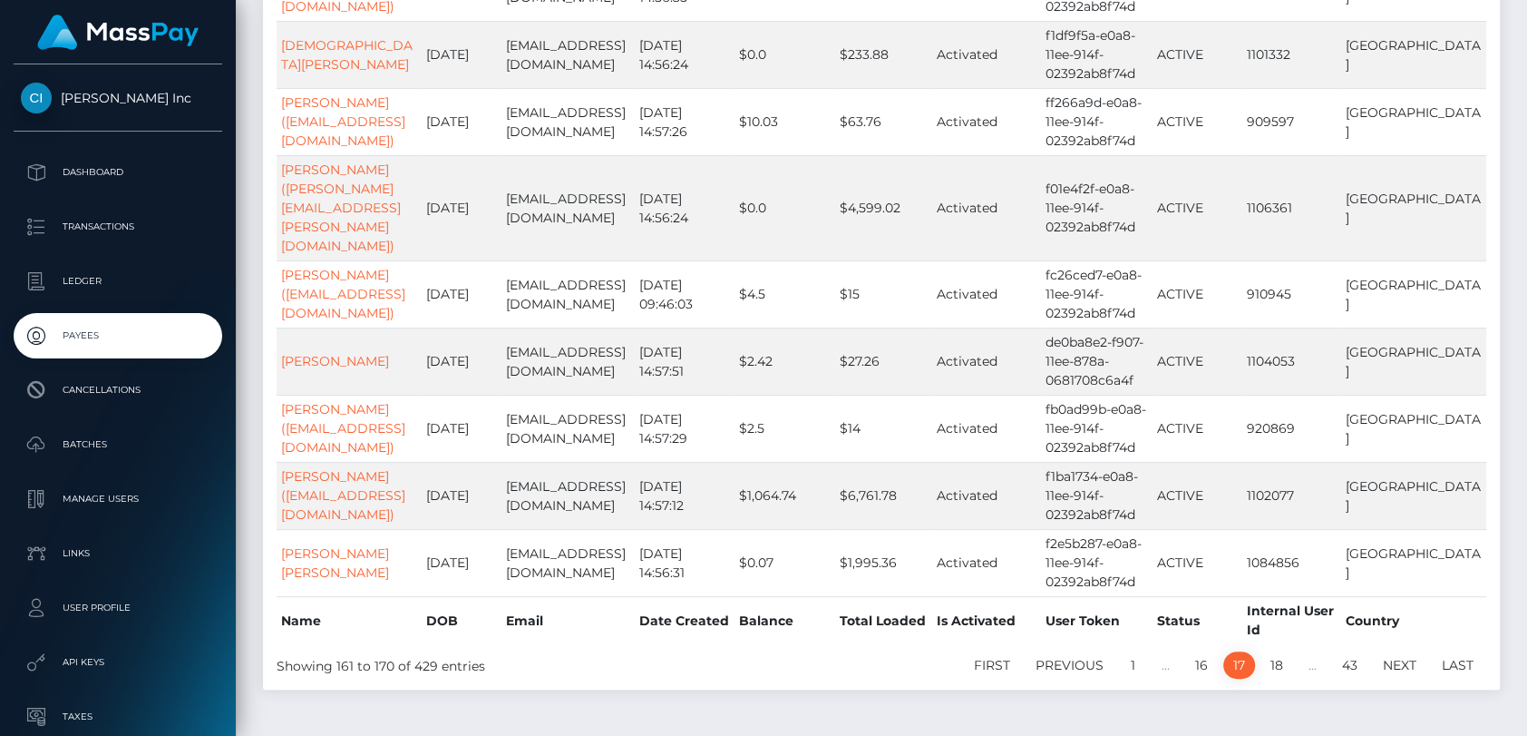
click at [1290, 651] on link "18" at bounding box center [1277, 664] width 33 height 27
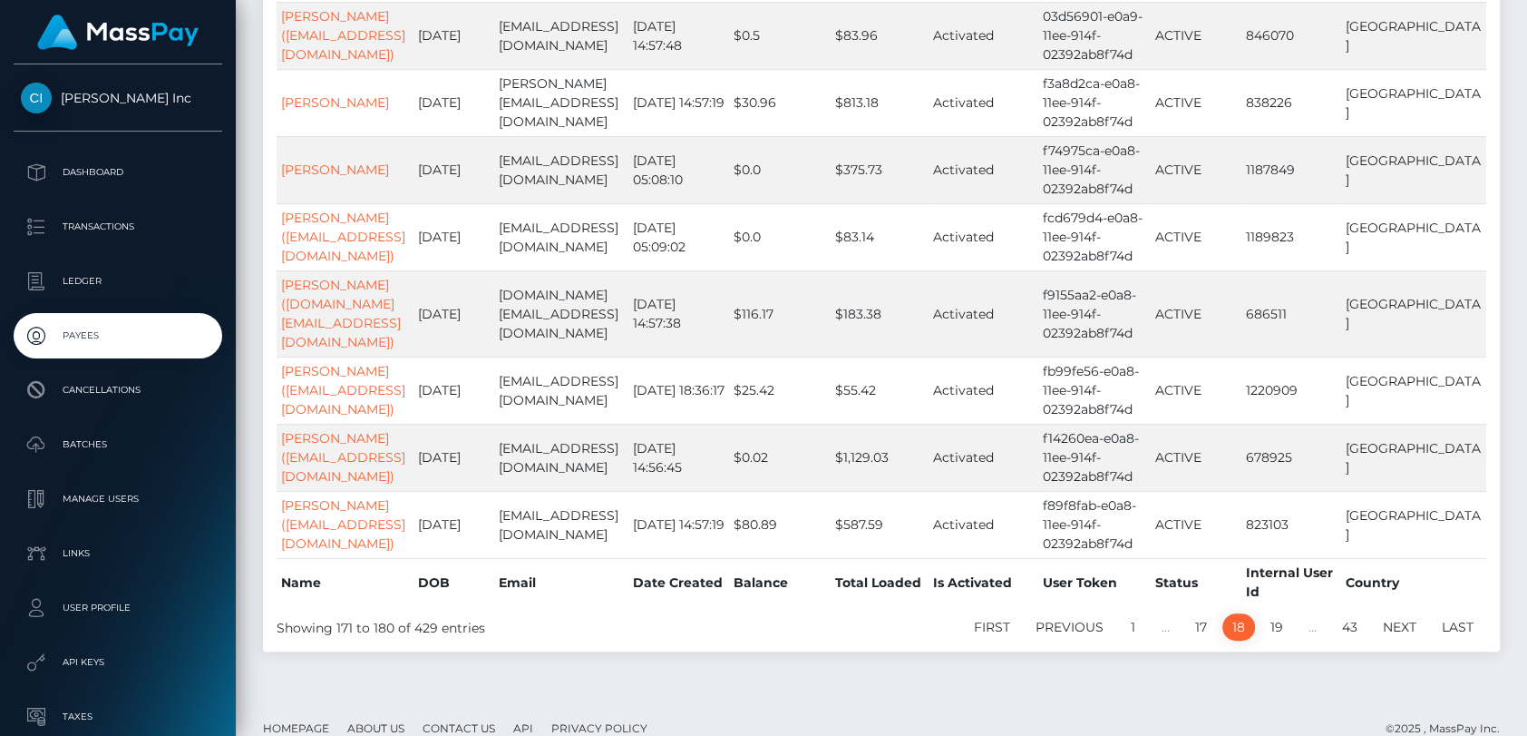
click at [1290, 613] on link "19" at bounding box center [1277, 626] width 33 height 27
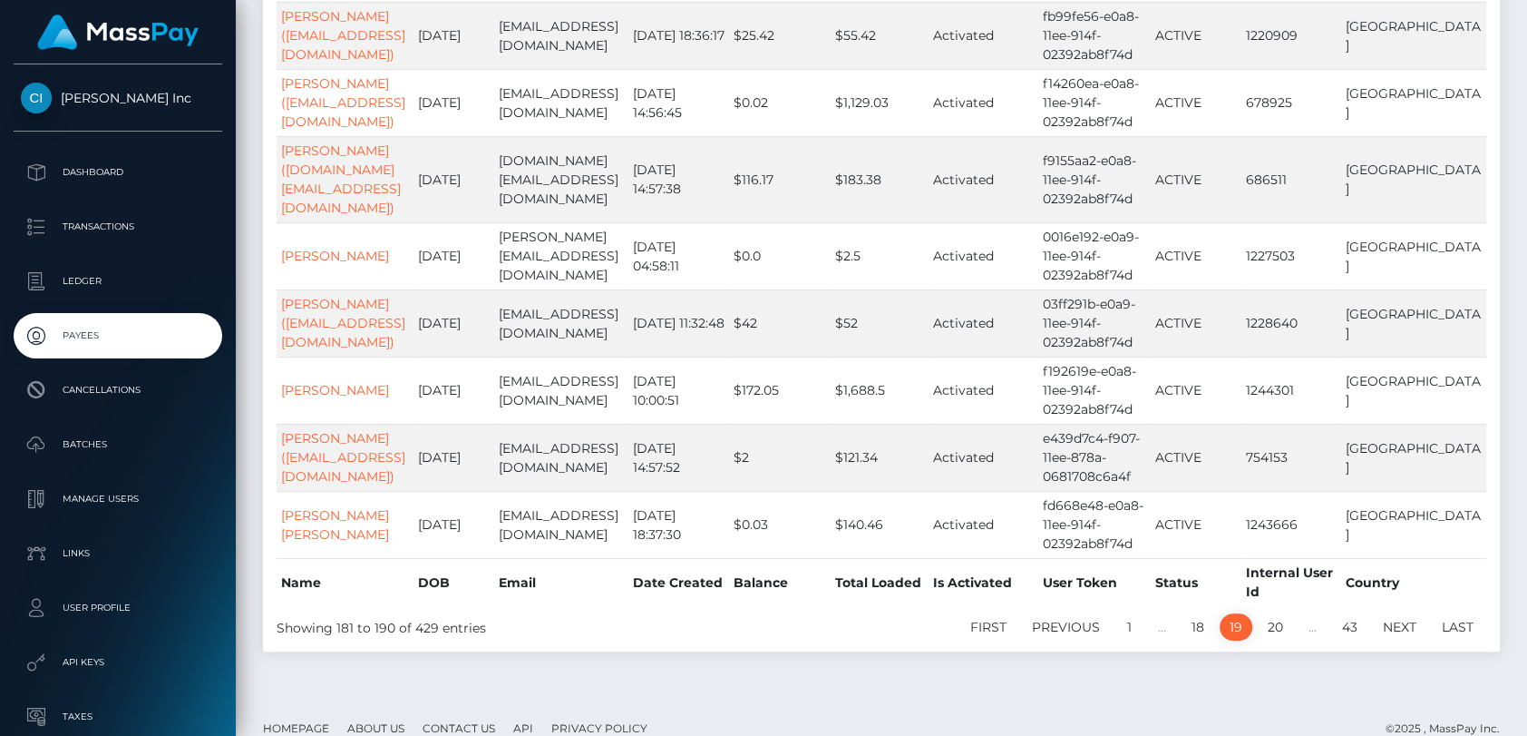
click at [1290, 613] on link "20" at bounding box center [1275, 626] width 35 height 27
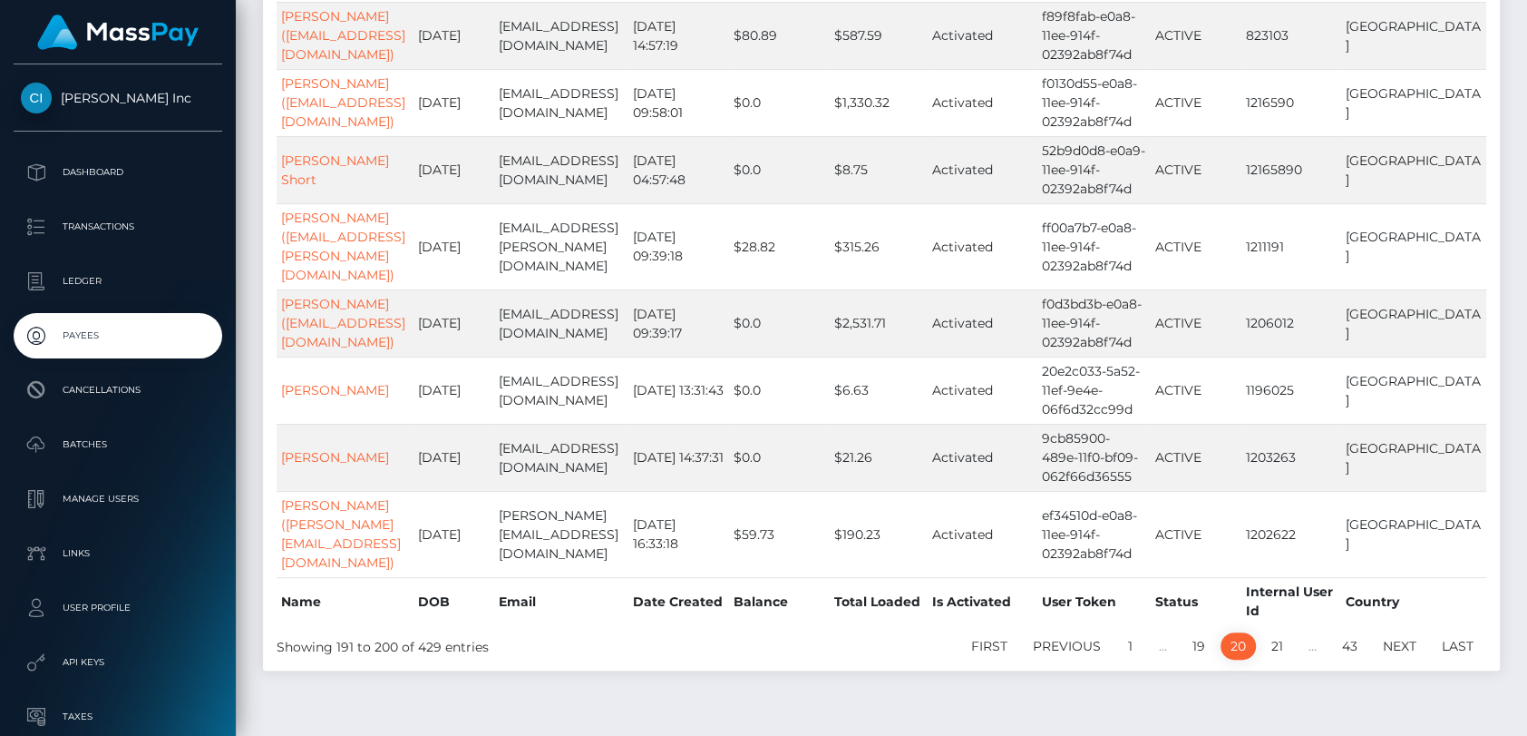
click at [1290, 632] on link "21" at bounding box center [1278, 645] width 32 height 27
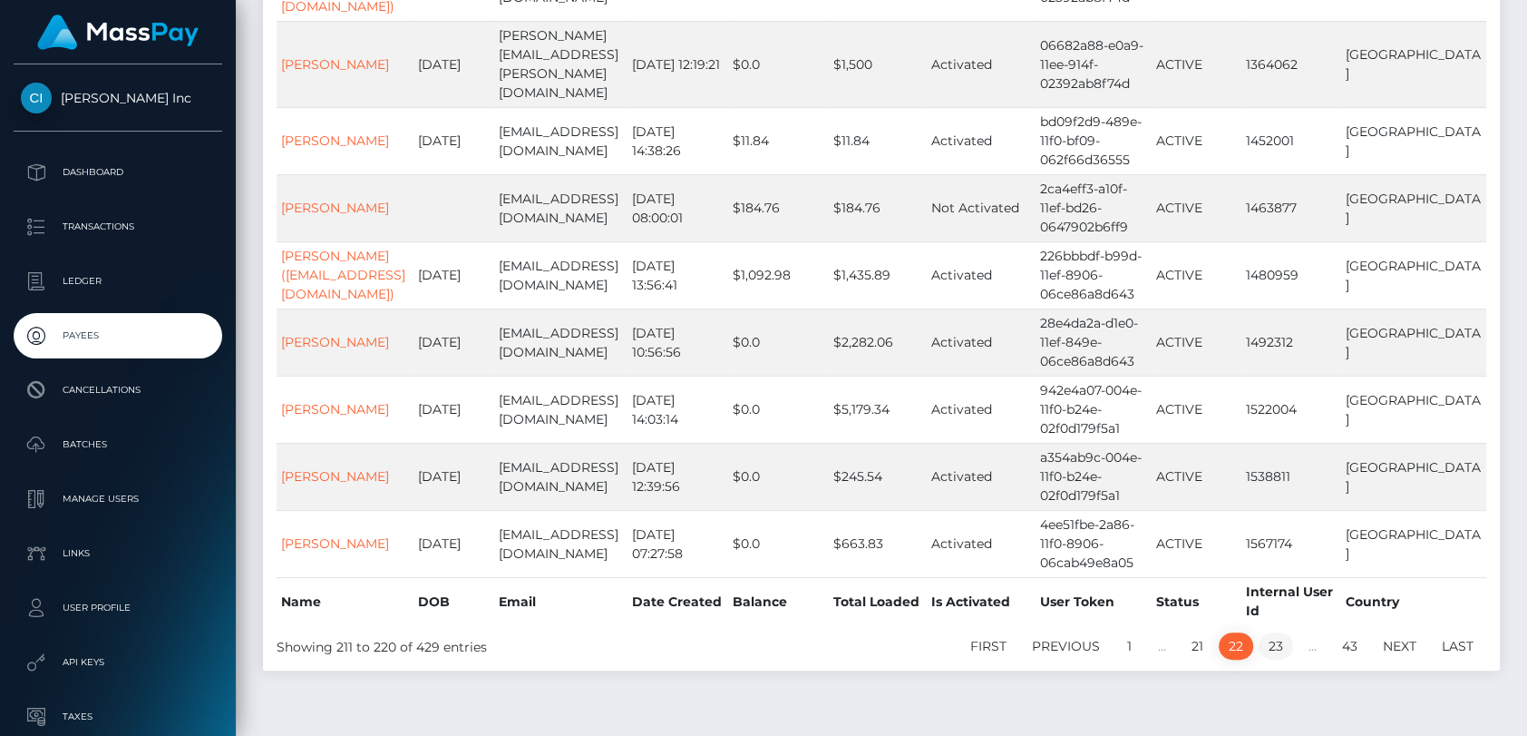
click at [1290, 632] on link "23" at bounding box center [1276, 645] width 34 height 27
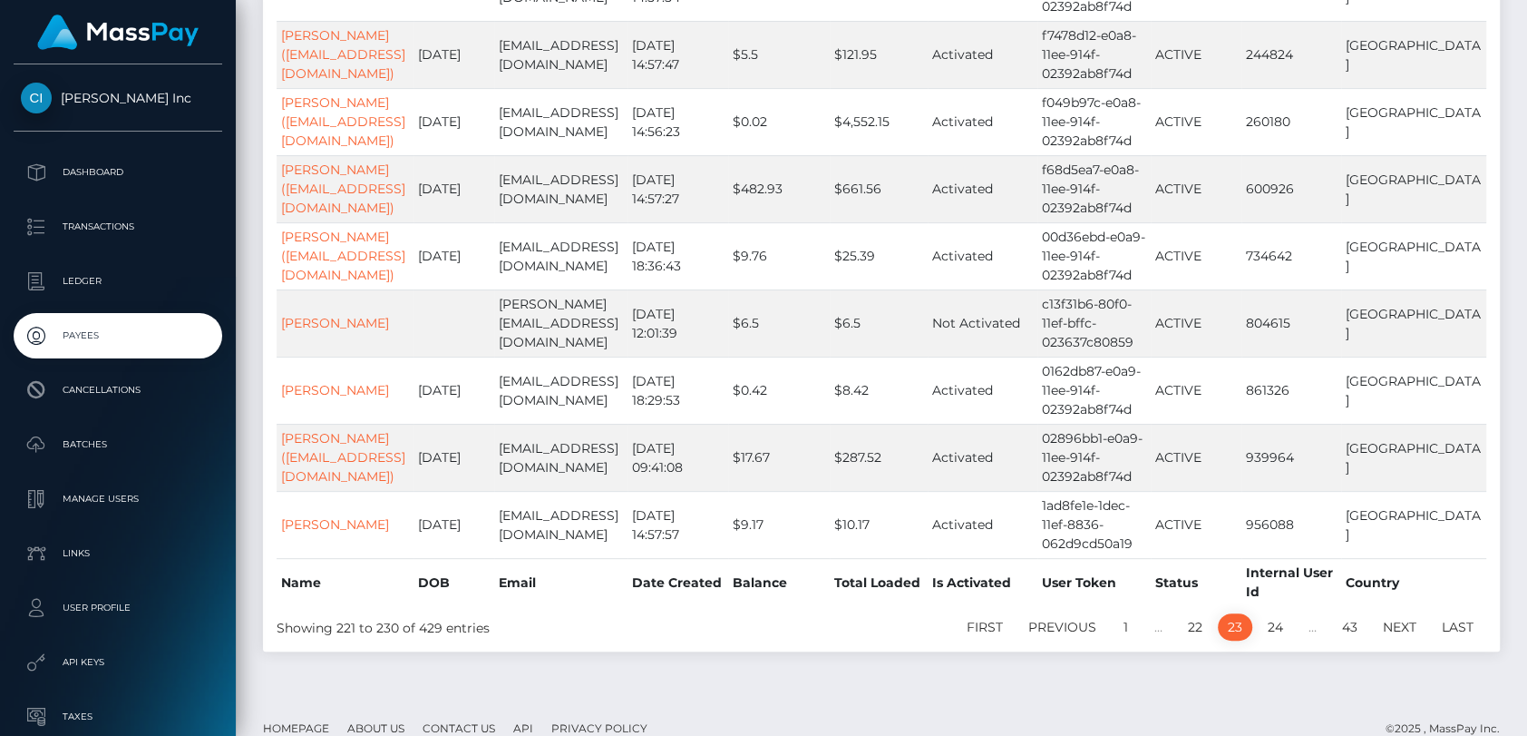
click at [1290, 613] on link "24" at bounding box center [1275, 626] width 35 height 27
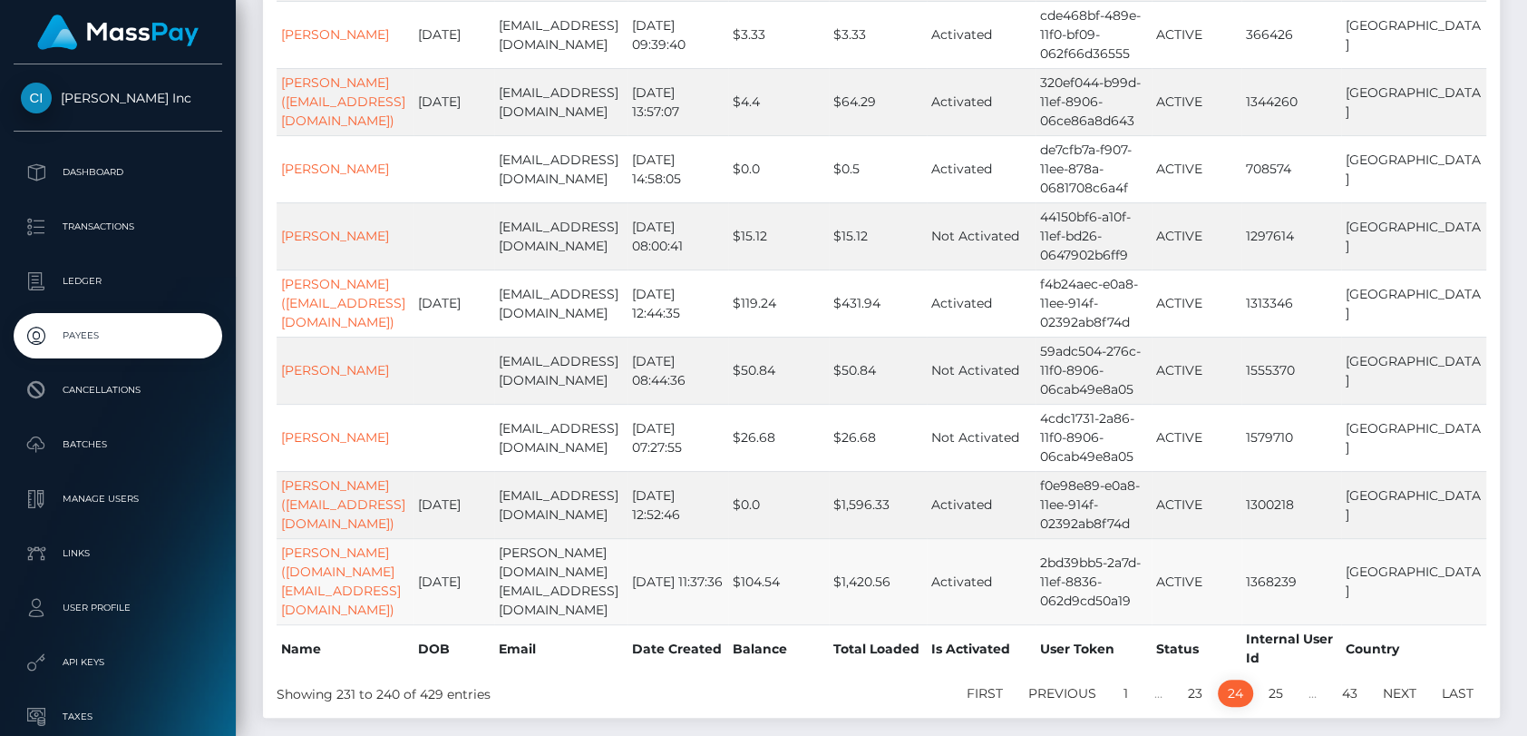
scroll to position [355, 0]
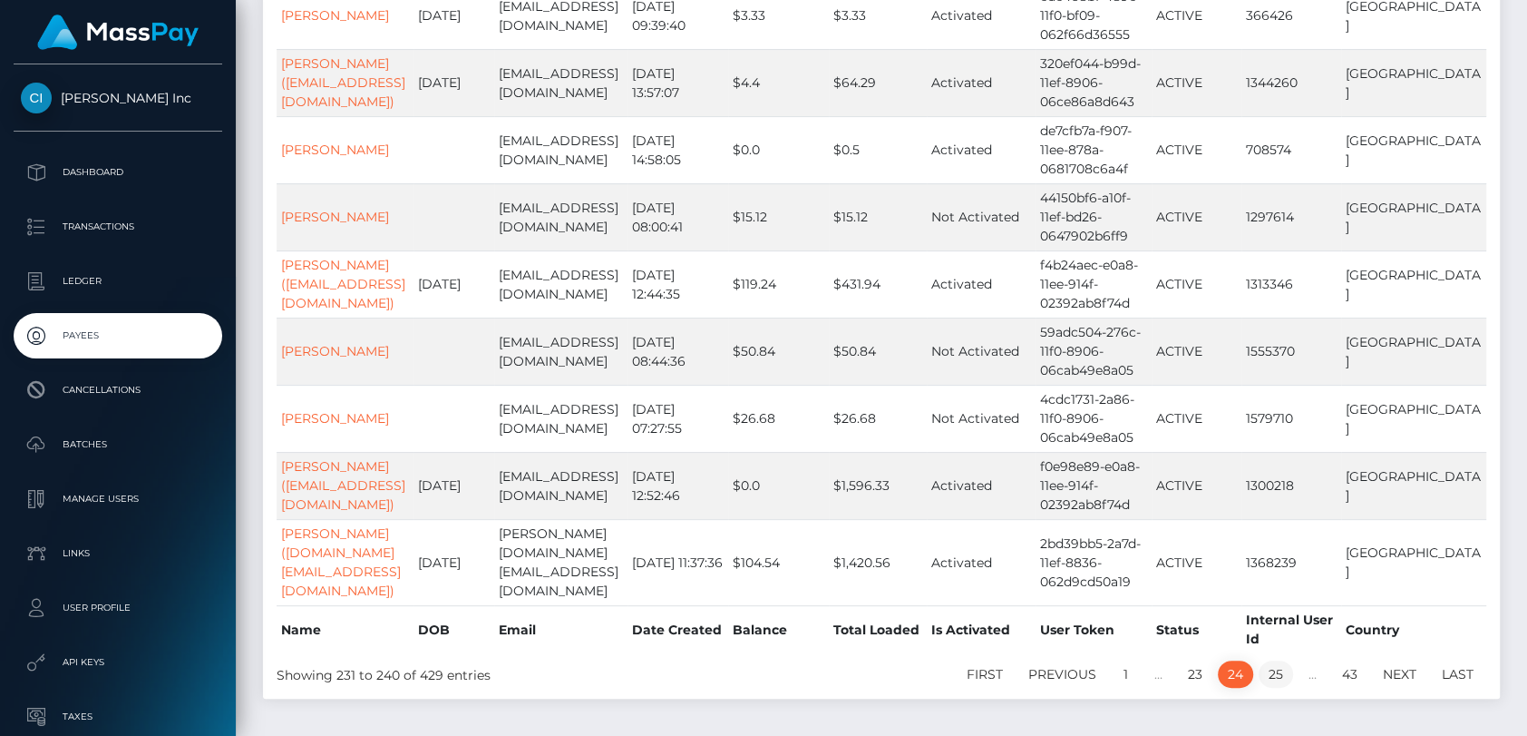
click at [1279, 660] on link "25" at bounding box center [1276, 673] width 34 height 27
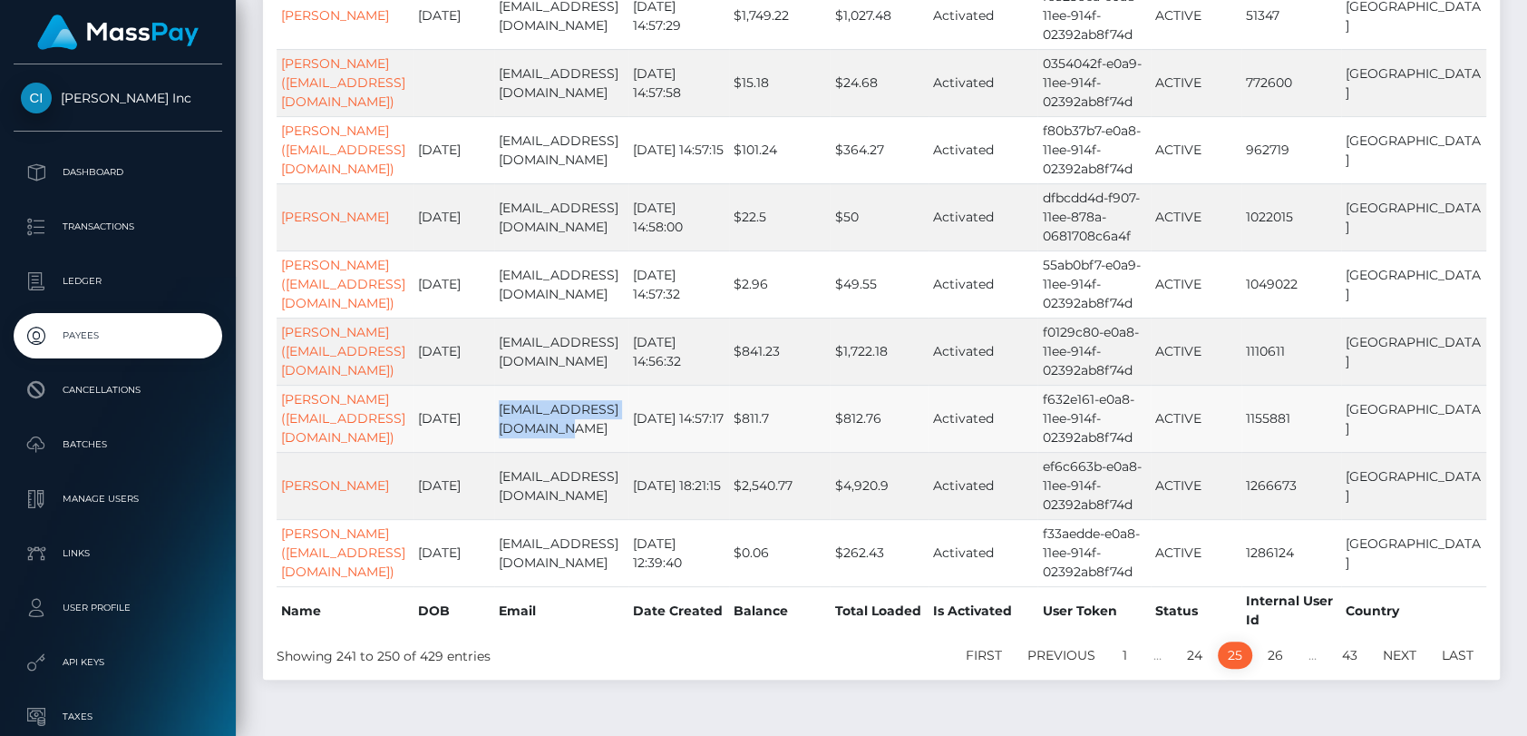
drag, startPoint x: 610, startPoint y: 424, endPoint x: 512, endPoint y: 414, distance: 97.6
click at [512, 413] on td "amateurloveref@gmail.com" at bounding box center [560, 418] width 133 height 67
copy td "amateurloveref@gmail.com"
click at [1263, 654] on link "26" at bounding box center [1275, 654] width 35 height 27
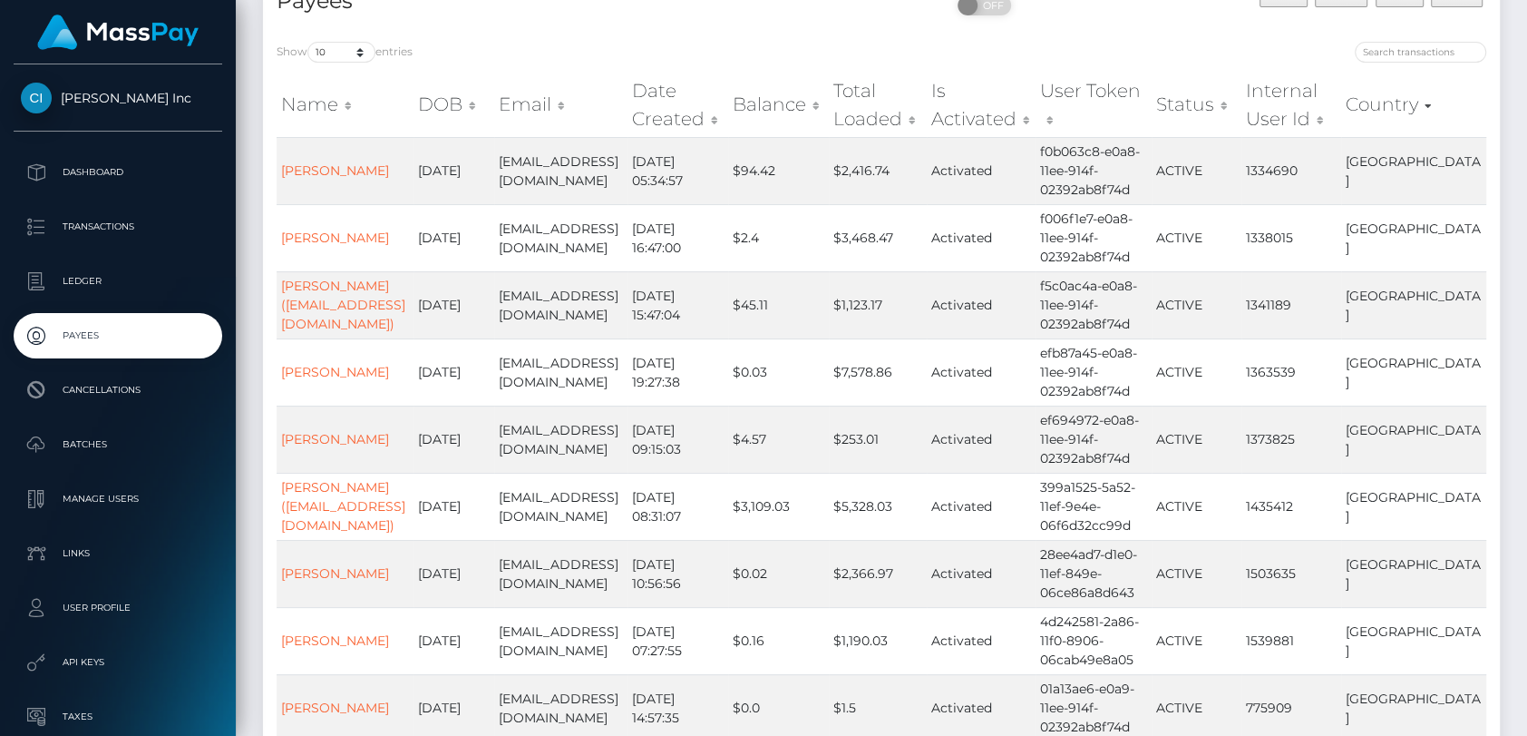
scroll to position [140, 0]
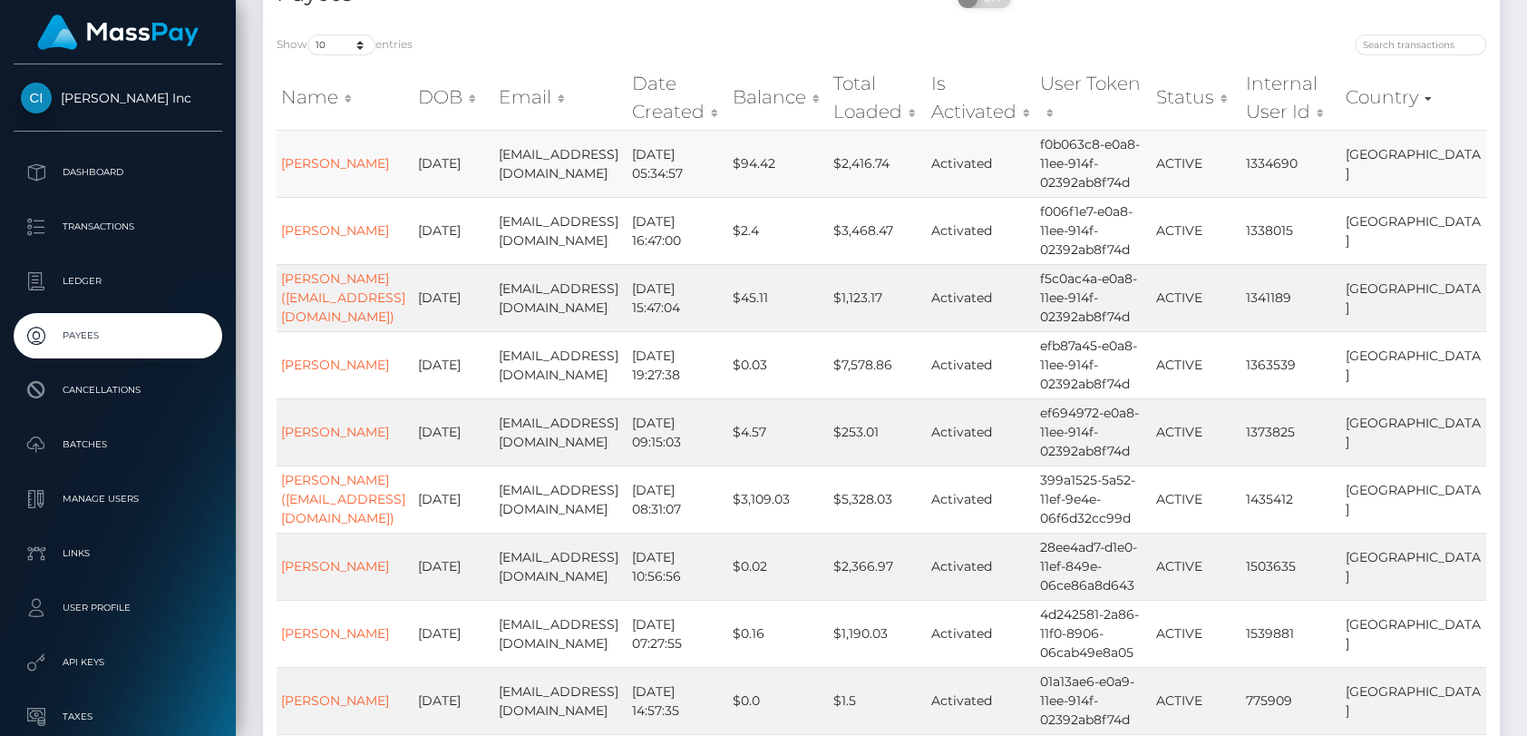
drag, startPoint x: 580, startPoint y: 182, endPoint x: 501, endPoint y: 161, distance: 82.7
click at [501, 161] on tr "Valeriia Alekseevna Bychkova 1996-05-17 dreamingisreal@yandex.ru 2022-07-19 05:…" at bounding box center [882, 163] width 1210 height 67
copy tr "dreamingisreal@yandex.ru"
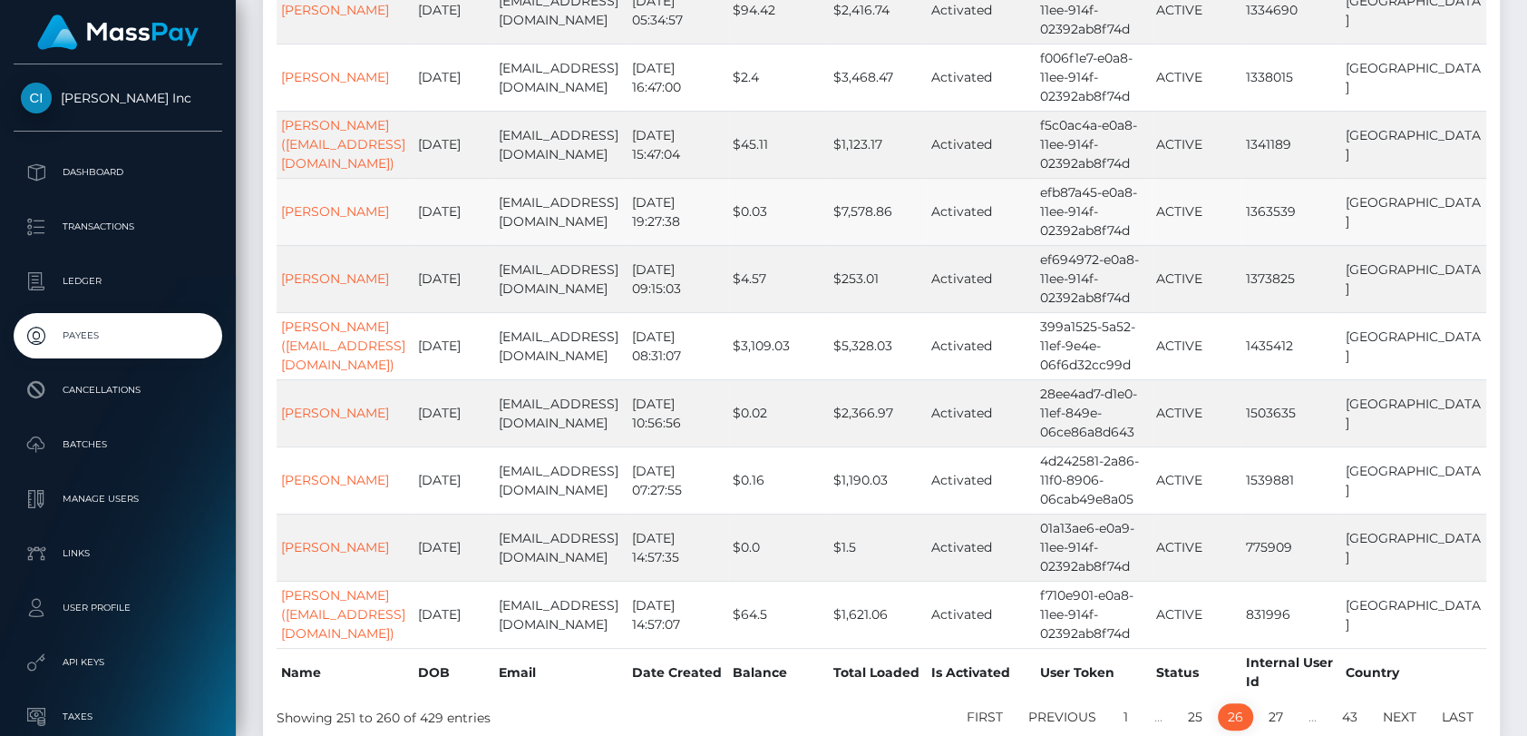
scroll to position [422, 0]
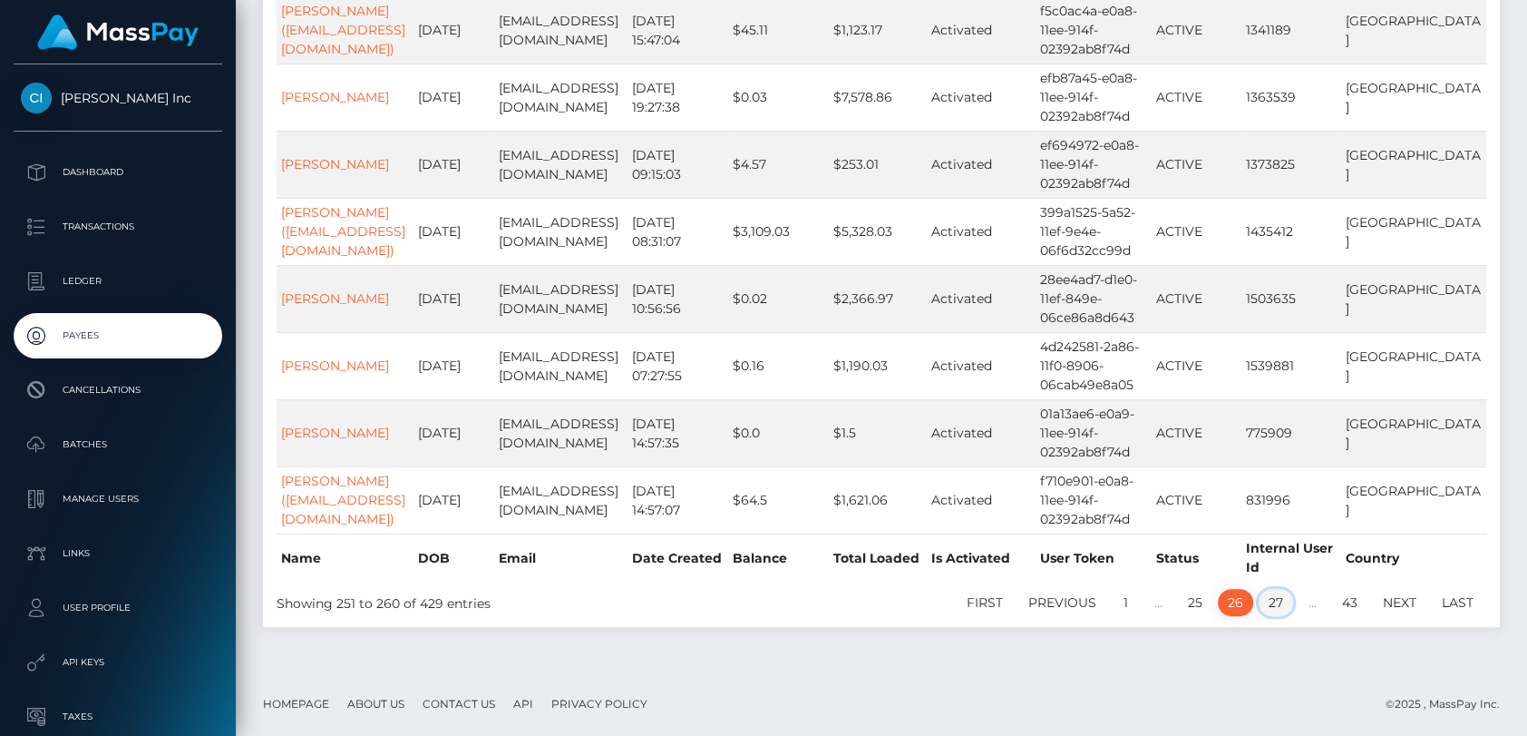
click at [1270, 610] on link "27" at bounding box center [1276, 602] width 34 height 27
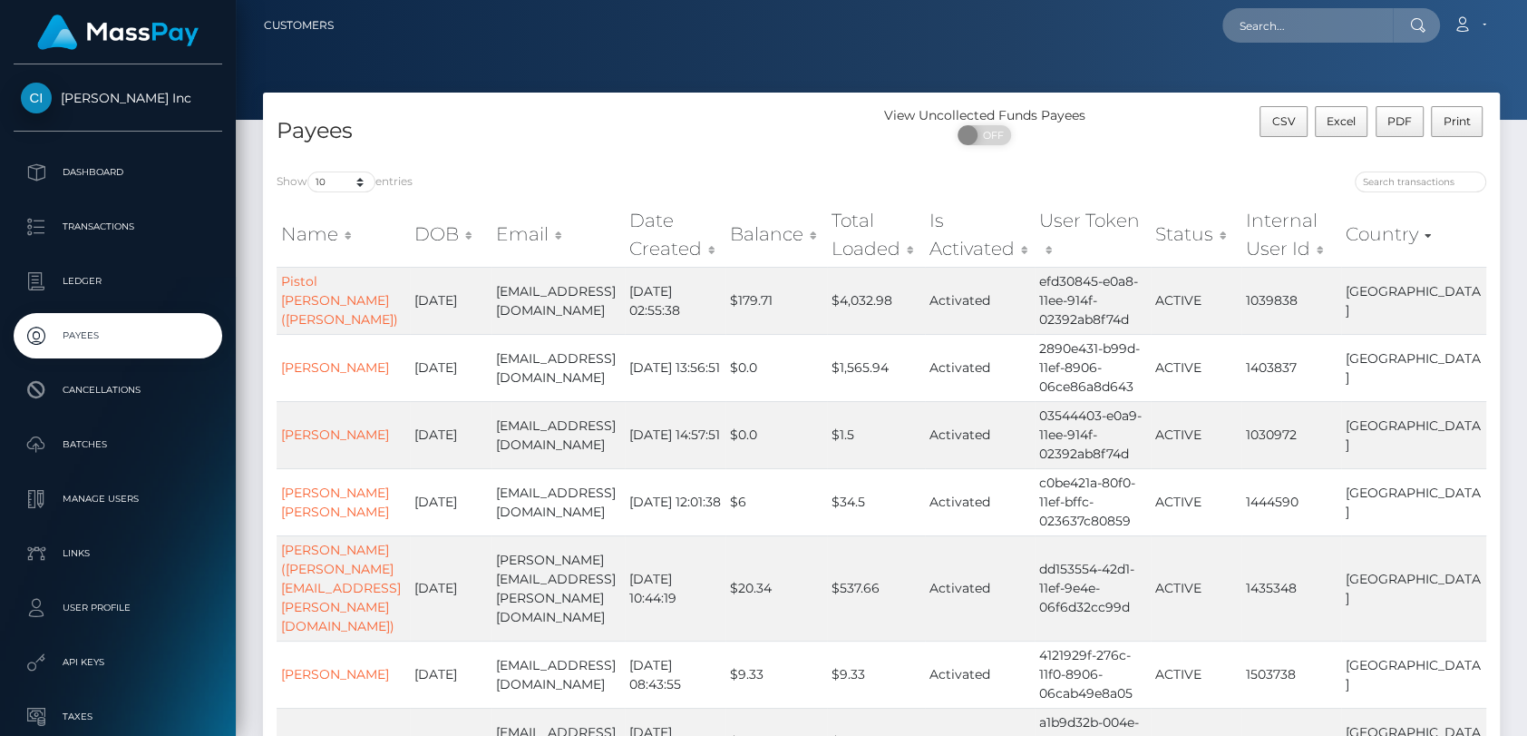
scroll to position [402, 0]
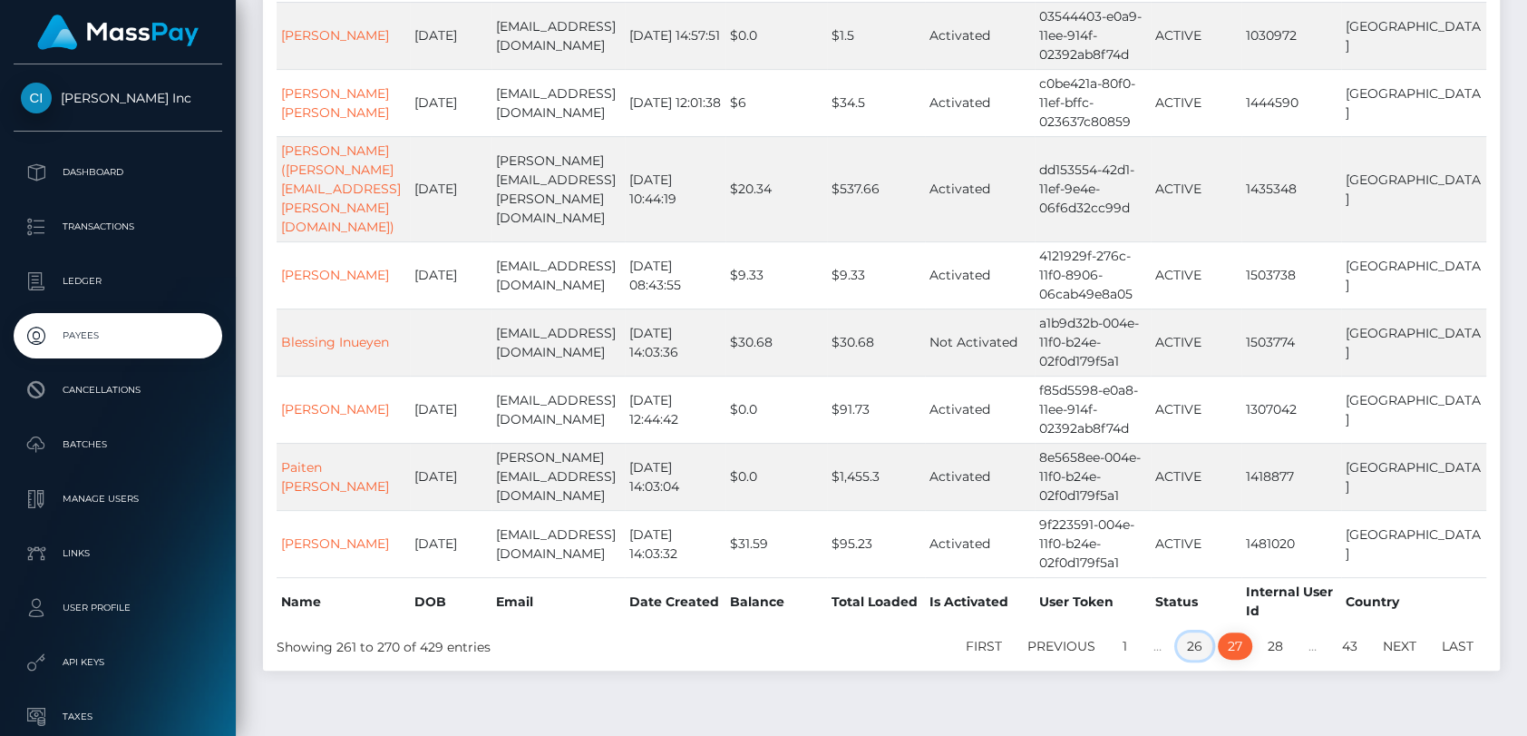
click at [1194, 632] on link "26" at bounding box center [1194, 645] width 35 height 27
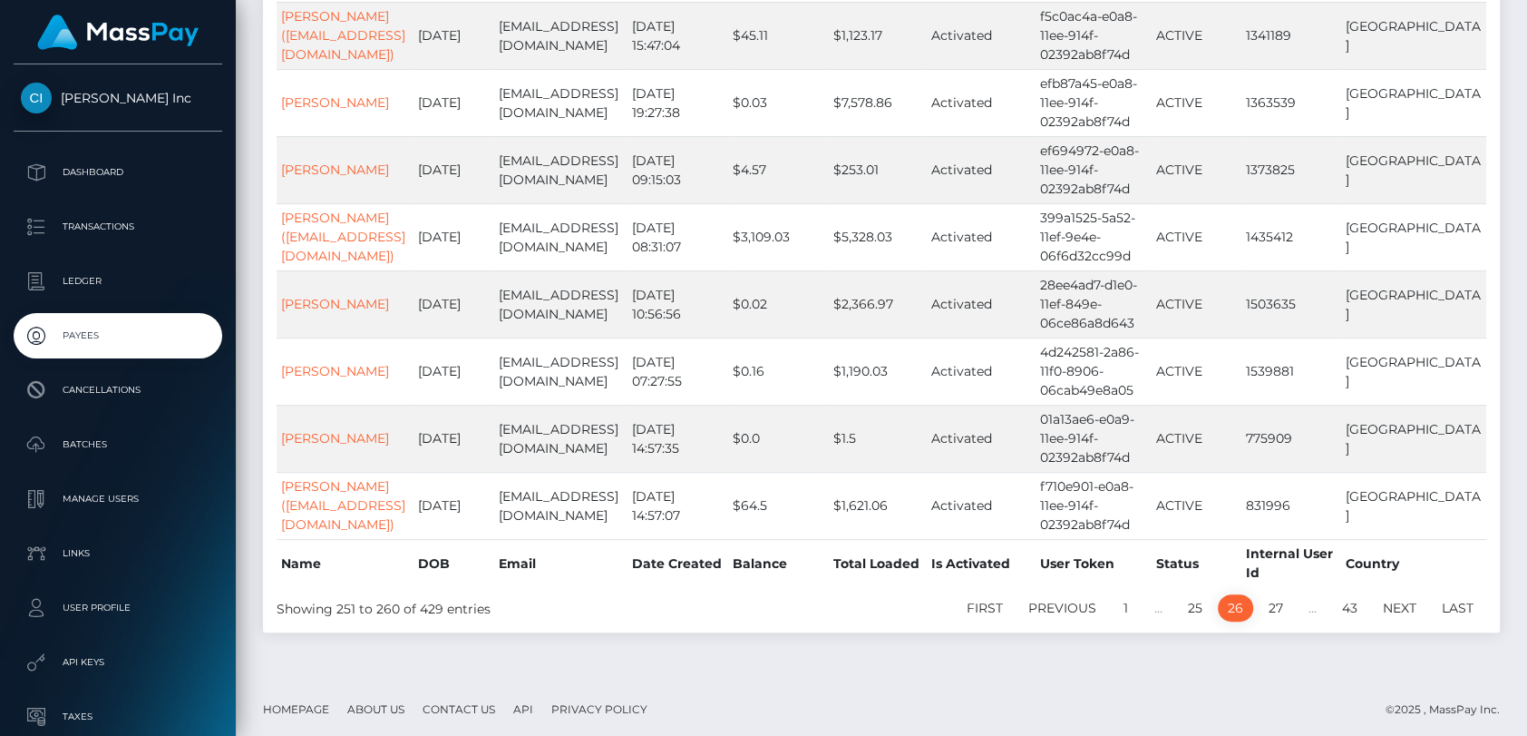
scroll to position [421, 0]
